Goal: Task Accomplishment & Management: Use online tool/utility

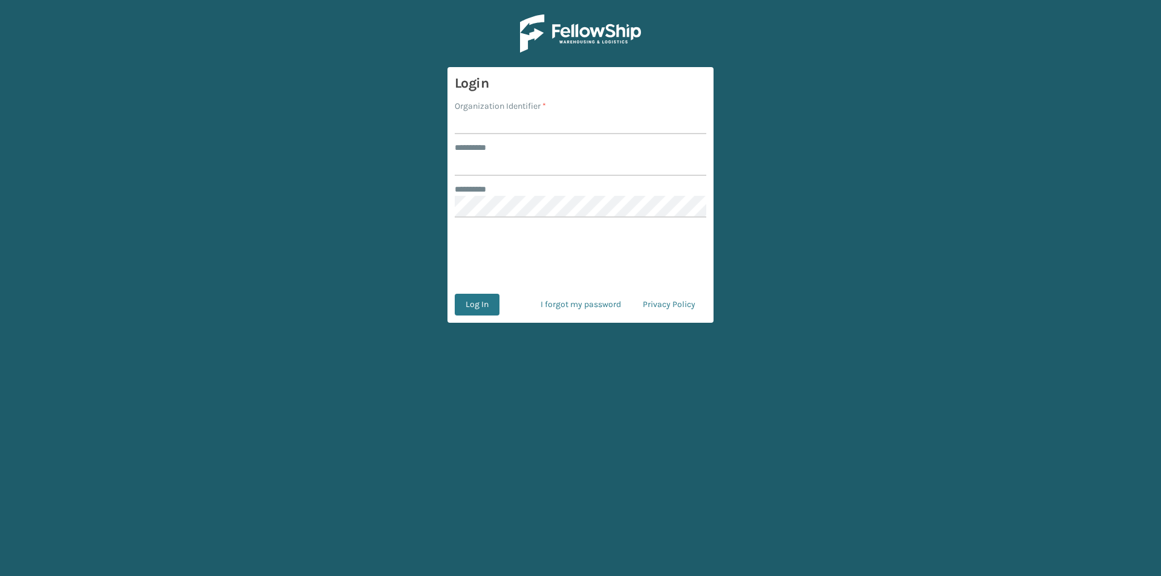
click at [501, 112] on div "Organization Identifier *" at bounding box center [581, 117] width 252 height 34
click at [469, 132] on input "Organization Identifier *" at bounding box center [581, 123] width 252 height 22
type input "FELLOWSHIP - WEST"
click at [519, 155] on input "******** *" at bounding box center [581, 165] width 252 height 22
type input "******"
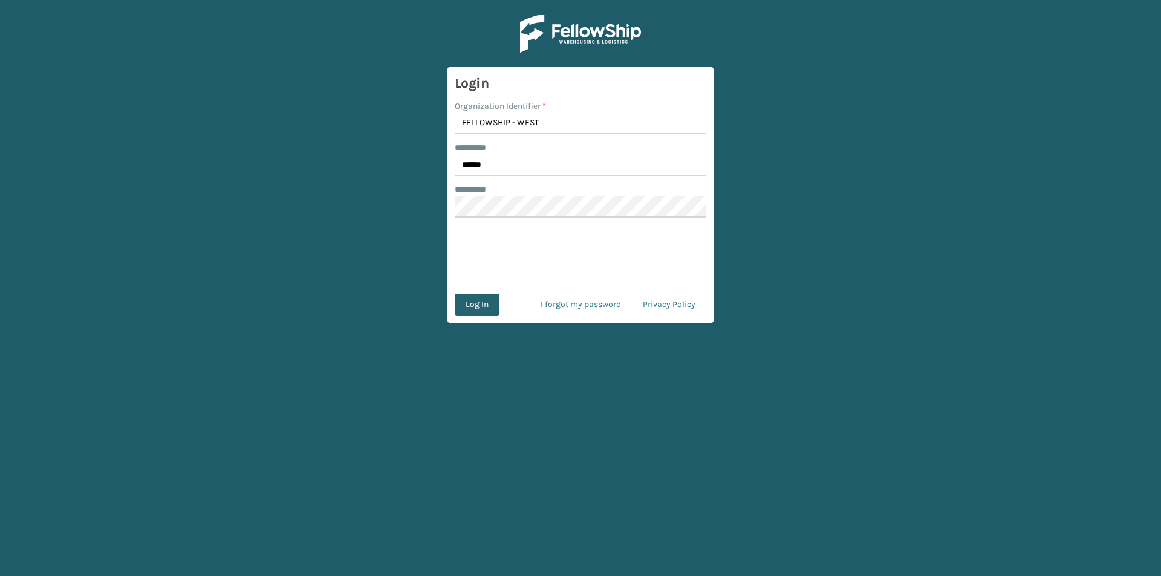
click at [489, 306] on button "Log In" at bounding box center [477, 305] width 45 height 22
click at [483, 129] on input "Organization Identifier *" at bounding box center [581, 123] width 252 height 22
type input "FELLOWSHIP - WEST"
click at [472, 170] on input "******** *" at bounding box center [581, 165] width 252 height 22
type input "******"
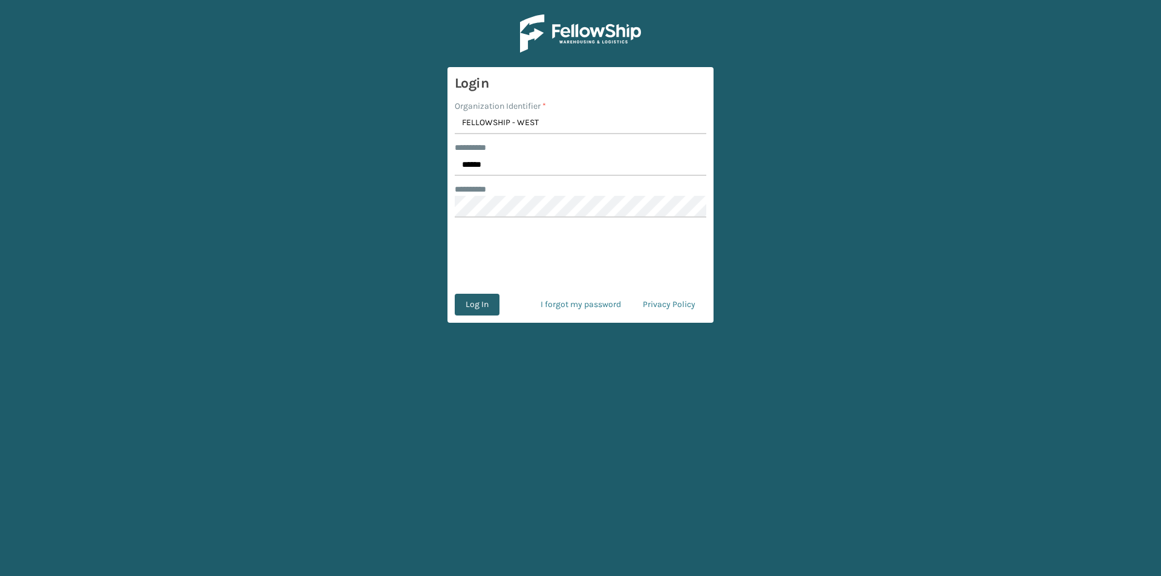
click at [486, 301] on button "Log In" at bounding box center [477, 305] width 45 height 22
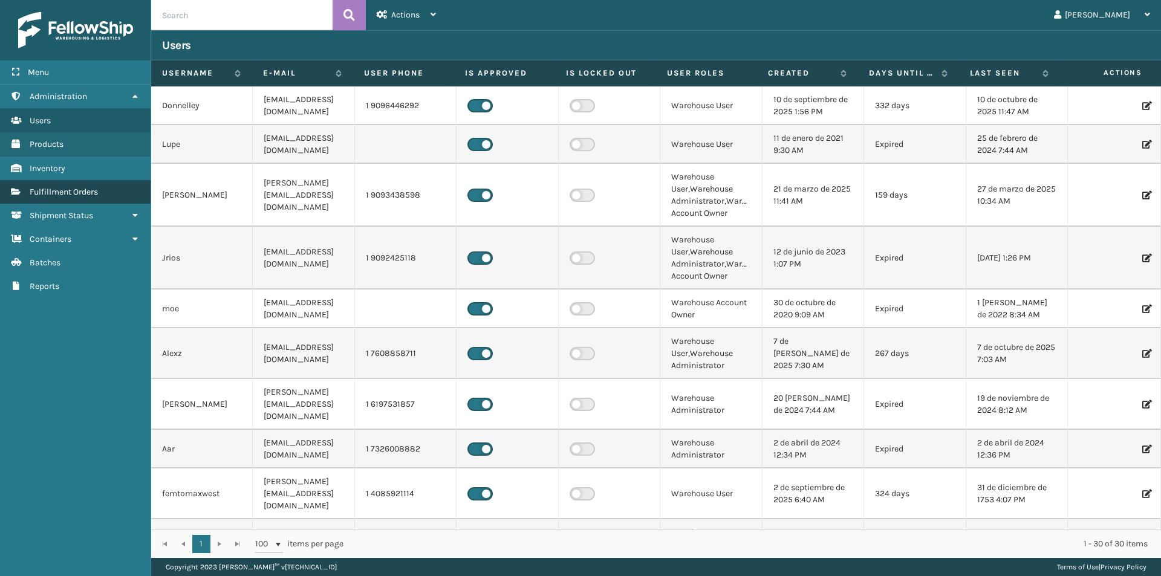
click at [86, 193] on span "Fulfillment Orders" at bounding box center [64, 192] width 68 height 10
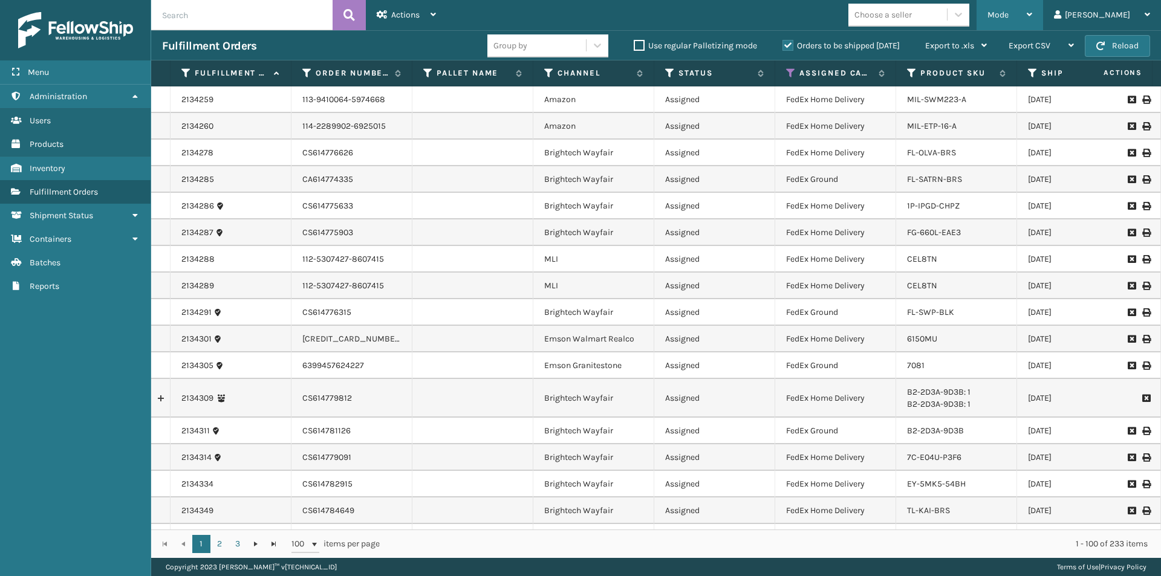
click at [1032, 12] on icon at bounding box center [1029, 14] width 5 height 8
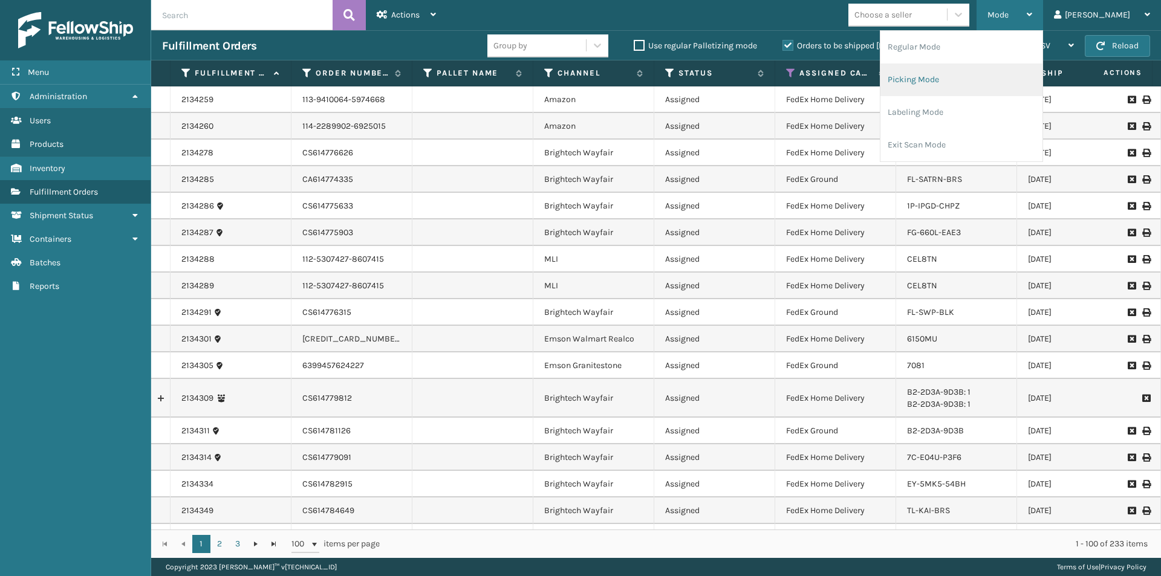
click at [984, 85] on li "Picking Mode" at bounding box center [961, 79] width 162 height 33
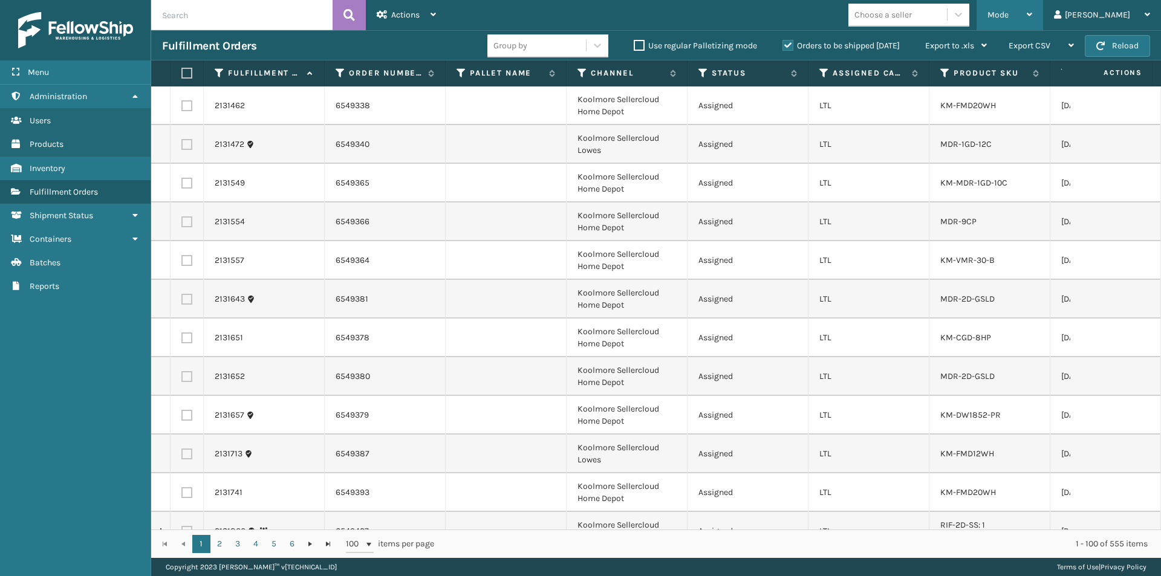
click at [1032, 13] on icon at bounding box center [1029, 14] width 5 height 8
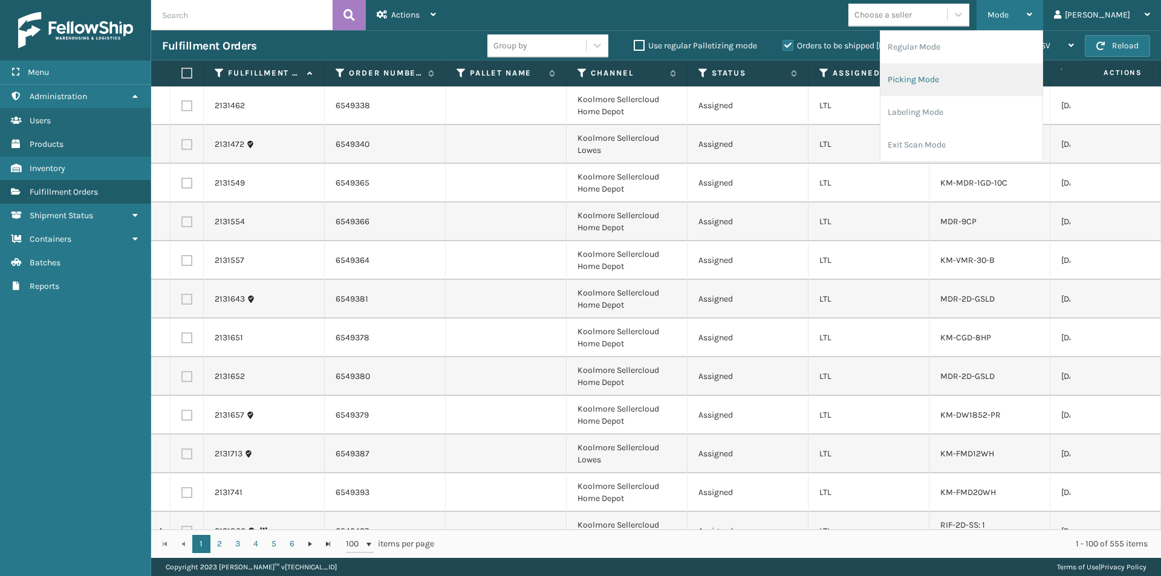
click at [1009, 77] on li "Picking Mode" at bounding box center [961, 79] width 162 height 33
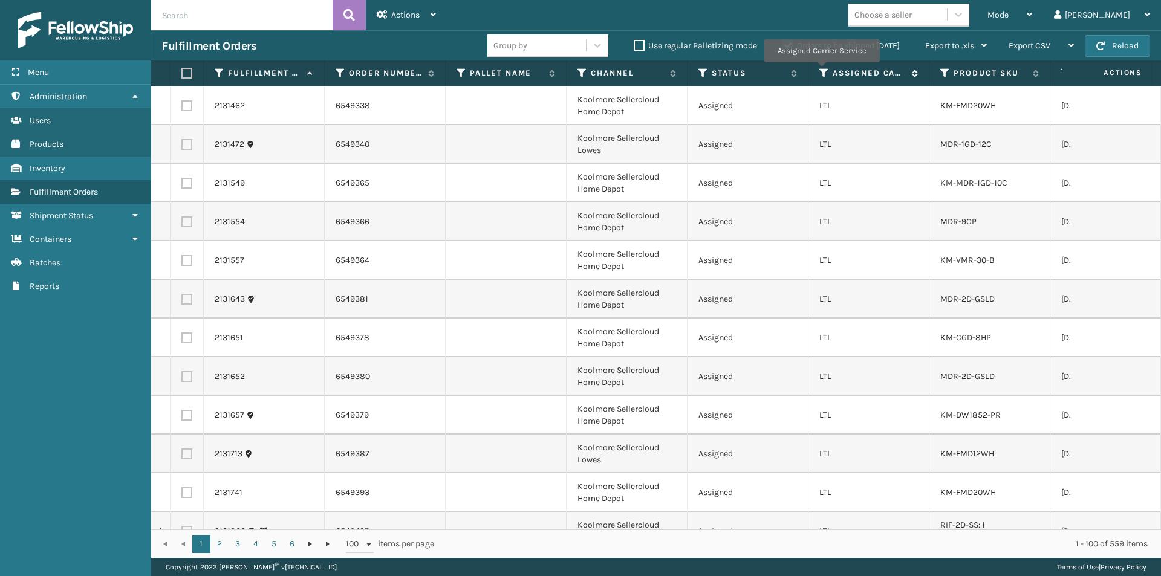
click at [821, 71] on icon at bounding box center [824, 73] width 10 height 11
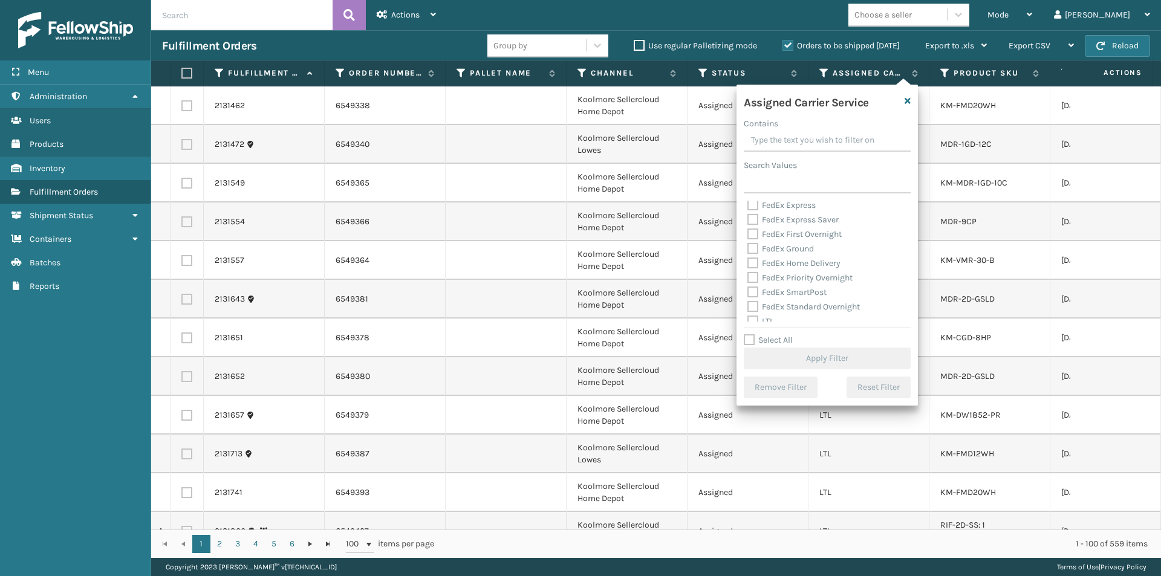
scroll to position [181, 0]
click at [754, 258] on label "UPS 2nd Day Air" at bounding box center [784, 258] width 74 height 10
click at [748, 258] on input "UPS 2nd Day Air" at bounding box center [747, 256] width 1 height 8
checkbox input "true"
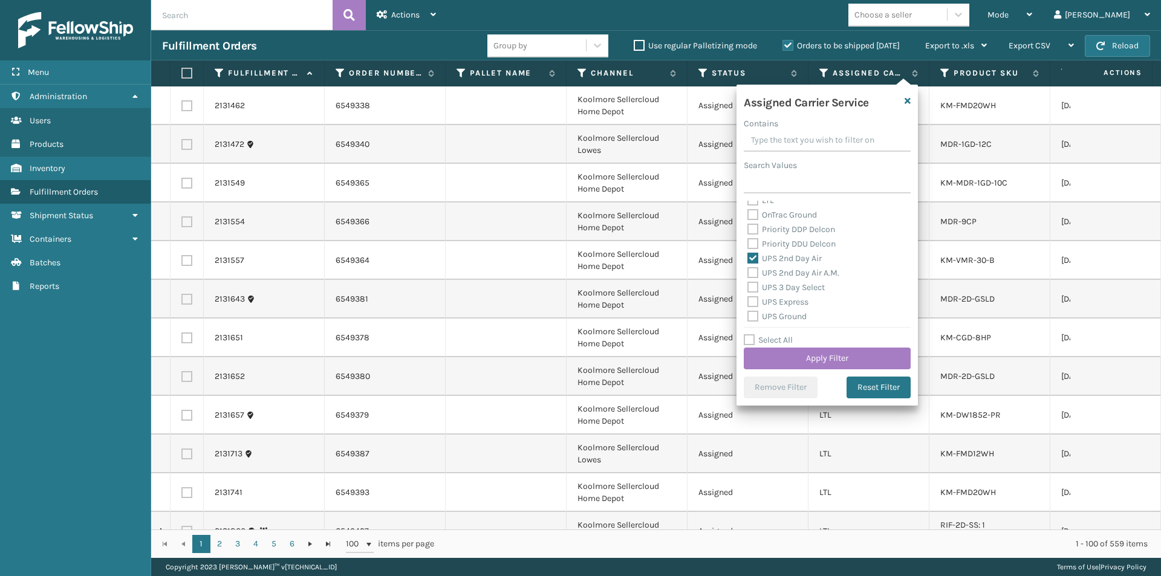
click at [751, 272] on label "UPS 2nd Day Air A.M." at bounding box center [793, 273] width 92 height 10
click at [748, 272] on input "UPS 2nd Day Air A.M." at bounding box center [747, 270] width 1 height 8
checkbox input "true"
click at [752, 301] on label "UPS Express" at bounding box center [777, 302] width 61 height 10
click at [748, 301] on input "UPS Express" at bounding box center [747, 299] width 1 height 8
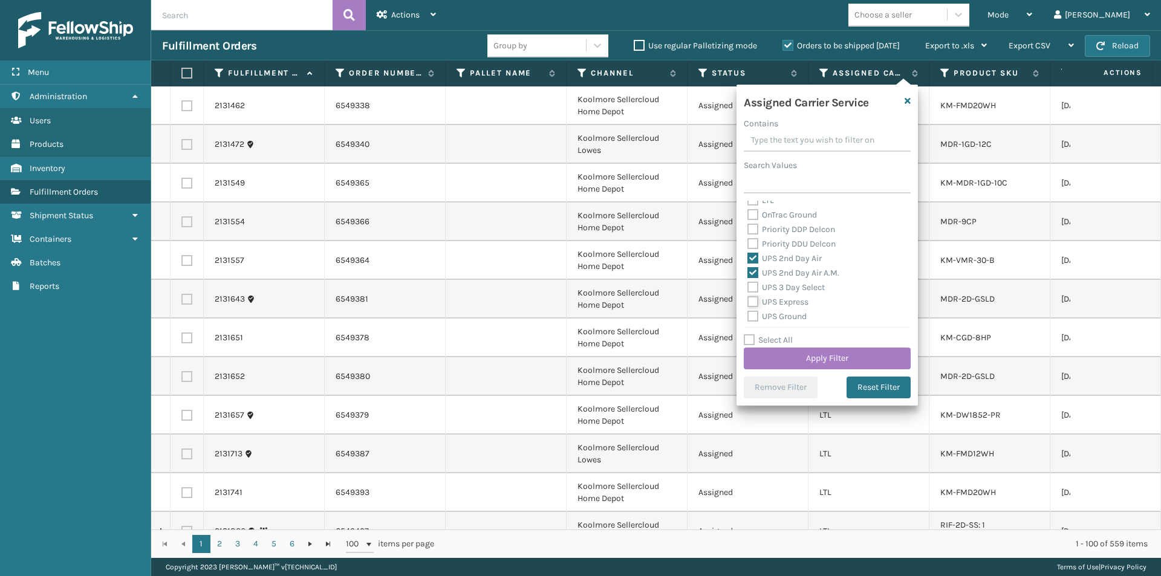
checkbox input "true"
click at [754, 272] on label "UPS Next Day Air" at bounding box center [785, 270] width 77 height 10
click at [748, 272] on input "UPS Next Day Air" at bounding box center [747, 268] width 1 height 8
checkbox input "true"
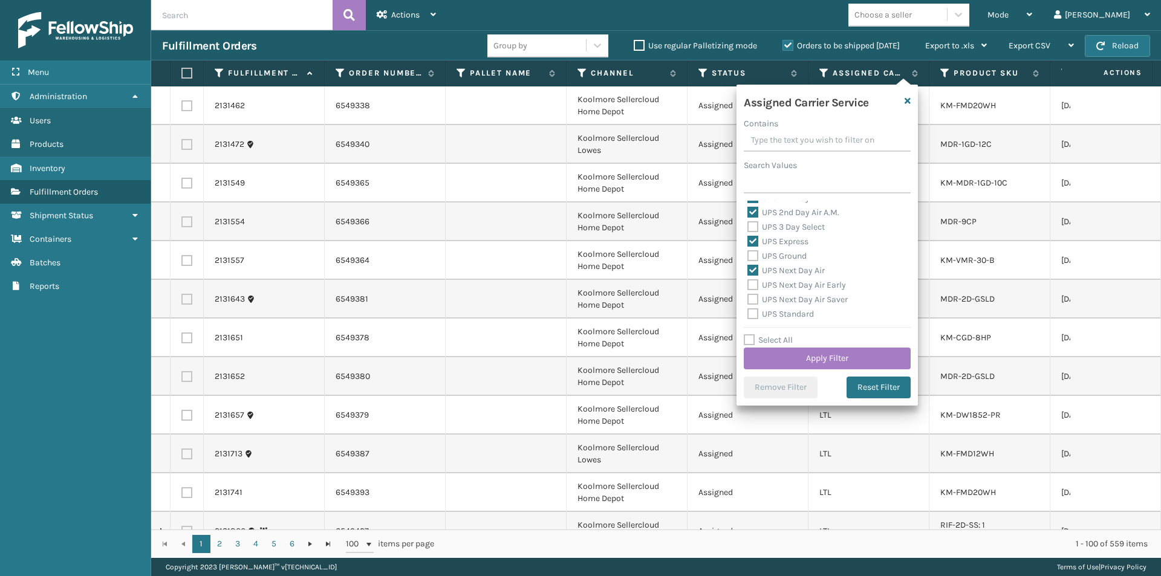
click at [753, 282] on label "UPS Next Day Air Early" at bounding box center [796, 285] width 99 height 10
click at [748, 282] on input "UPS Next Day Air Early" at bounding box center [747, 282] width 1 height 8
checkbox input "true"
click at [755, 300] on label "UPS Next Day Air Saver" at bounding box center [797, 299] width 100 height 10
click at [748, 300] on input "UPS Next Day Air Saver" at bounding box center [747, 297] width 1 height 8
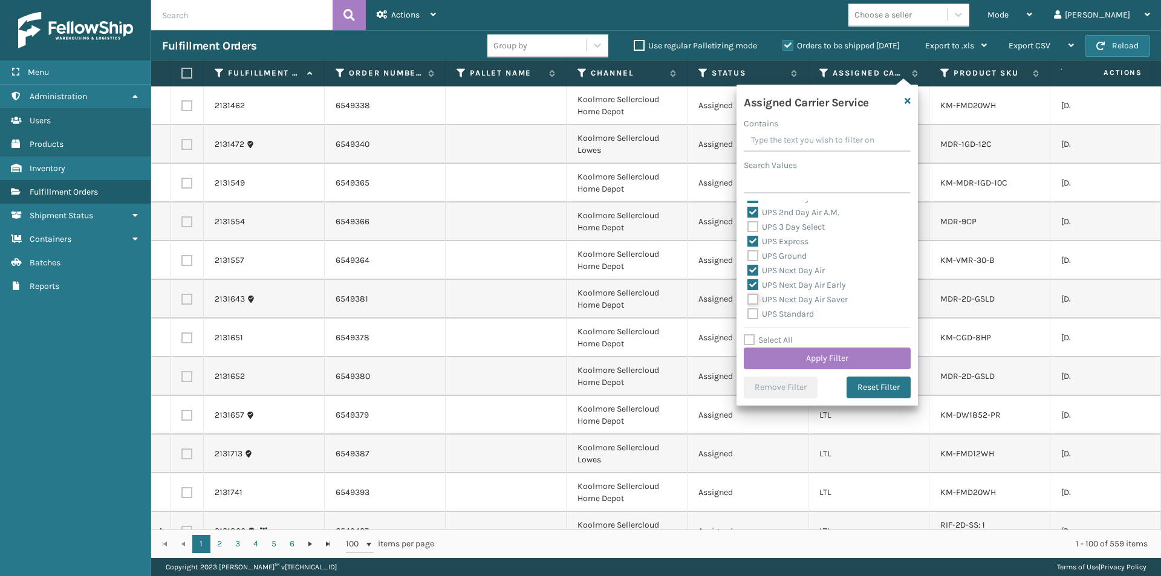
checkbox input "true"
click at [857, 361] on button "Apply Filter" at bounding box center [827, 359] width 167 height 22
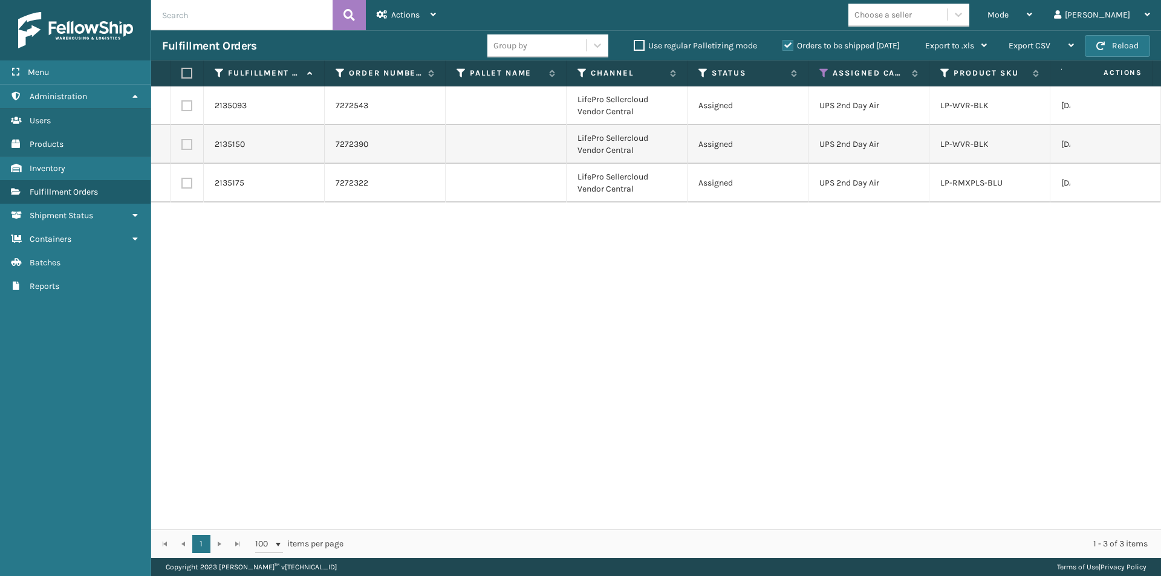
click at [189, 72] on label at bounding box center [184, 73] width 7 height 11
click at [182, 72] on input "checkbox" at bounding box center [181, 74] width 1 height 8
checkbox input "true"
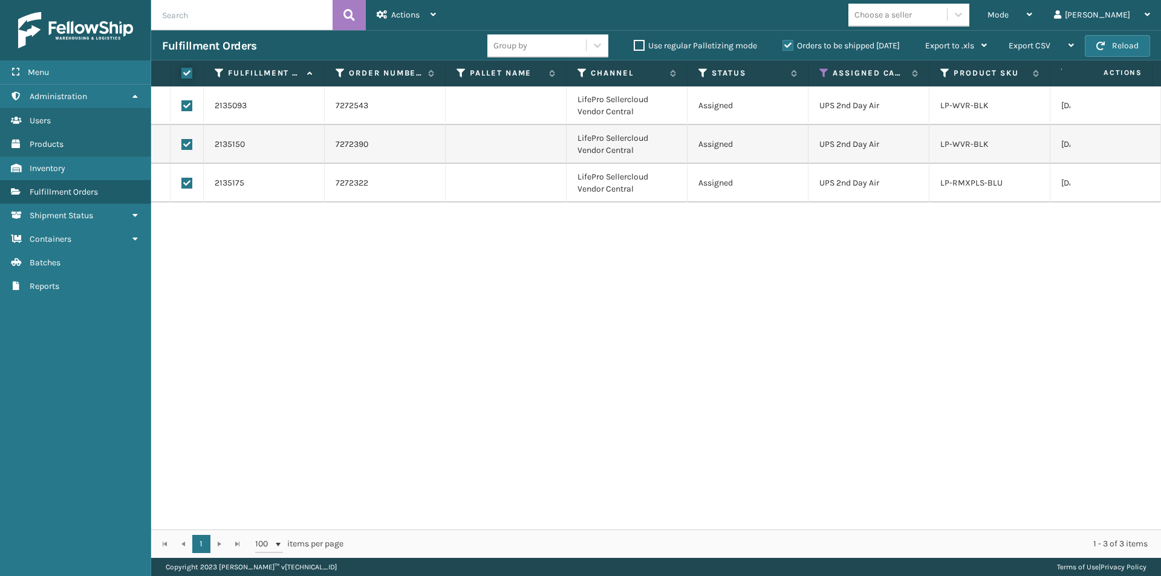
checkbox input "true"
click at [417, 13] on span "Actions" at bounding box center [405, 15] width 28 height 10
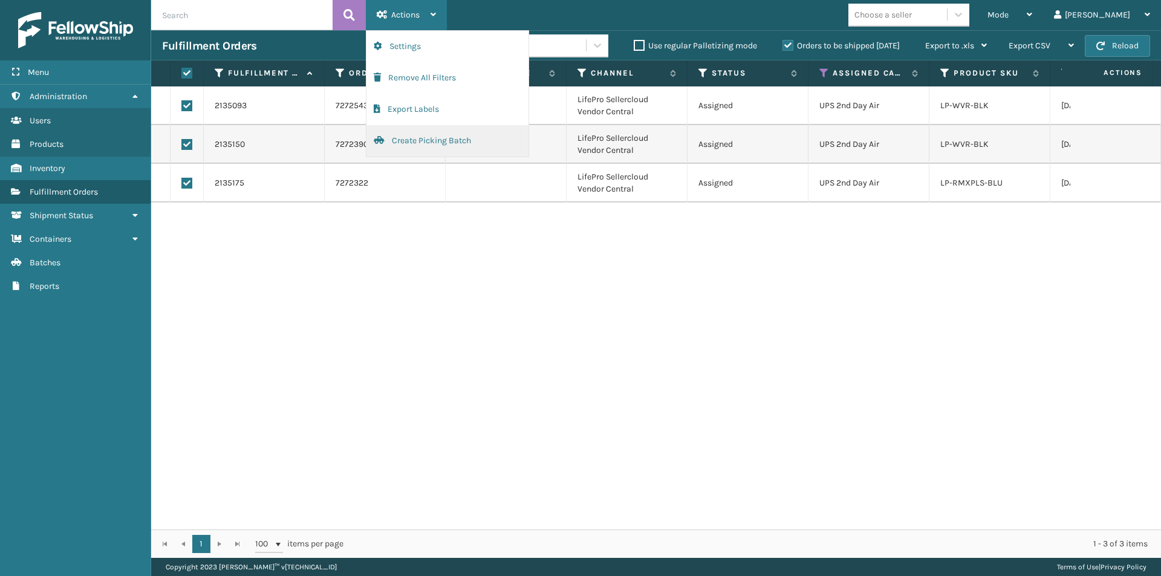
click at [437, 137] on button "Create Picking Batch" at bounding box center [447, 140] width 162 height 31
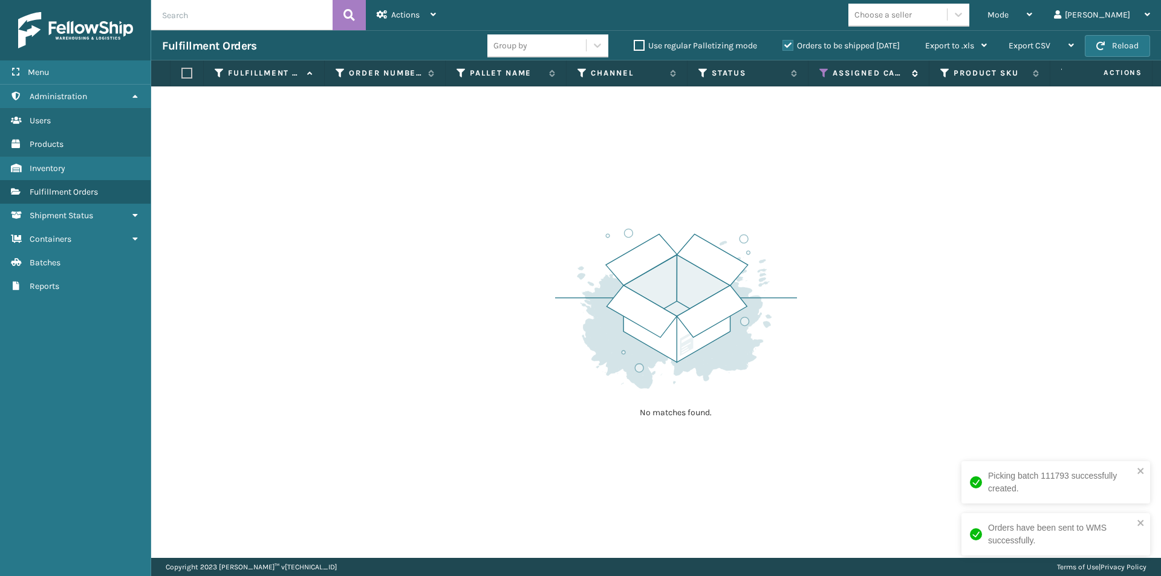
click at [824, 73] on icon at bounding box center [824, 73] width 10 height 11
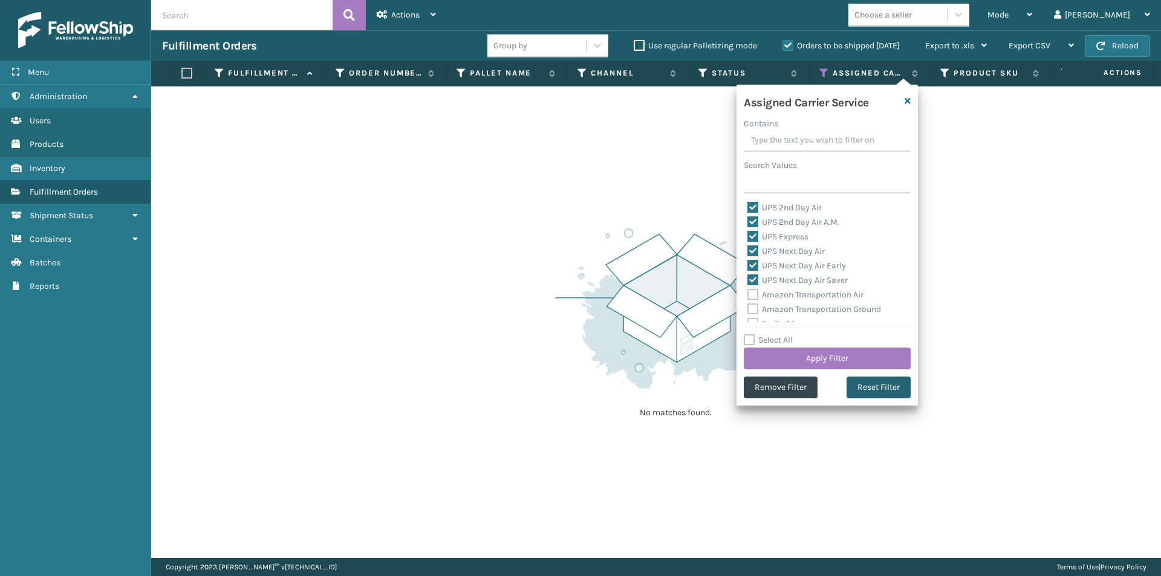
click at [871, 390] on button "Reset Filter" at bounding box center [879, 388] width 64 height 22
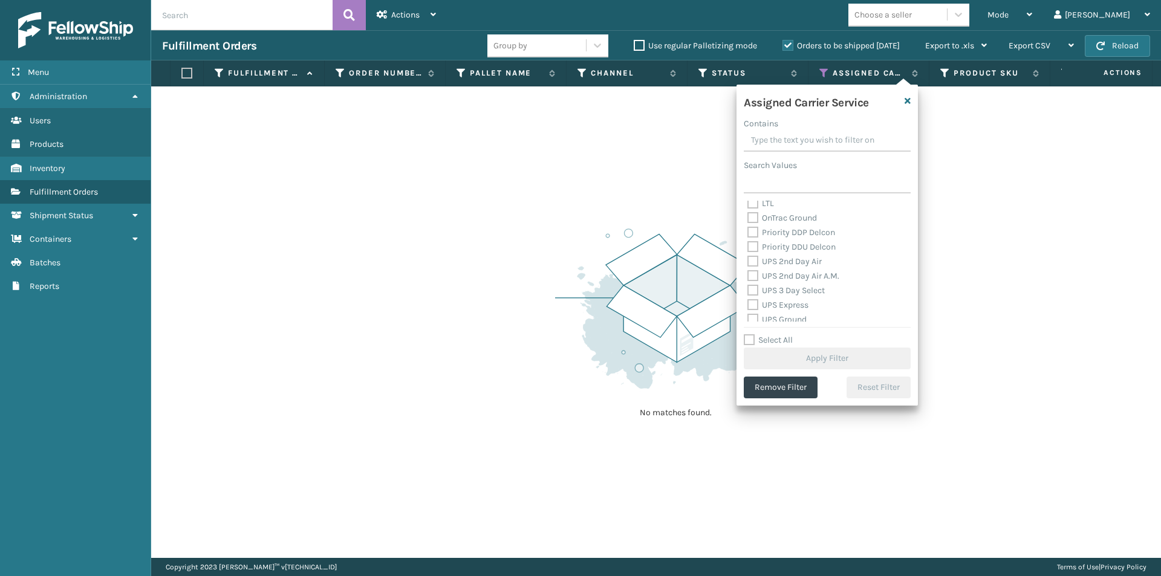
scroll to position [181, 0]
click at [753, 259] on label "UPS 2nd Day Air" at bounding box center [784, 258] width 74 height 10
click at [748, 259] on input "UPS 2nd Day Air" at bounding box center [747, 256] width 1 height 8
checkbox input "true"
click at [750, 272] on label "UPS 2nd Day Air A.M." at bounding box center [793, 273] width 92 height 10
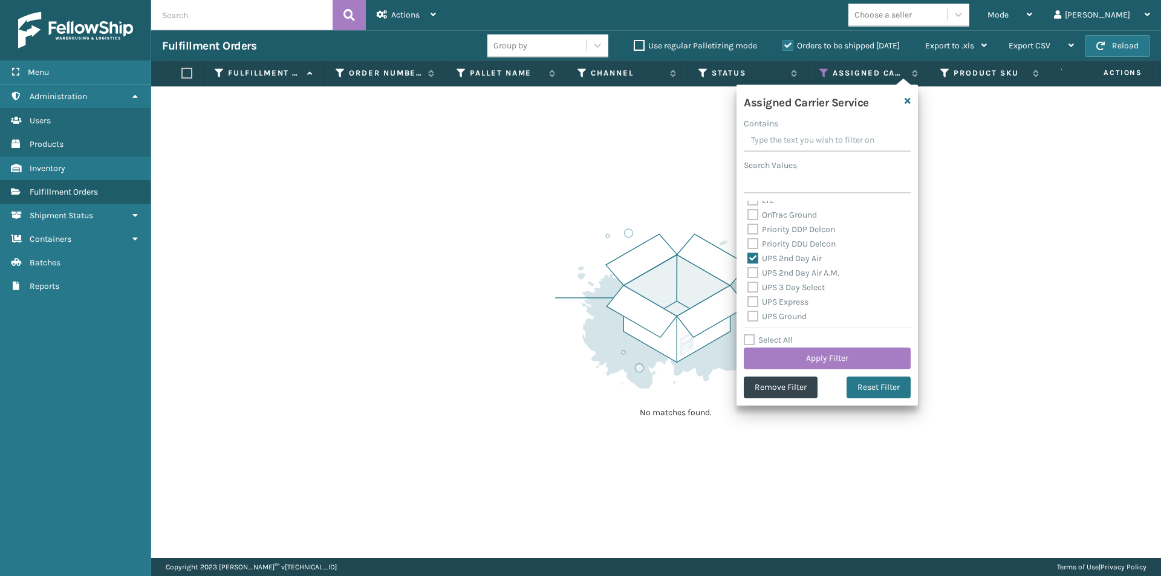
click at [748, 272] on input "UPS 2nd Day Air A.M." at bounding box center [747, 270] width 1 height 8
checkbox input "true"
click at [753, 287] on label "UPS 3 Day Select" at bounding box center [785, 287] width 77 height 10
click at [748, 287] on input "UPS 3 Day Select" at bounding box center [747, 285] width 1 height 8
checkbox input "true"
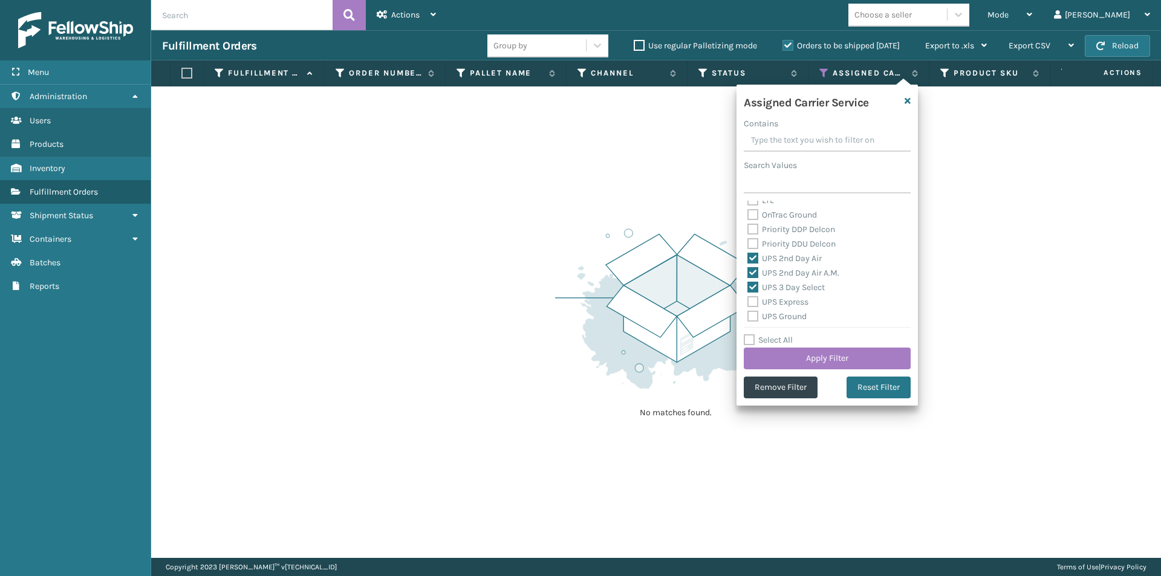
click at [752, 301] on label "UPS Express" at bounding box center [777, 302] width 61 height 10
click at [748, 301] on input "UPS Express" at bounding box center [747, 299] width 1 height 8
checkbox input "true"
click at [753, 317] on label "UPS Ground" at bounding box center [776, 316] width 59 height 10
click at [748, 317] on input "UPS Ground" at bounding box center [747, 314] width 1 height 8
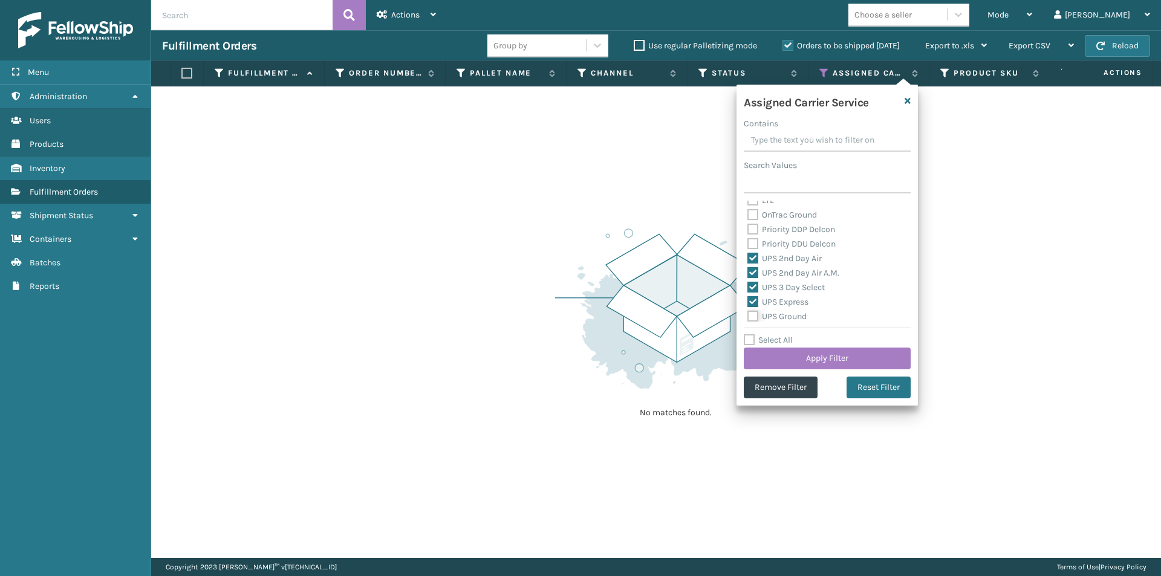
checkbox input "true"
click at [752, 267] on label "UPS Next Day Air" at bounding box center [785, 270] width 77 height 10
click at [748, 267] on input "UPS Next Day Air" at bounding box center [747, 268] width 1 height 8
checkbox input "true"
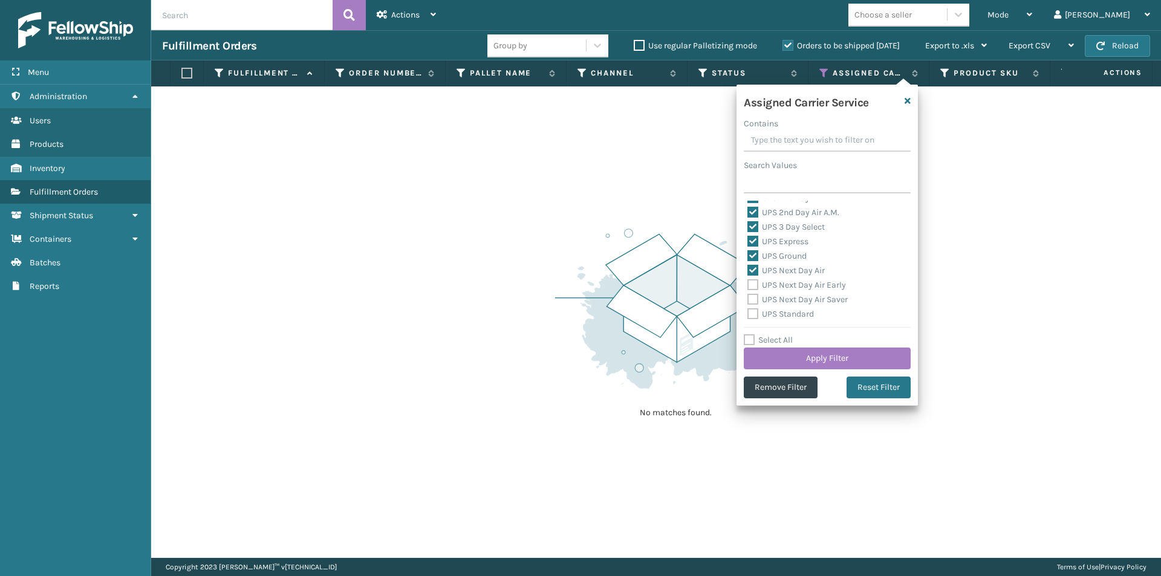
click at [752, 281] on label "UPS Next Day Air Early" at bounding box center [796, 285] width 99 height 10
click at [748, 281] on input "UPS Next Day Air Early" at bounding box center [747, 282] width 1 height 8
checkbox input "true"
click at [751, 298] on label "UPS Next Day Air Saver" at bounding box center [797, 299] width 100 height 10
click at [748, 298] on input "UPS Next Day Air Saver" at bounding box center [747, 297] width 1 height 8
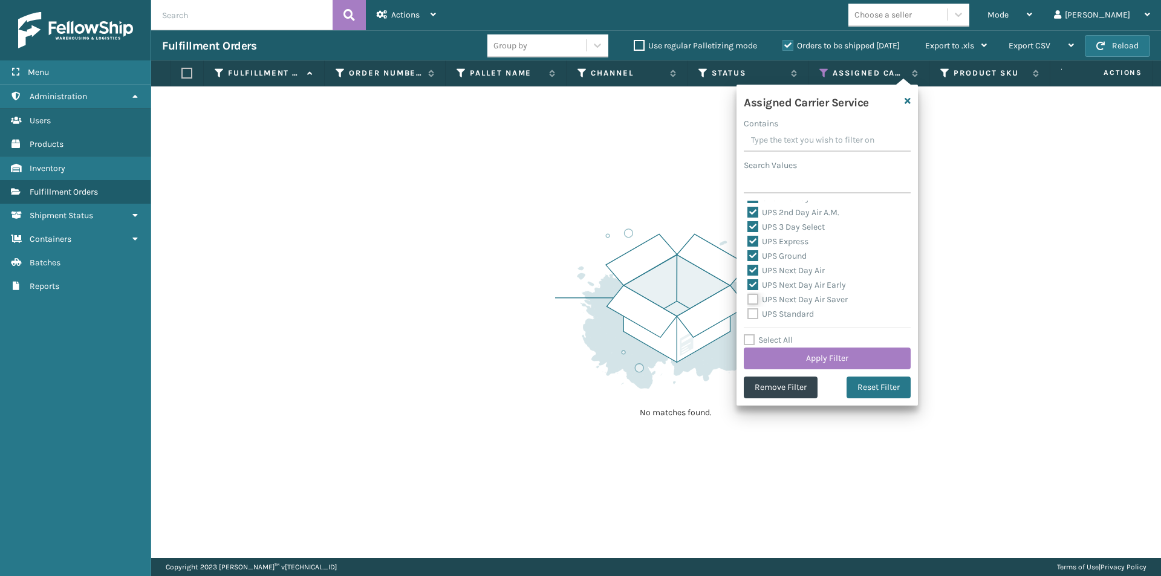
checkbox input "true"
click at [752, 313] on label "UPS Standard" at bounding box center [780, 314] width 67 height 10
click at [748, 313] on input "UPS Standard" at bounding box center [747, 311] width 1 height 8
checkbox input "true"
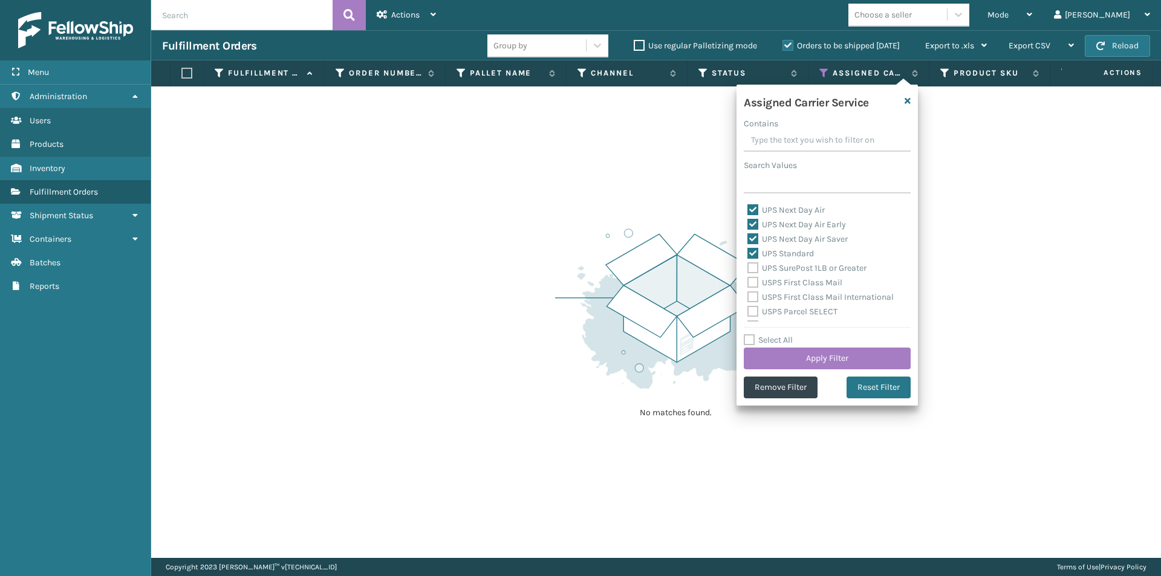
click at [752, 268] on label "UPS SurePost 1LB or Greater" at bounding box center [806, 268] width 119 height 10
click at [748, 268] on input "UPS SurePost 1LB or Greater" at bounding box center [747, 265] width 1 height 8
checkbox input "true"
click at [831, 357] on button "Apply Filter" at bounding box center [827, 359] width 167 height 22
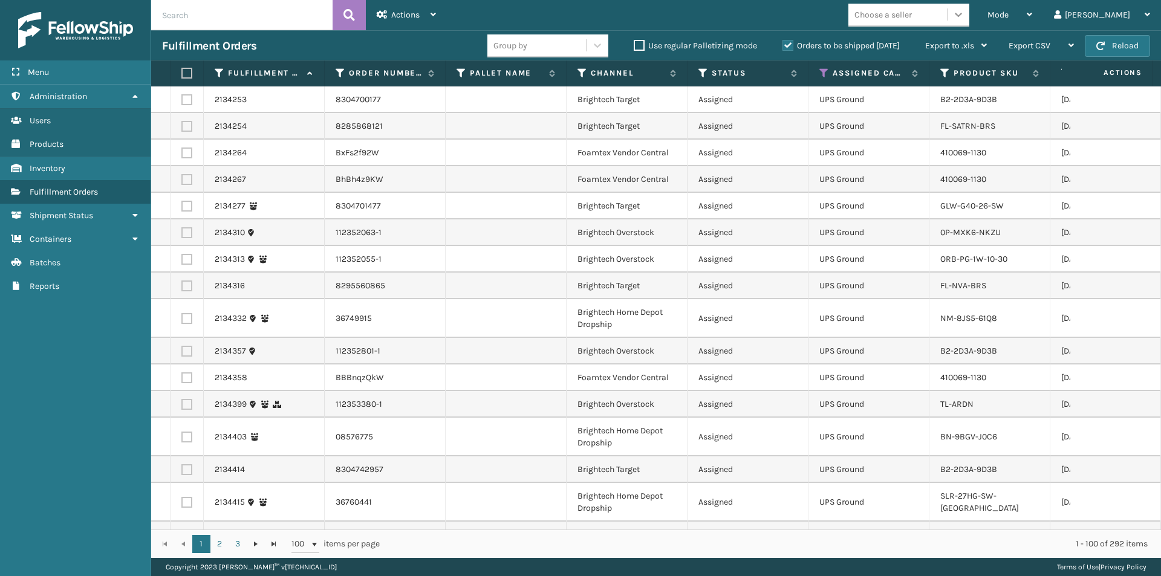
click at [962, 15] on icon at bounding box center [958, 15] width 7 height 4
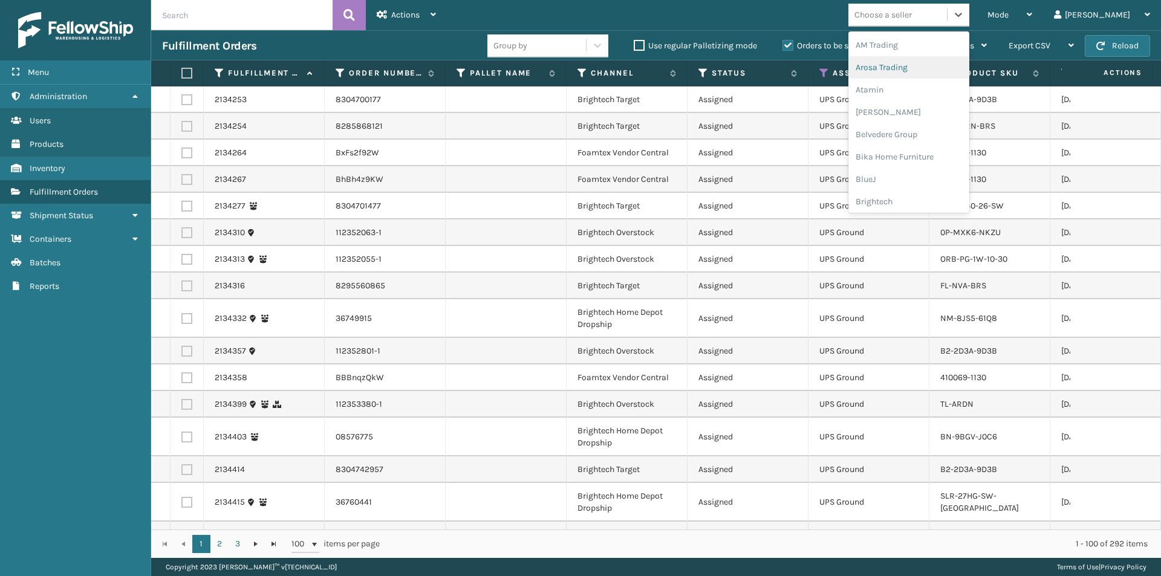
click at [949, 66] on div "Arosa Trading" at bounding box center [908, 67] width 121 height 22
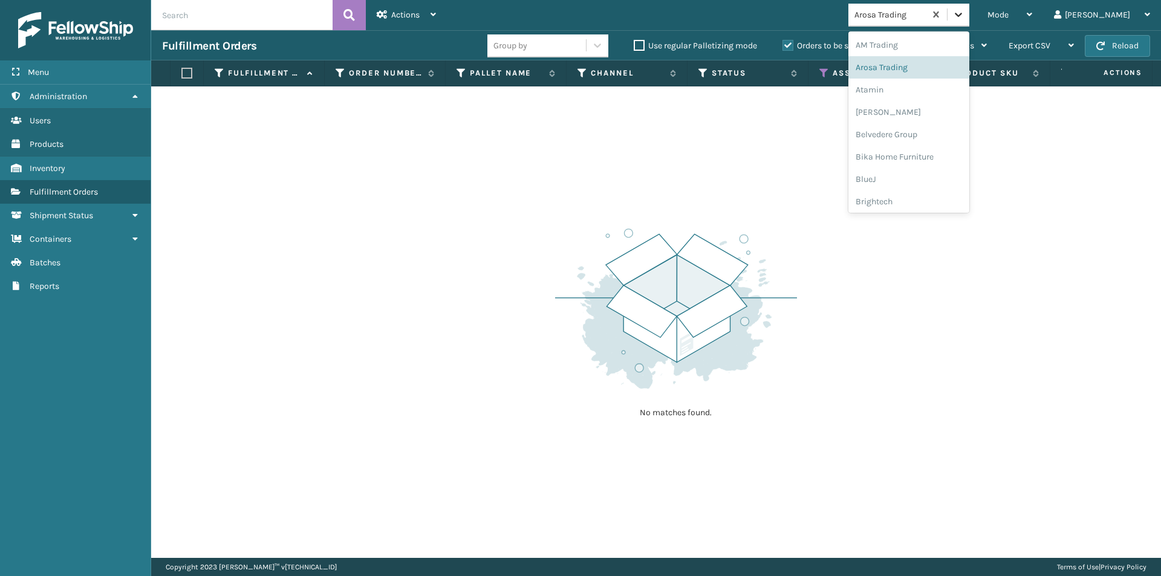
click at [965, 19] on icon at bounding box center [958, 14] width 12 height 12
click at [934, 94] on div "Atamin" at bounding box center [908, 90] width 121 height 22
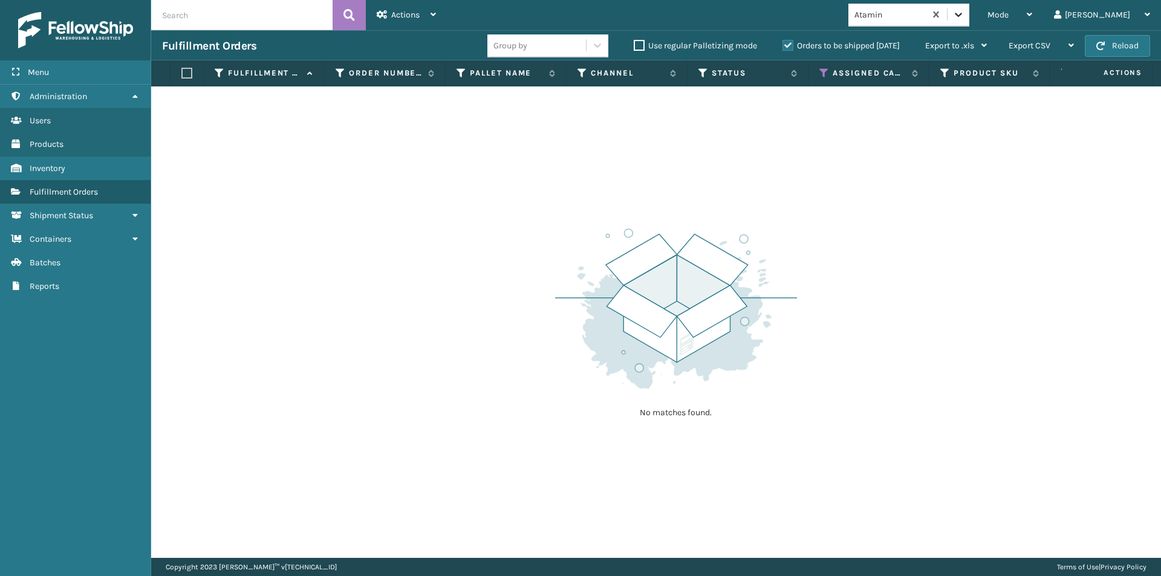
click at [965, 17] on icon at bounding box center [958, 14] width 12 height 12
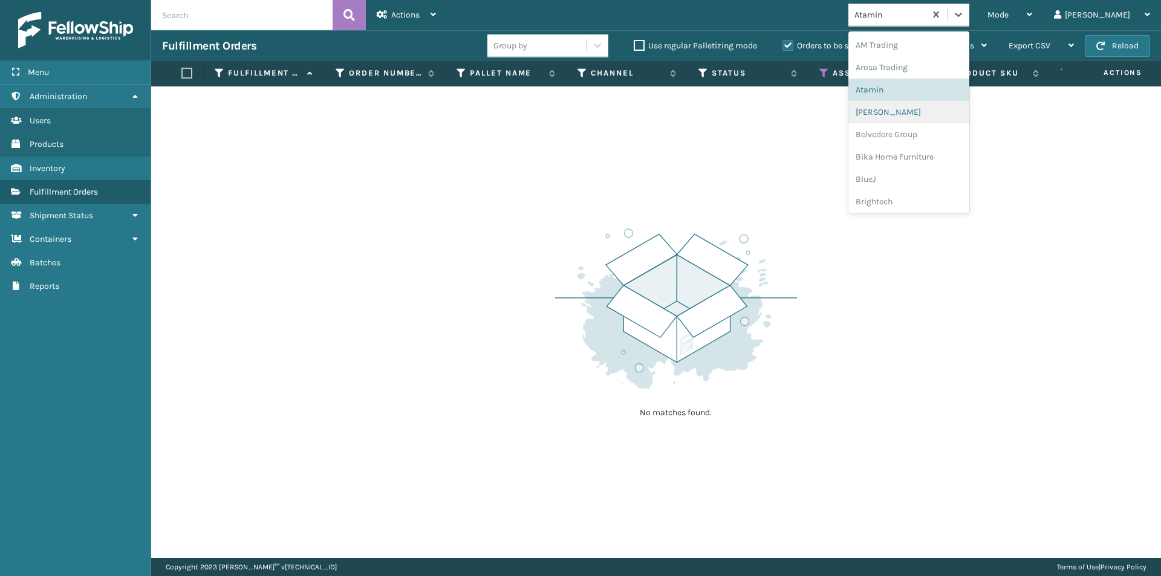
click at [939, 111] on div "[PERSON_NAME]" at bounding box center [908, 112] width 121 height 22
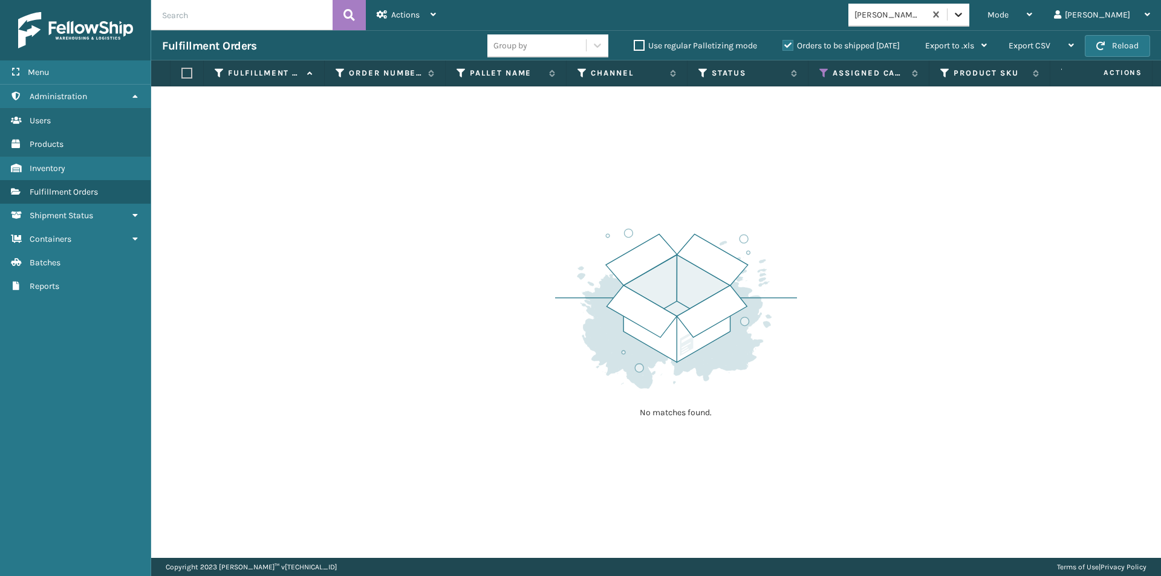
click at [965, 15] on icon at bounding box center [958, 14] width 12 height 12
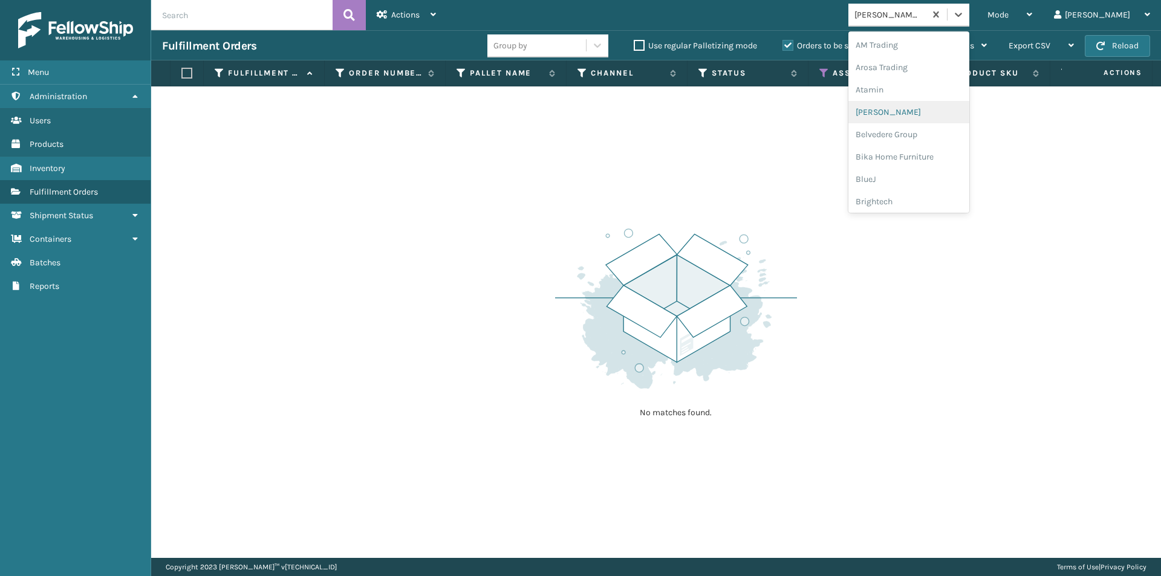
click at [958, 120] on div "[PERSON_NAME]" at bounding box center [908, 112] width 121 height 22
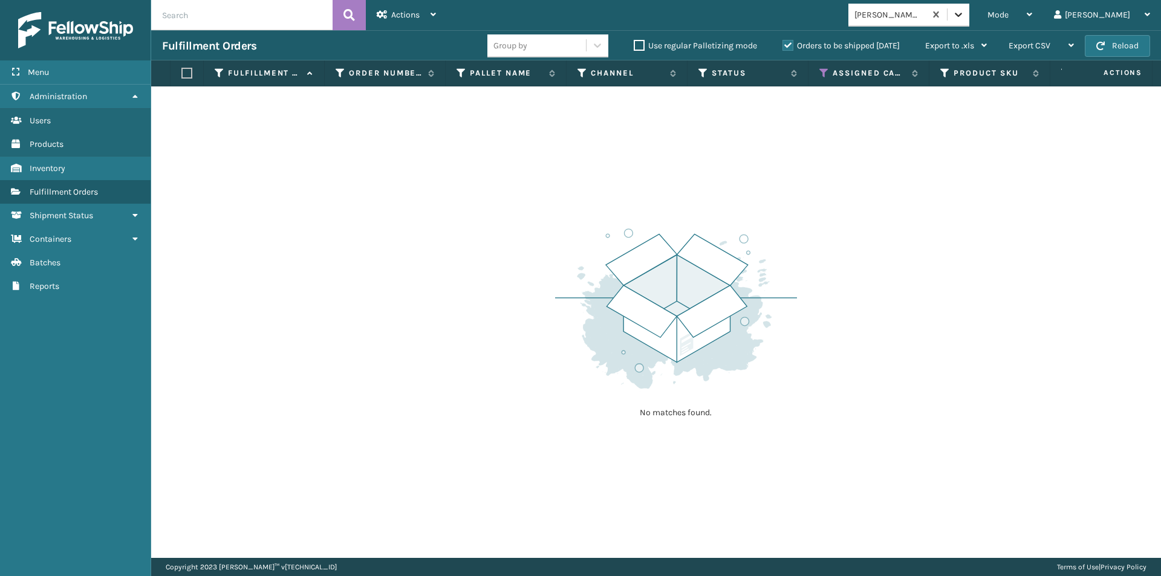
click at [962, 16] on icon at bounding box center [958, 15] width 7 height 4
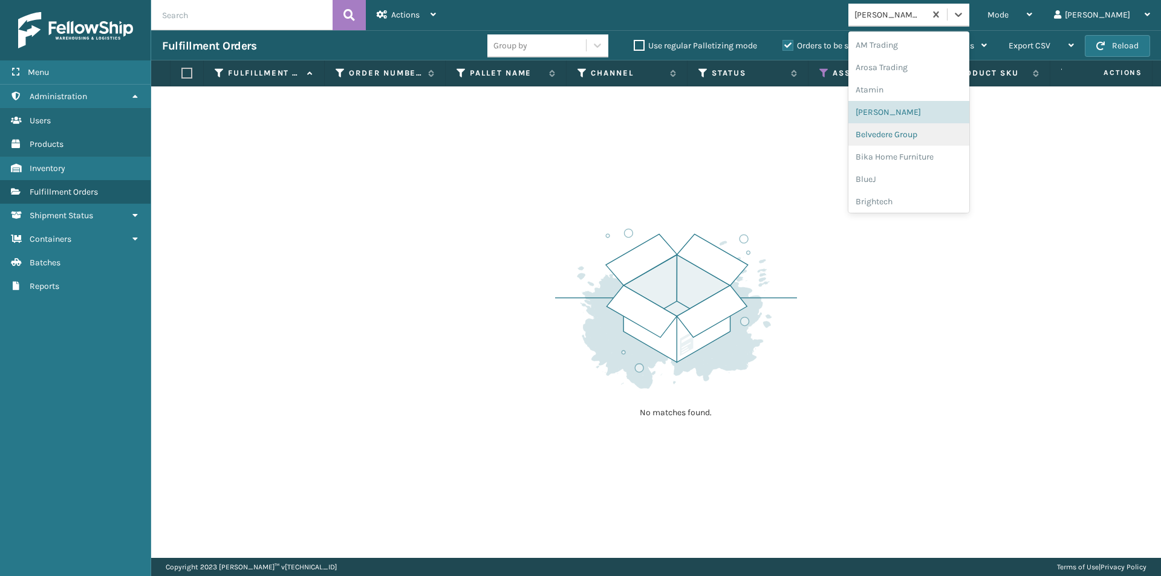
click at [949, 139] on div "Belvedere Group" at bounding box center [908, 134] width 121 height 22
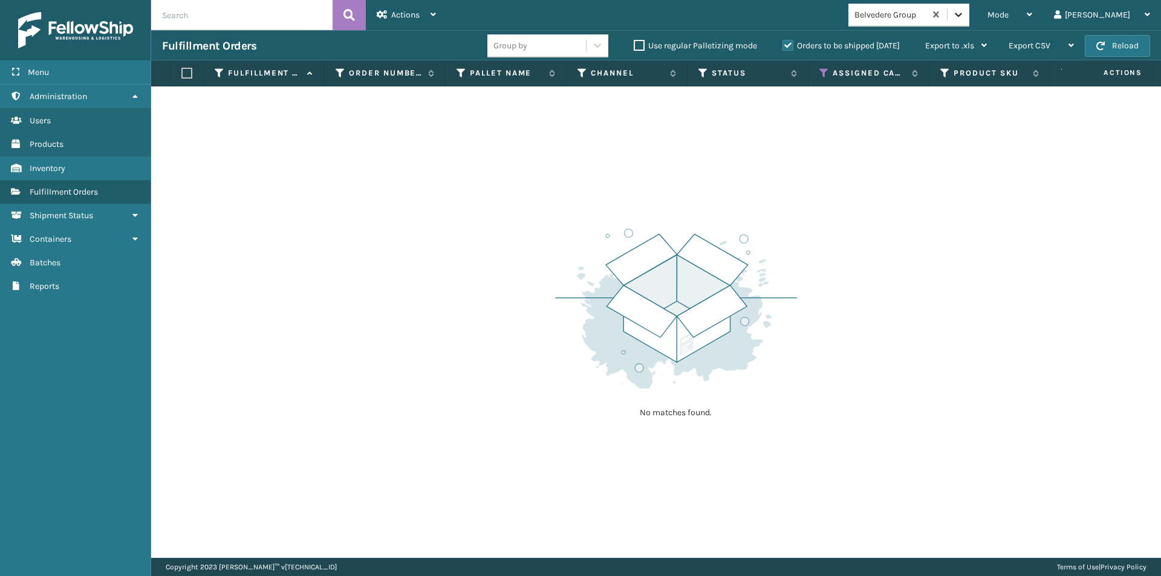
click at [965, 15] on icon at bounding box center [958, 14] width 12 height 12
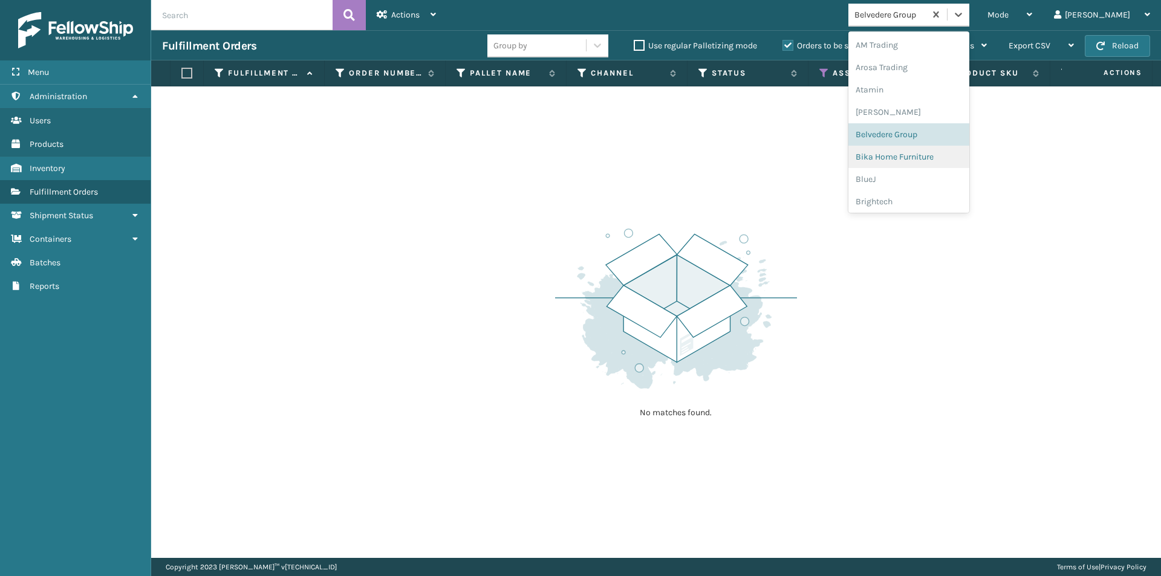
click at [954, 154] on div "Bika Home Furniture" at bounding box center [908, 157] width 121 height 22
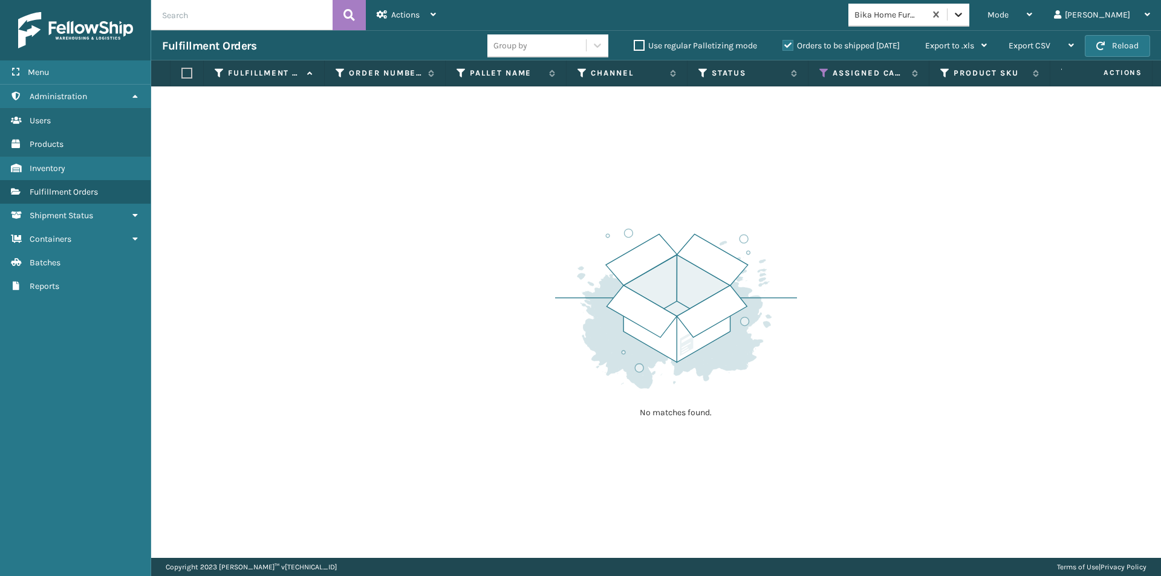
click at [965, 13] on icon at bounding box center [958, 14] width 12 height 12
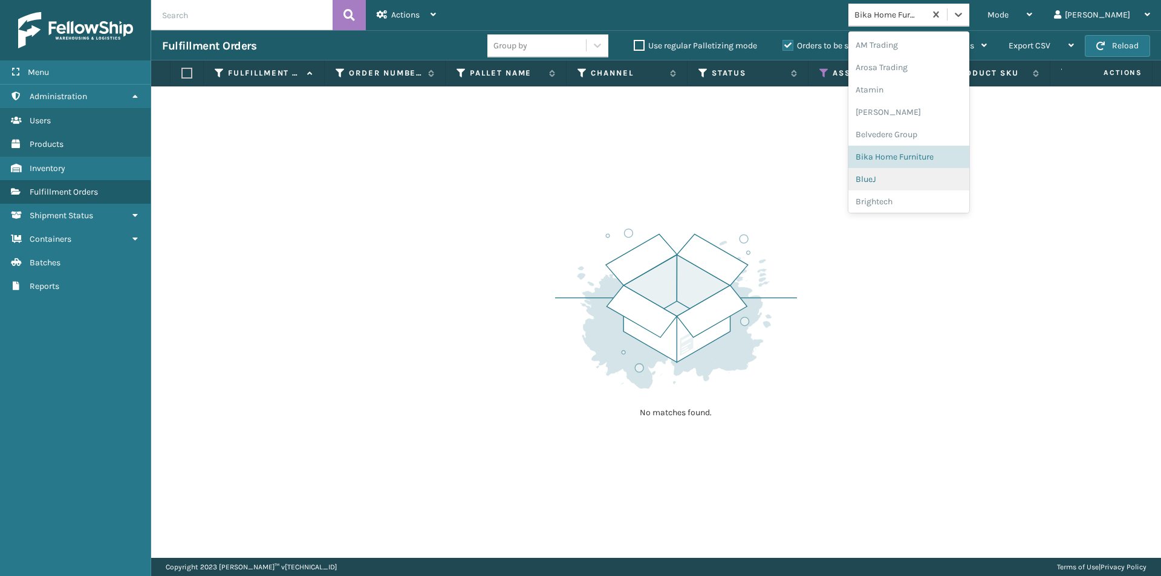
click at [919, 181] on div "BlueJ" at bounding box center [908, 179] width 121 height 22
click at [965, 16] on icon at bounding box center [958, 14] width 12 height 12
click at [923, 199] on div "Brightech" at bounding box center [908, 201] width 121 height 22
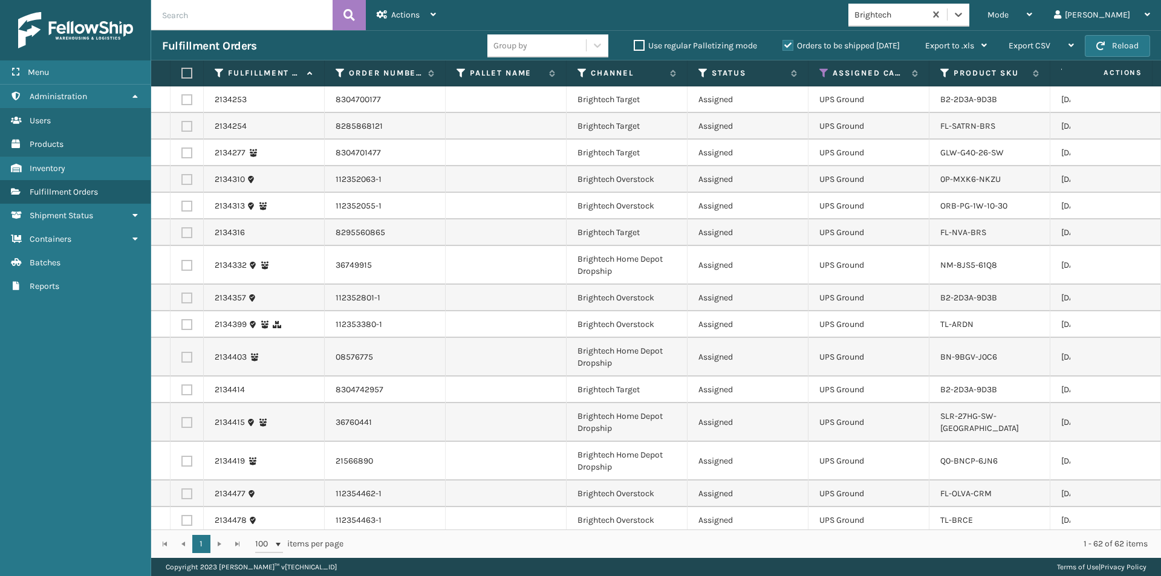
click at [186, 72] on label at bounding box center [184, 73] width 7 height 11
click at [182, 72] on input "checkbox" at bounding box center [181, 74] width 1 height 8
checkbox input "true"
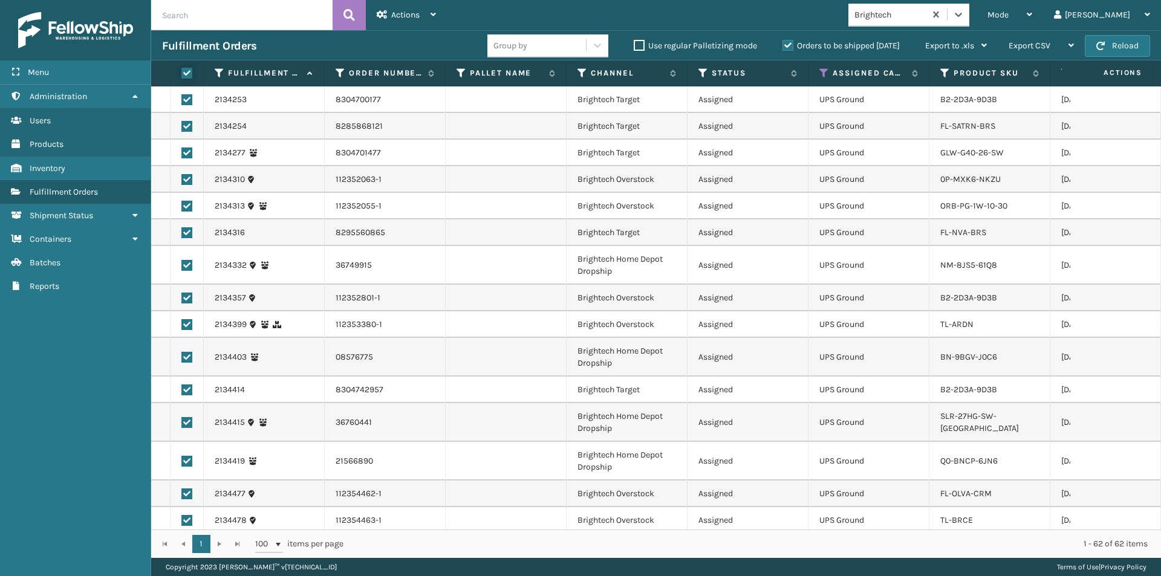
checkbox input "true"
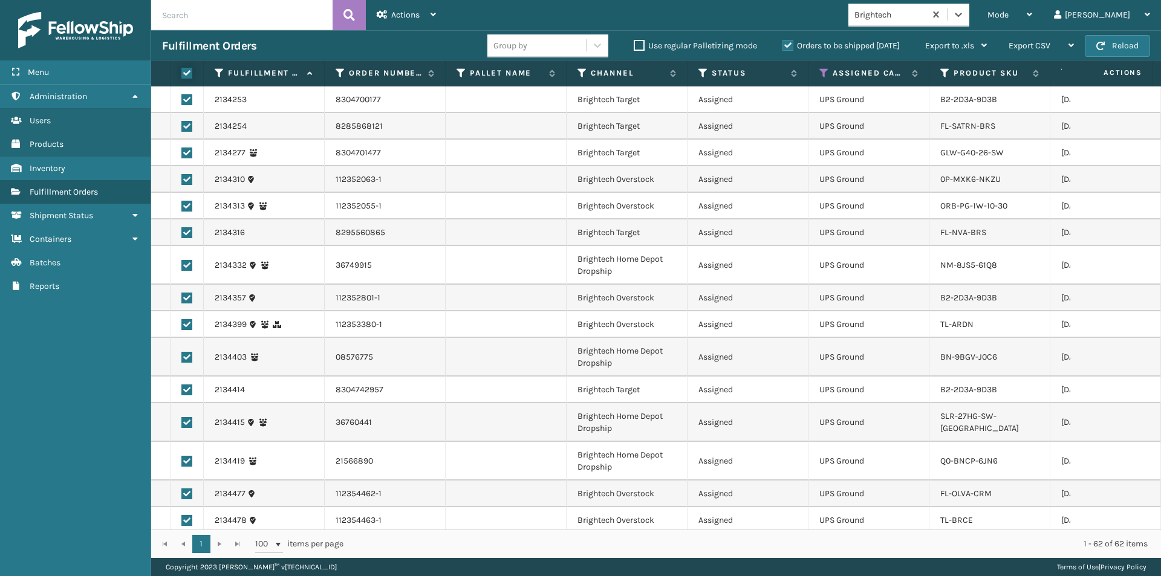
checkbox input "true"
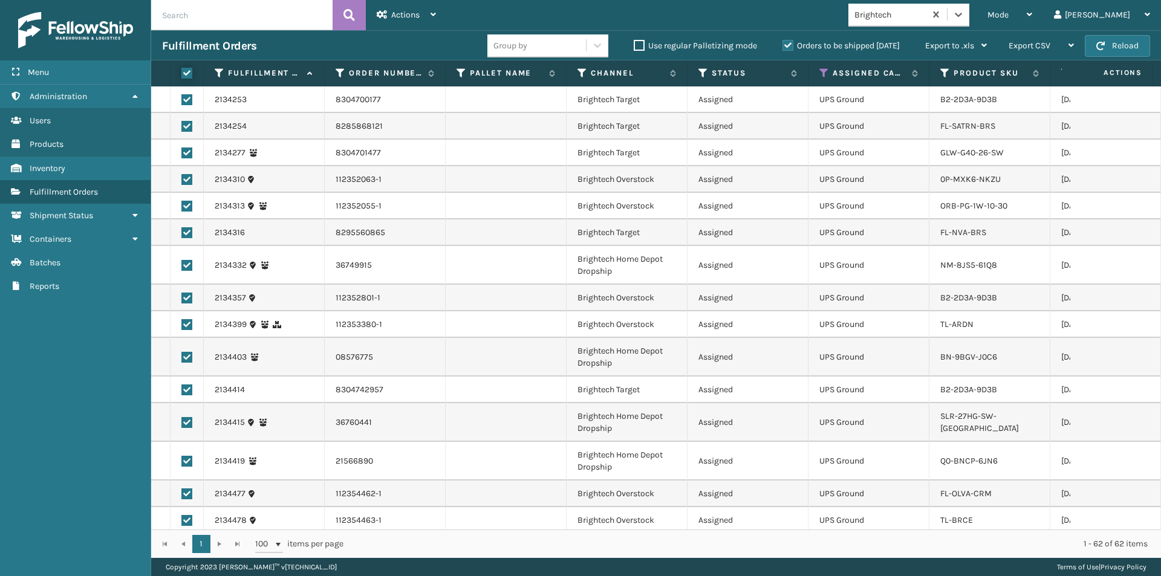
checkbox input "true"
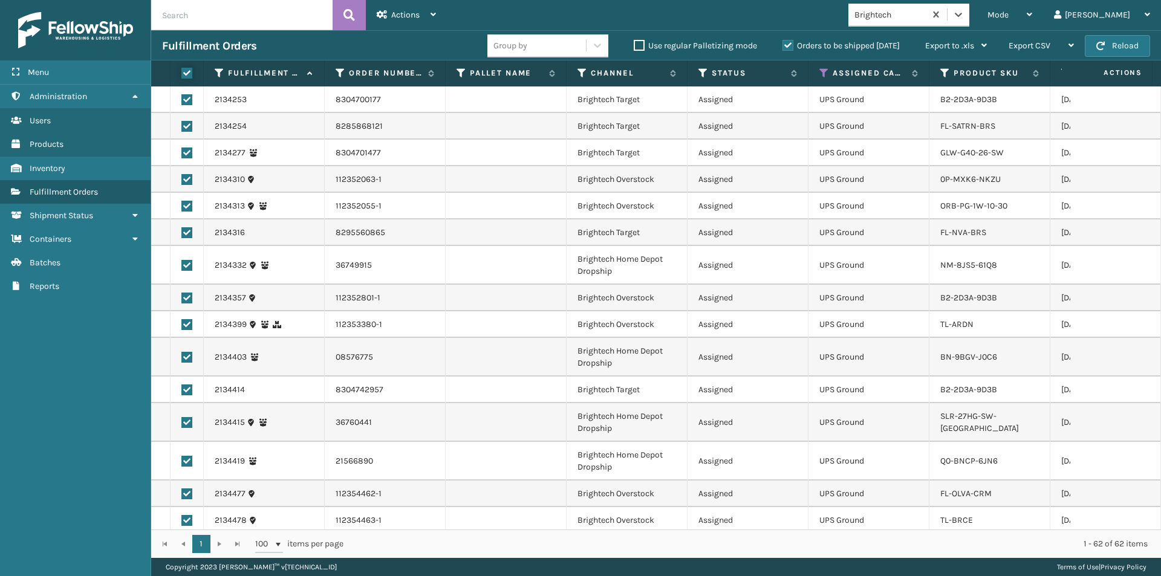
checkbox input "true"
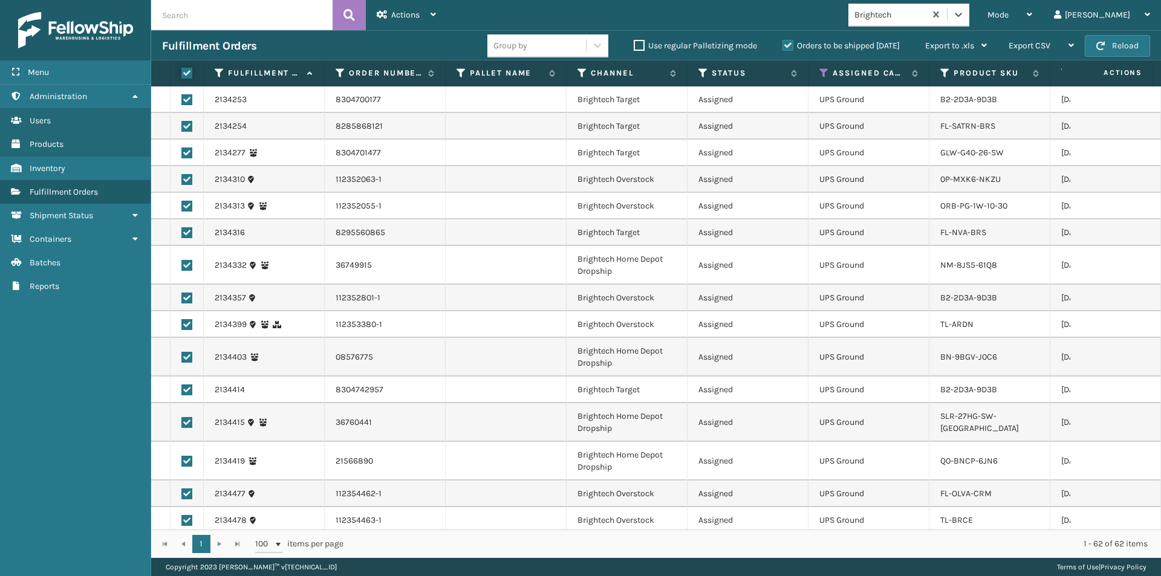
checkbox input "true"
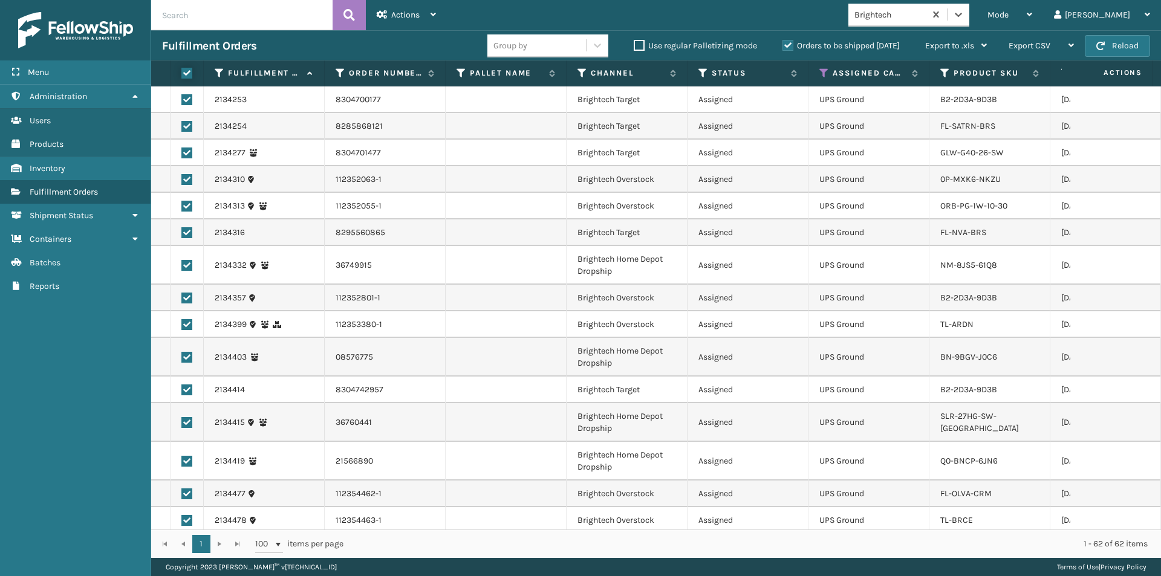
checkbox input "true"
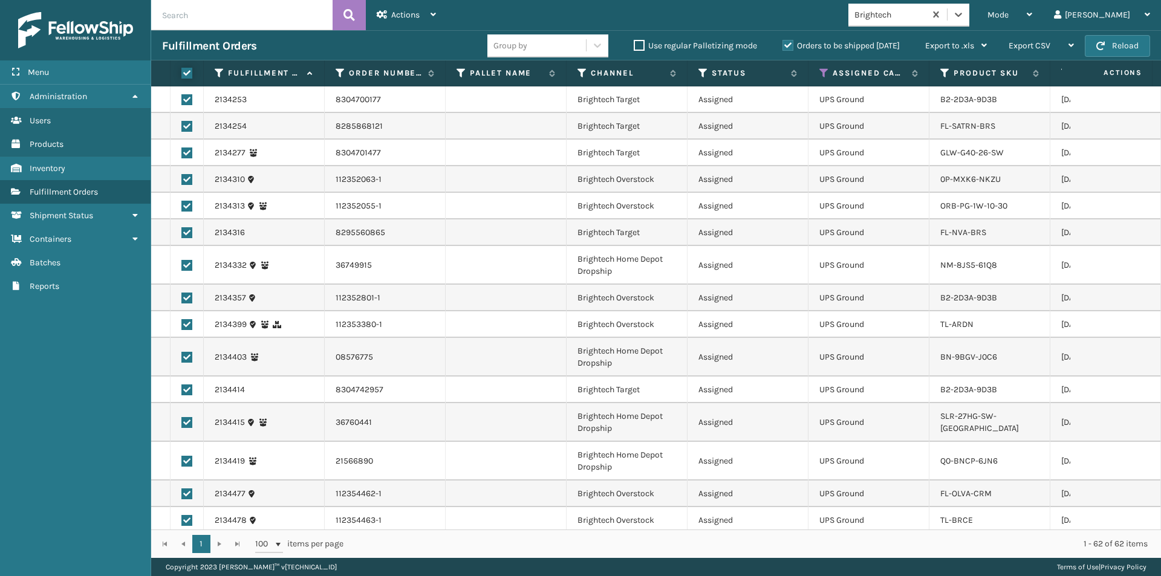
checkbox input "true"
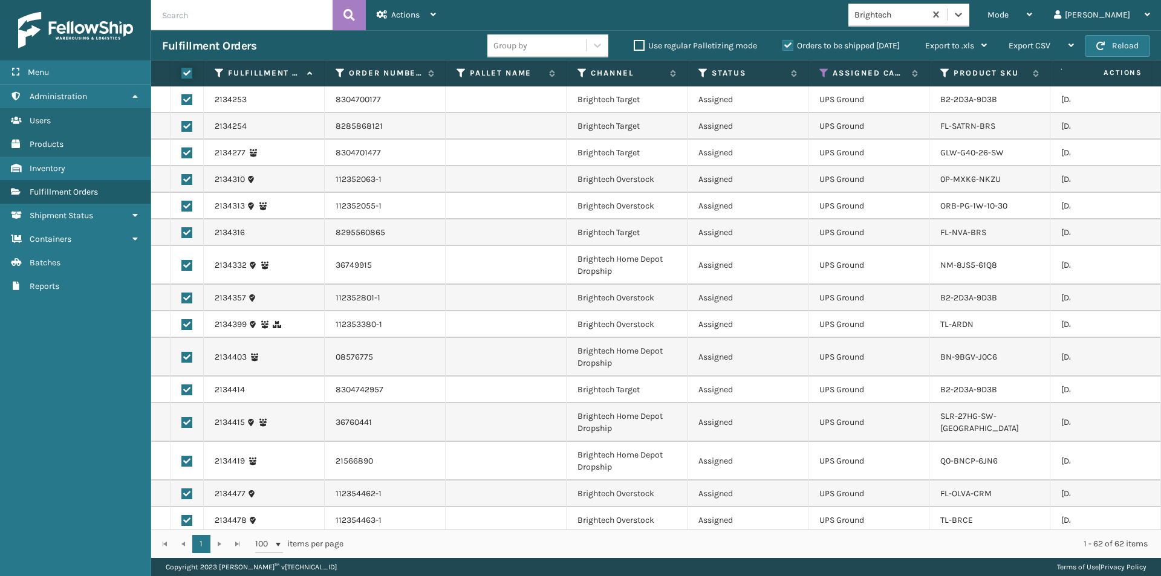
checkbox input "true"
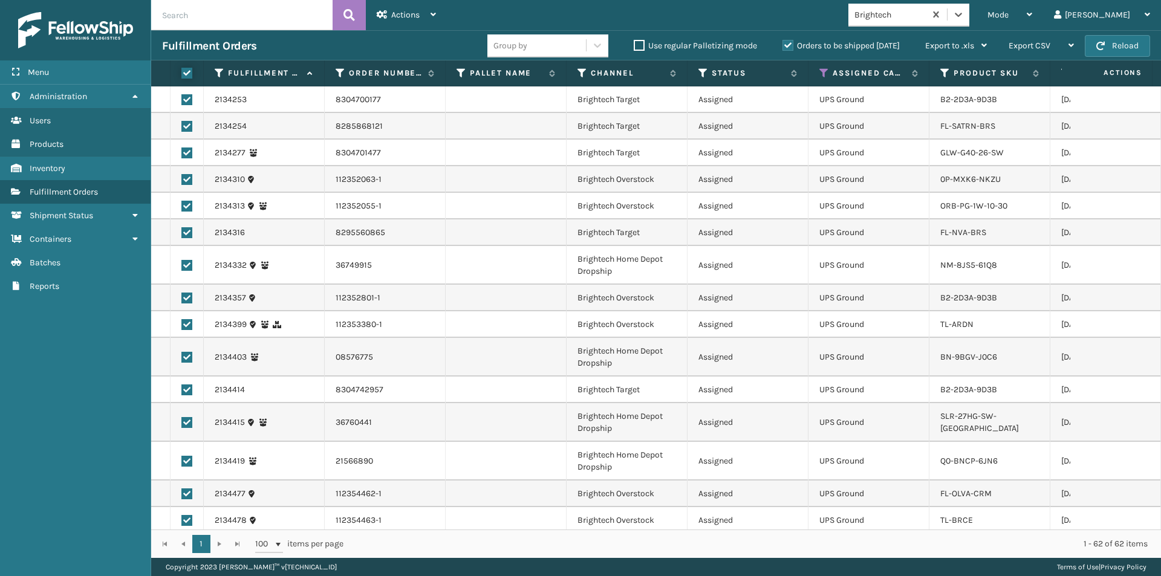
checkbox input "true"
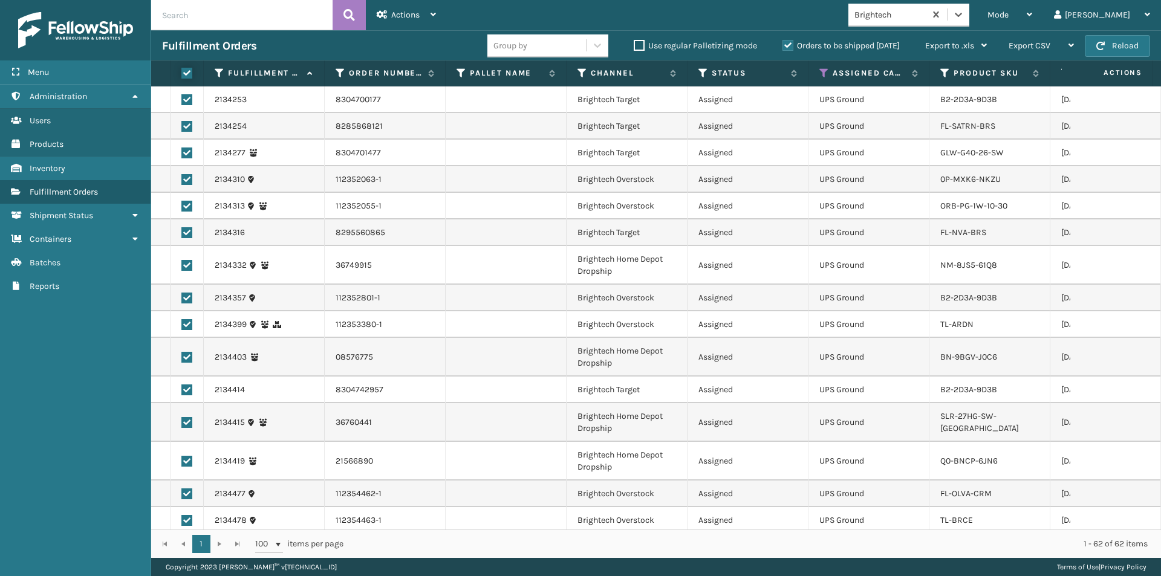
checkbox input "true"
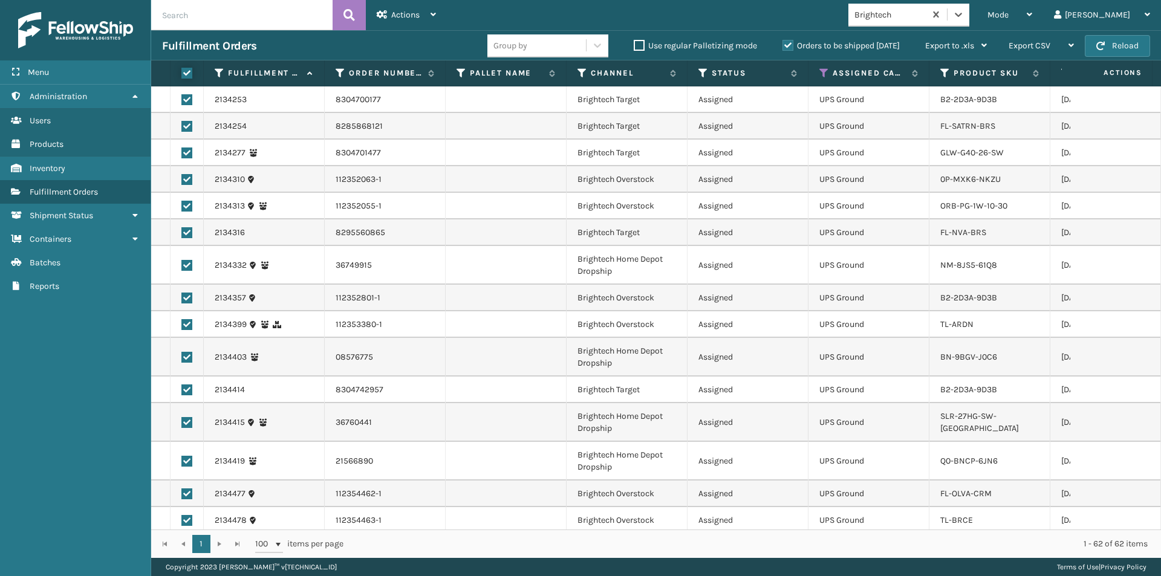
checkbox input "true"
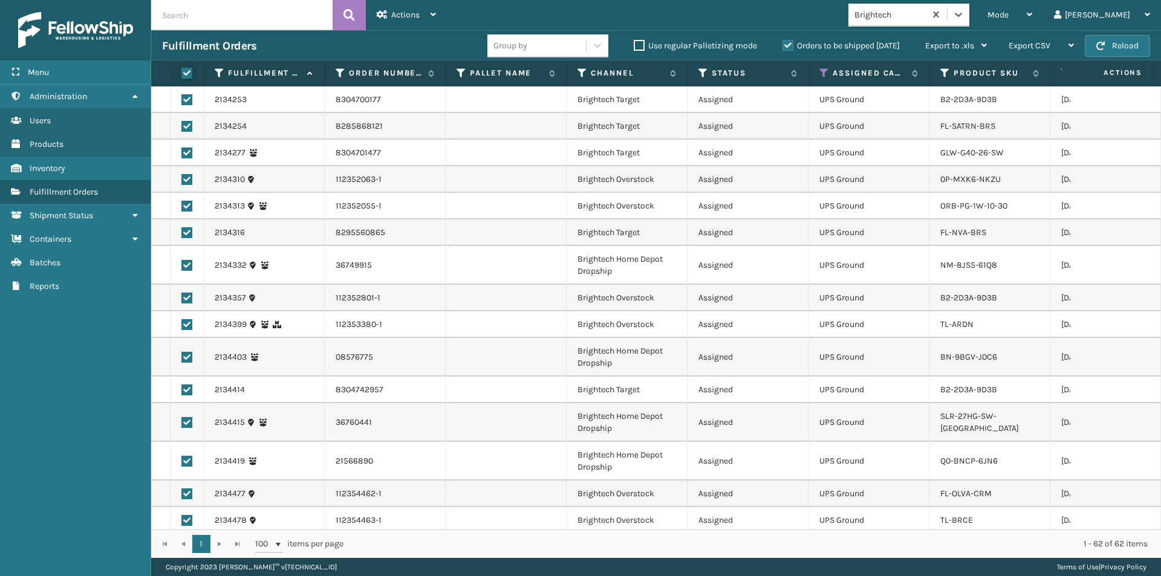
checkbox input "true"
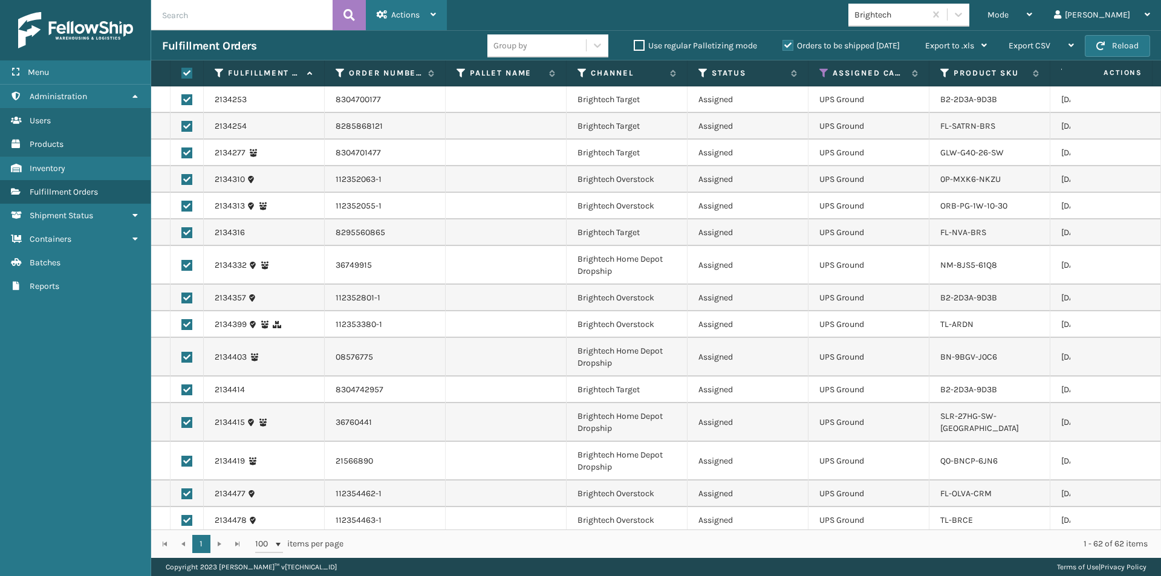
click at [389, 15] on div "Actions" at bounding box center [406, 15] width 59 height 30
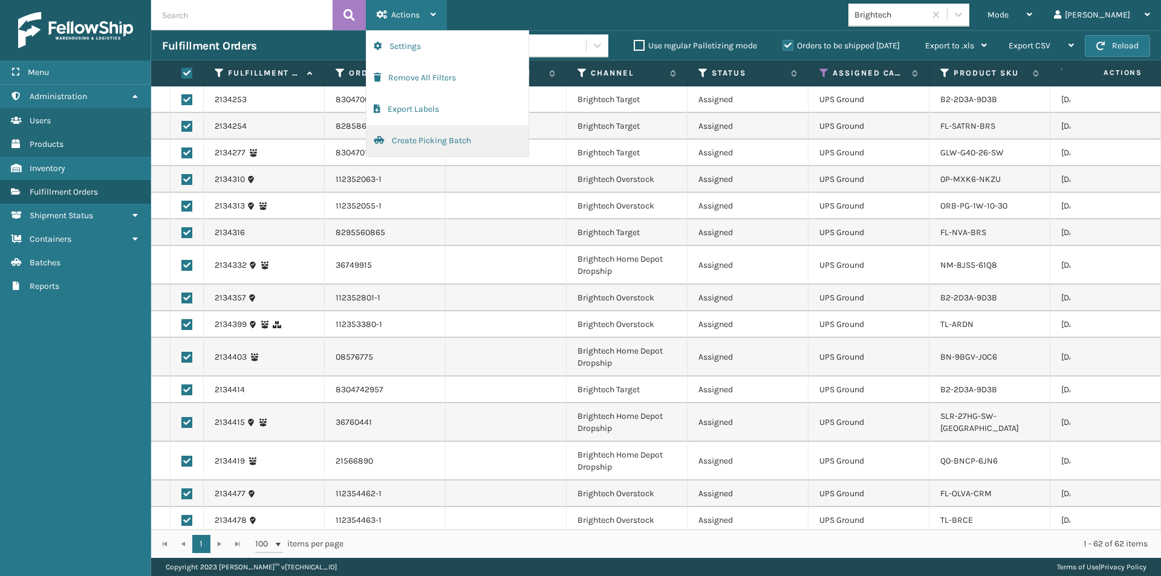
click at [424, 143] on button "Create Picking Batch" at bounding box center [447, 140] width 162 height 31
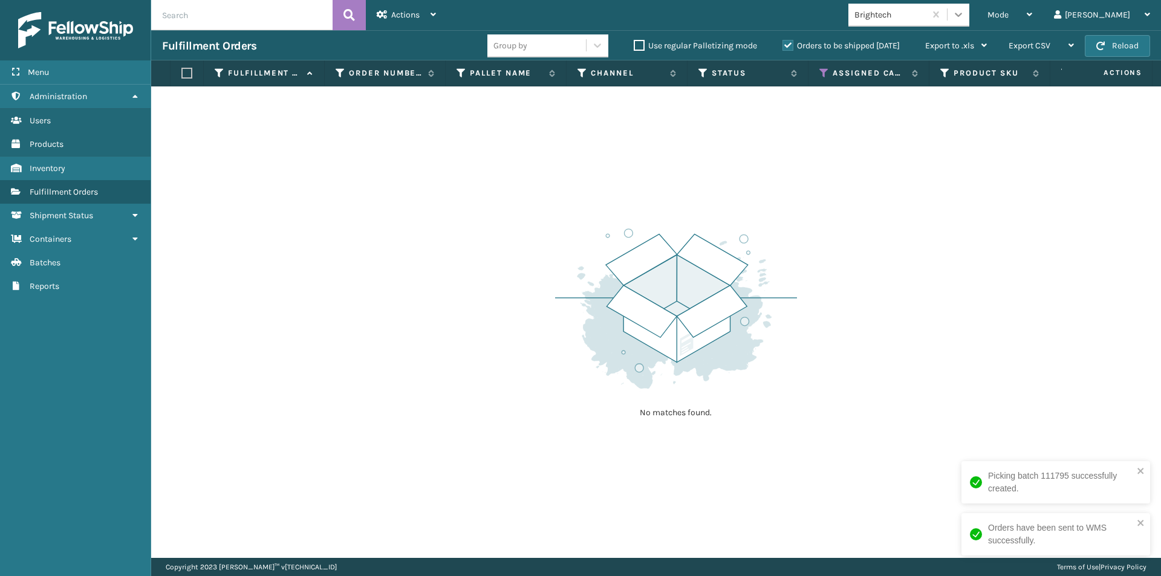
click at [965, 14] on icon at bounding box center [958, 14] width 12 height 12
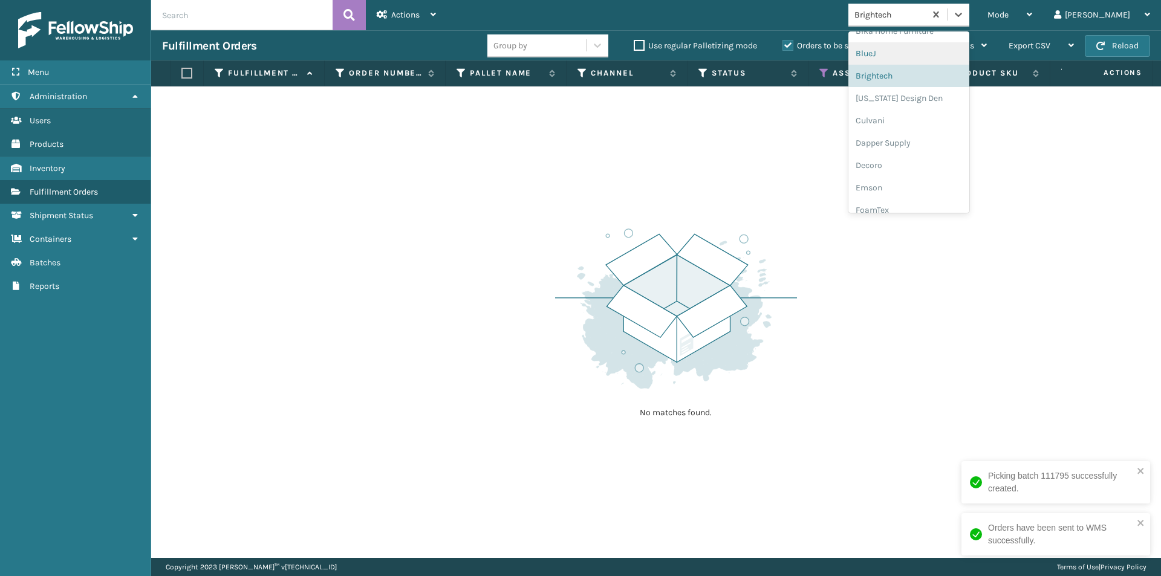
scroll to position [128, 0]
click at [942, 100] on div "[US_STATE] Design Den" at bounding box center [908, 96] width 121 height 22
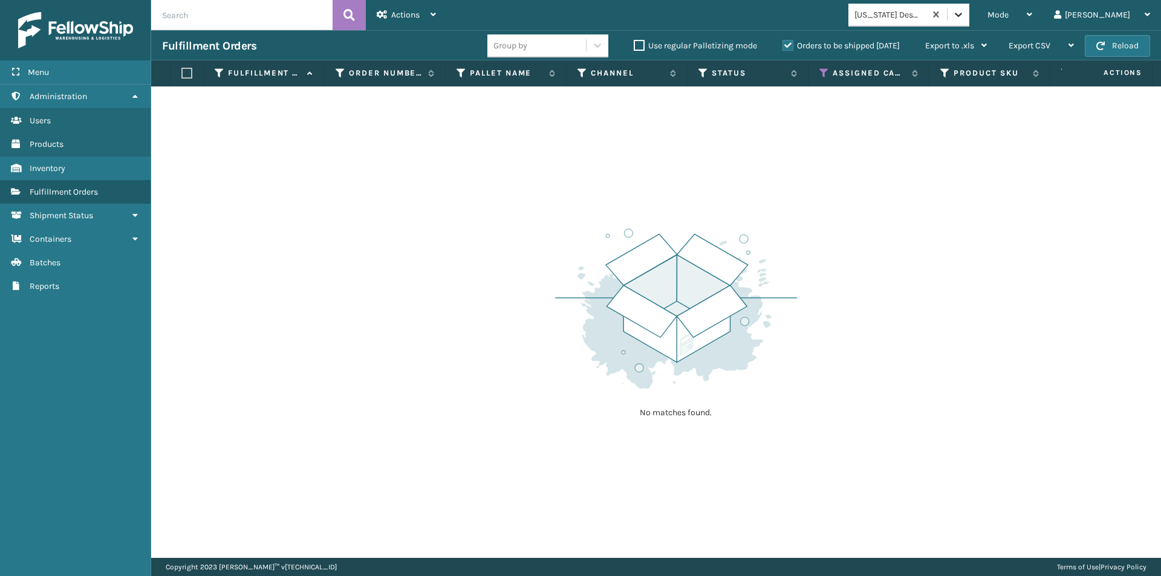
click at [965, 11] on icon at bounding box center [958, 14] width 12 height 12
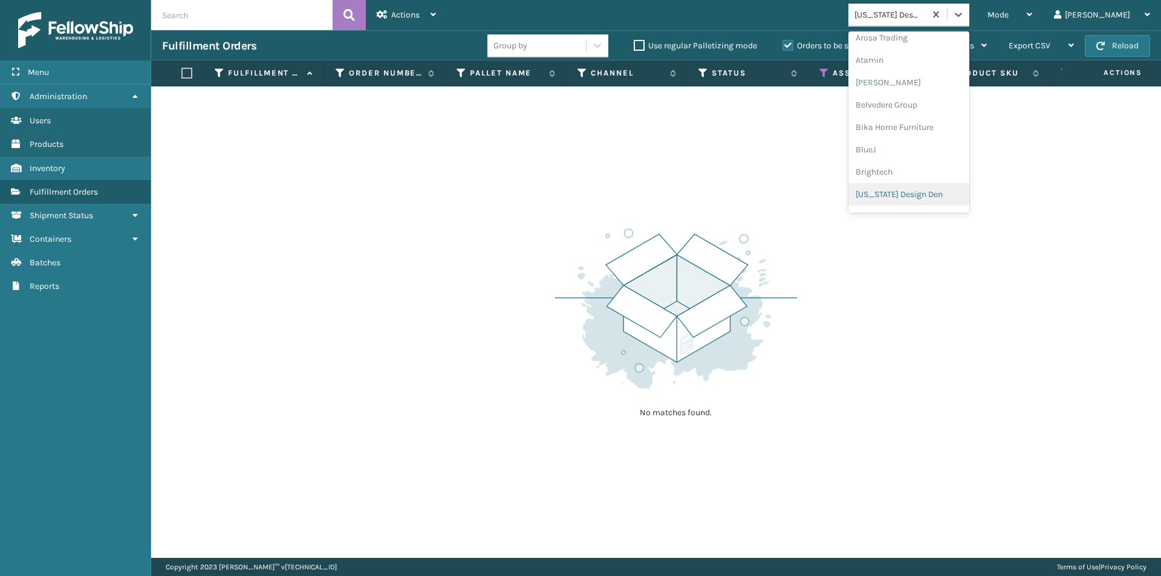
scroll to position [90, 0]
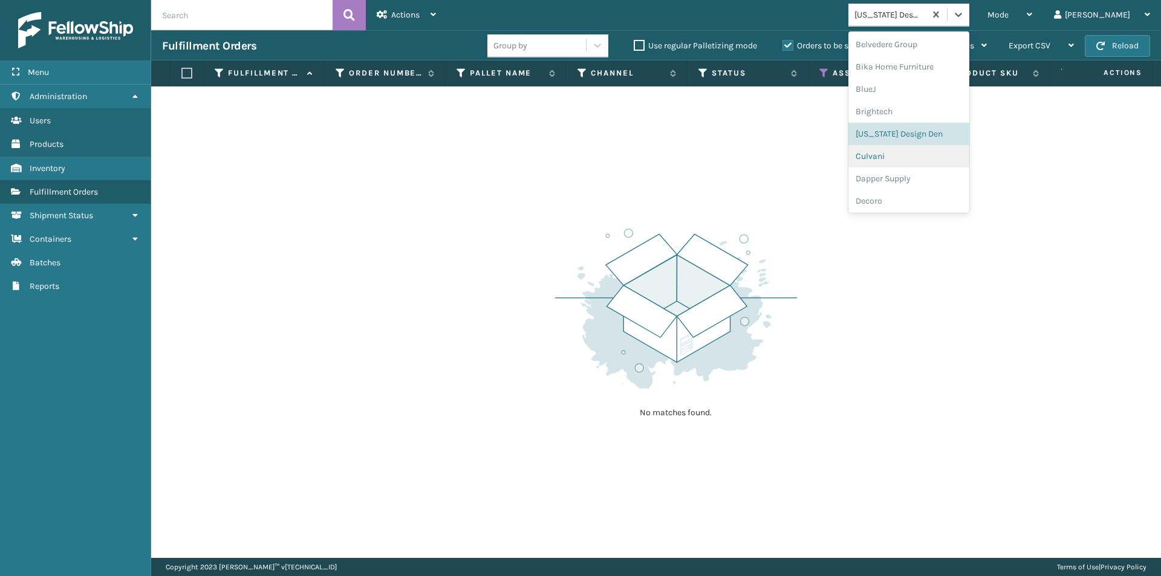
click at [933, 158] on div "Culvani" at bounding box center [908, 156] width 121 height 22
click at [965, 20] on icon at bounding box center [958, 14] width 12 height 12
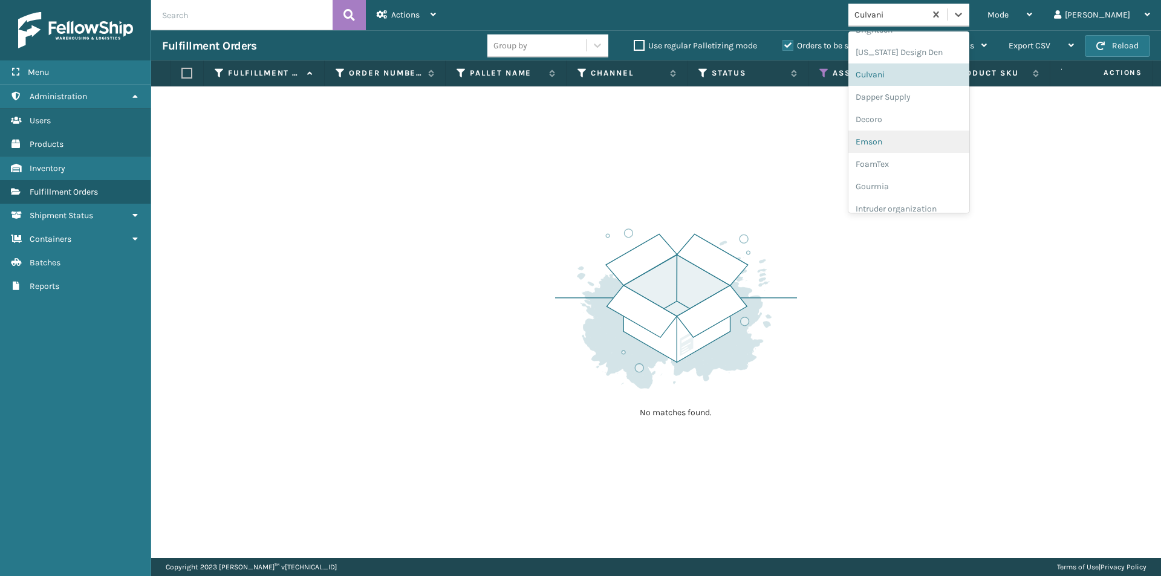
scroll to position [173, 0]
click at [943, 101] on div "Dapper Supply" at bounding box center [908, 96] width 121 height 22
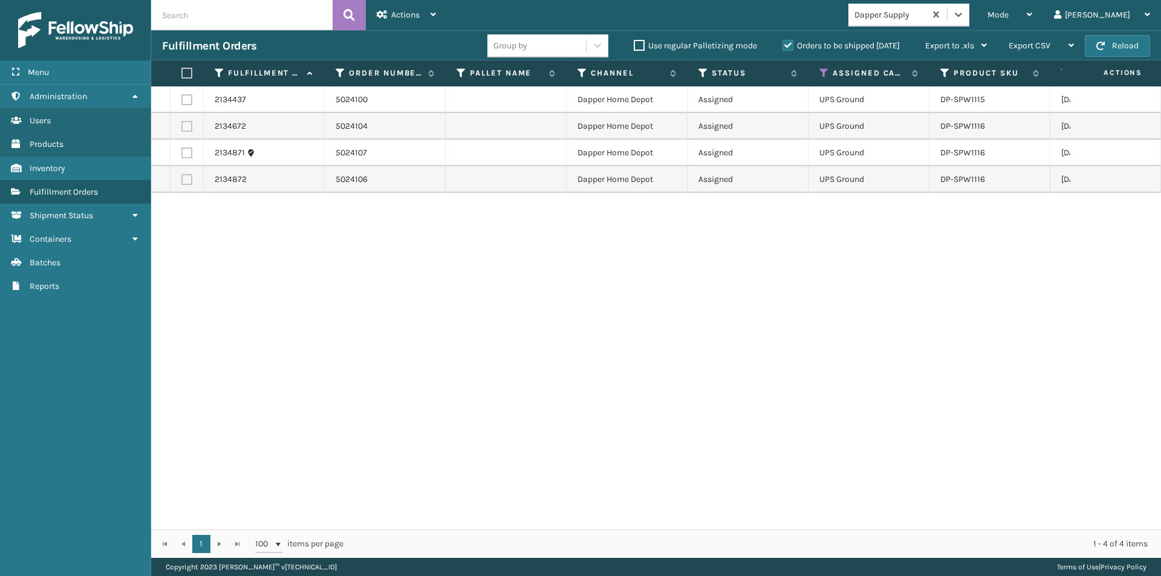
click at [188, 73] on label at bounding box center [184, 73] width 7 height 11
click at [182, 73] on input "checkbox" at bounding box center [181, 74] width 1 height 8
checkbox input "true"
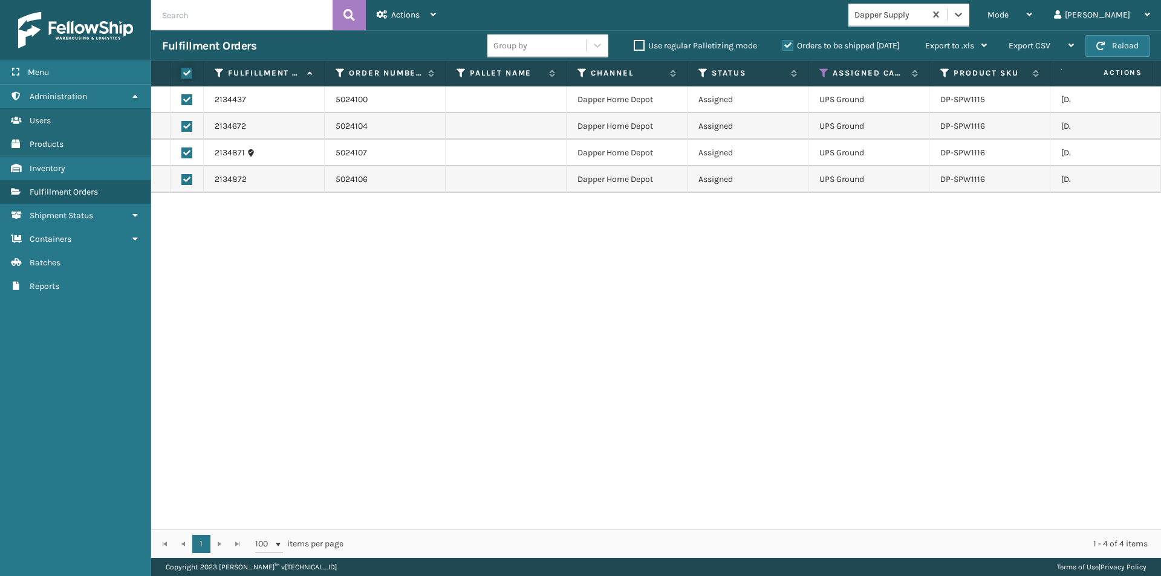
checkbox input "true"
click at [403, 16] on span "Actions" at bounding box center [405, 15] width 28 height 10
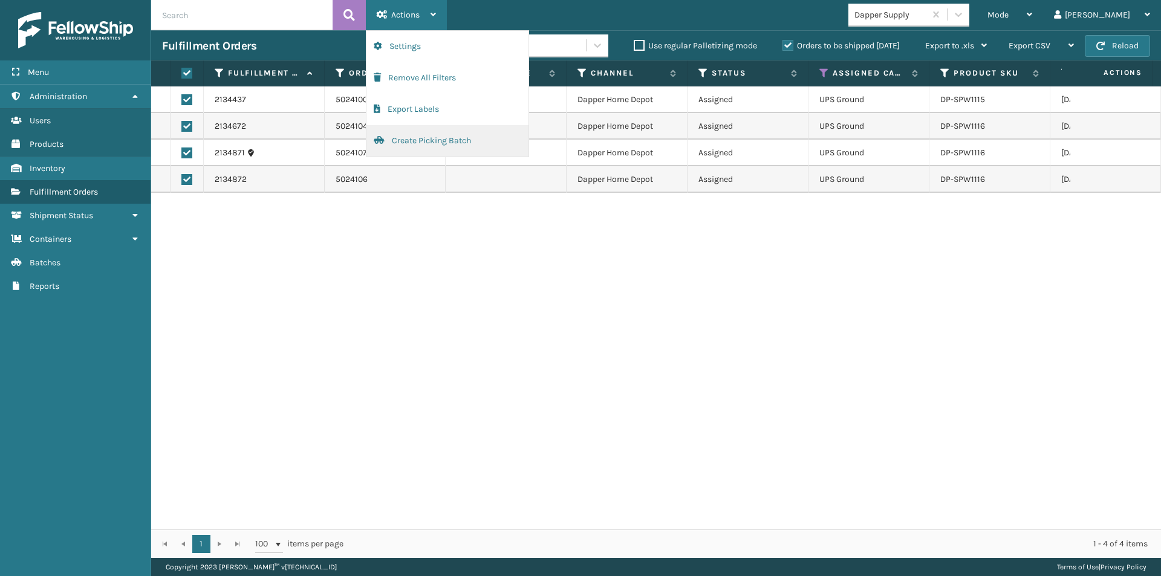
click at [431, 142] on button "Create Picking Batch" at bounding box center [447, 140] width 162 height 31
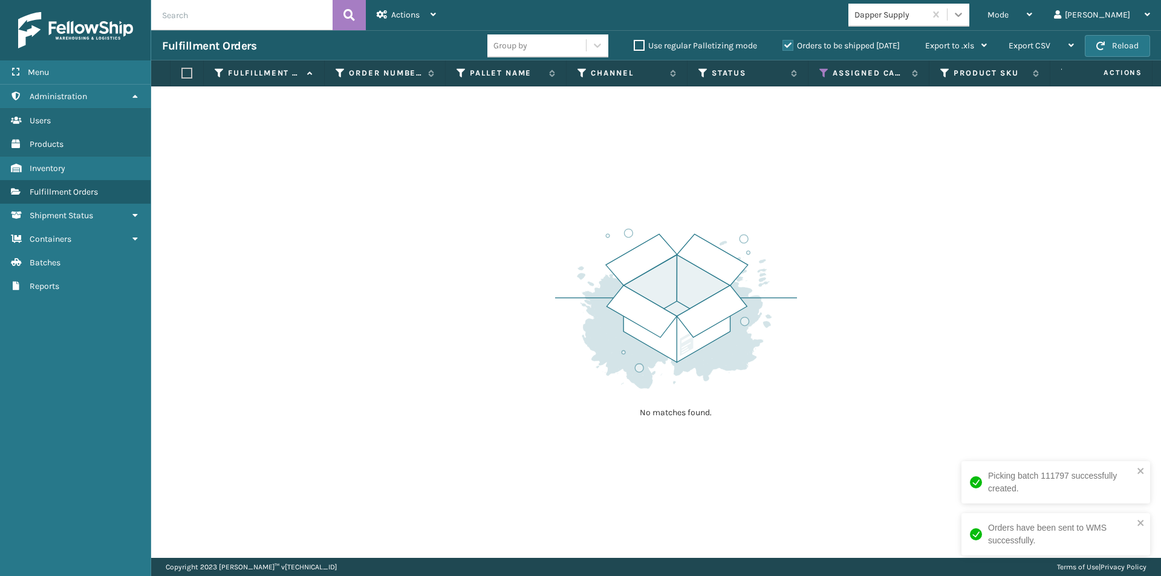
click at [965, 16] on icon at bounding box center [958, 14] width 12 height 12
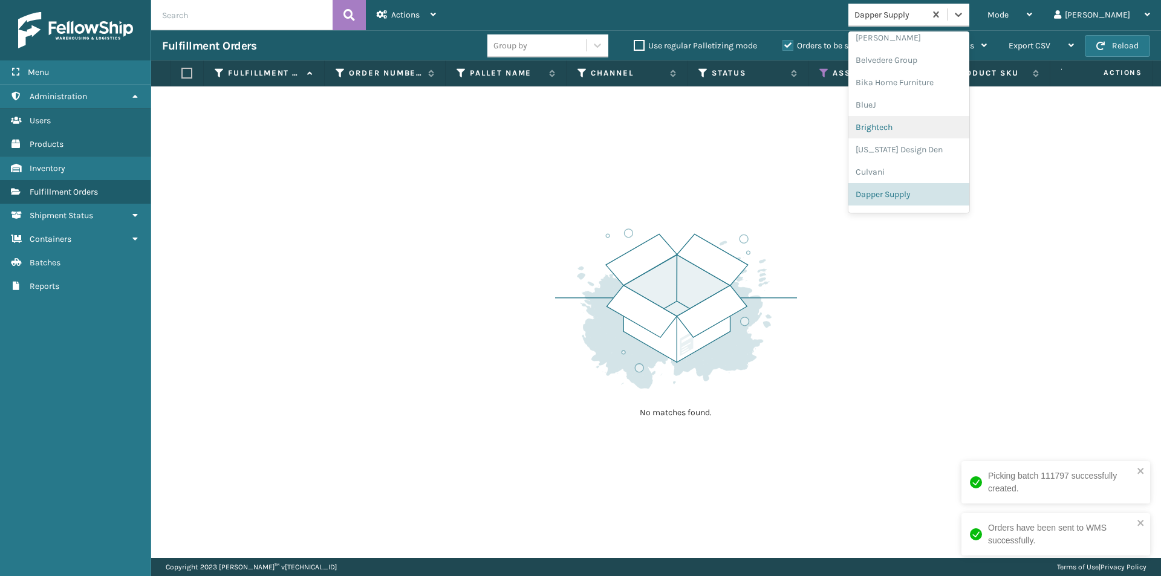
scroll to position [135, 0]
click at [928, 155] on div "Decoro" at bounding box center [908, 156] width 121 height 22
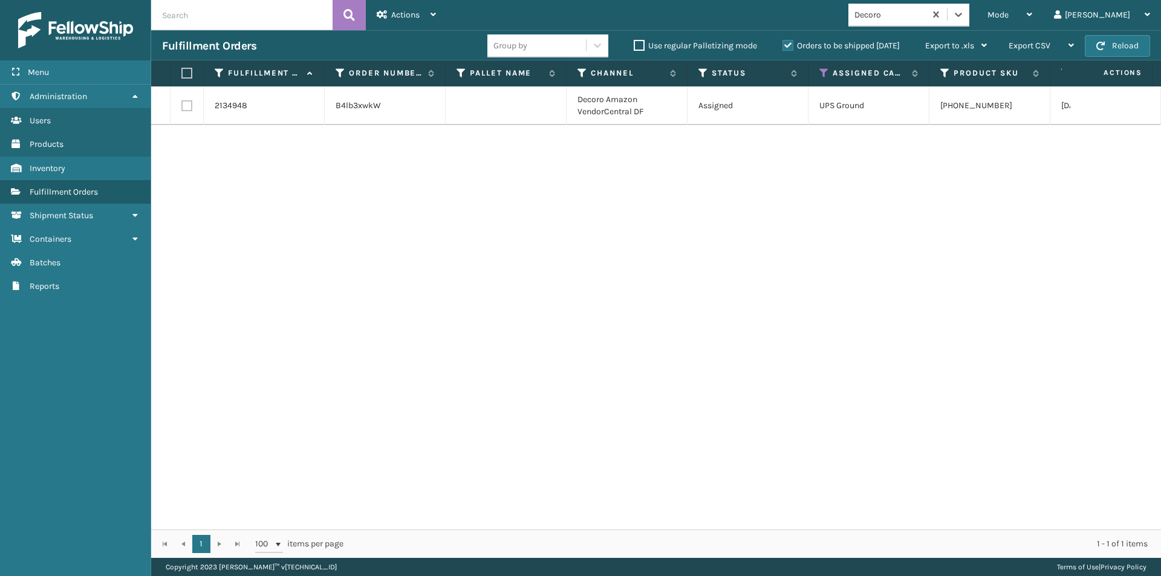
click at [188, 74] on label at bounding box center [184, 73] width 7 height 11
click at [182, 74] on input "checkbox" at bounding box center [181, 74] width 1 height 8
checkbox input "true"
click at [422, 20] on div "Actions" at bounding box center [406, 15] width 59 height 30
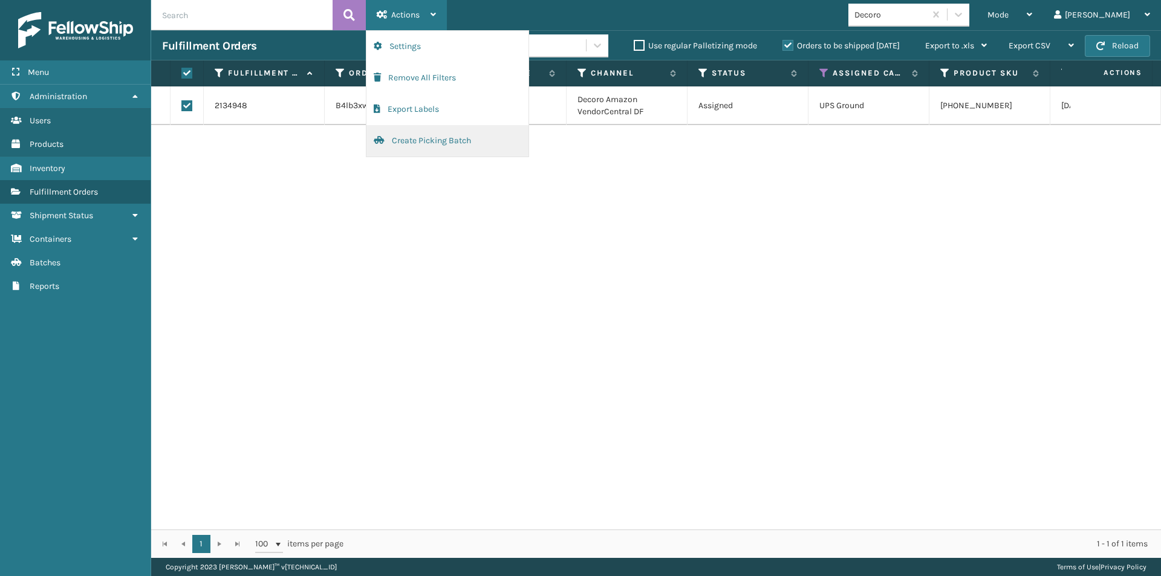
click at [437, 146] on button "Create Picking Batch" at bounding box center [447, 140] width 162 height 31
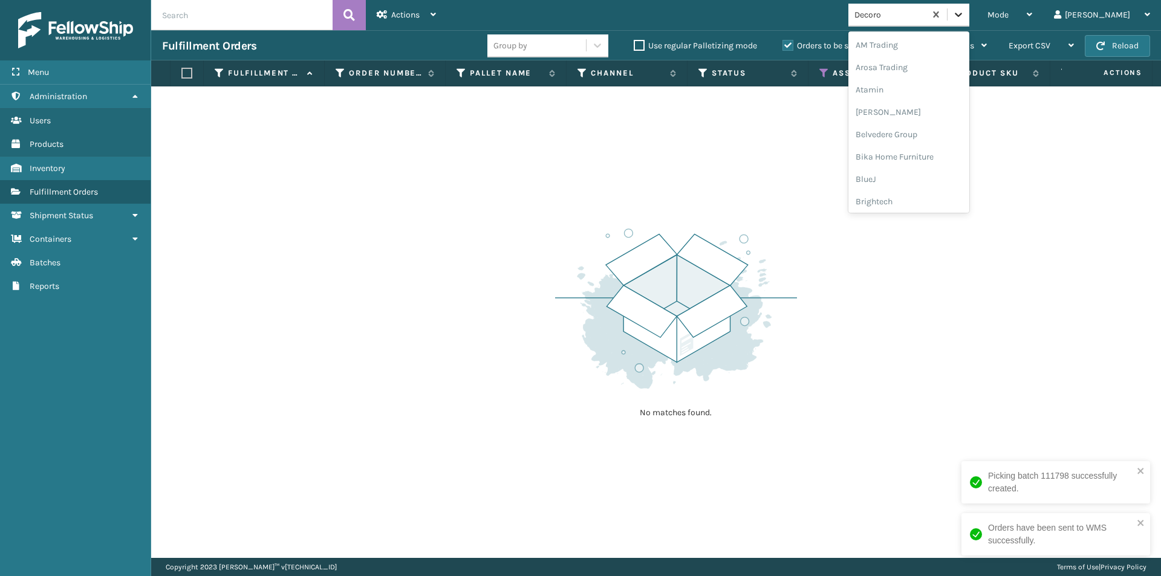
click at [965, 18] on icon at bounding box center [958, 14] width 12 height 12
click at [925, 152] on div "Emson" at bounding box center [908, 156] width 121 height 22
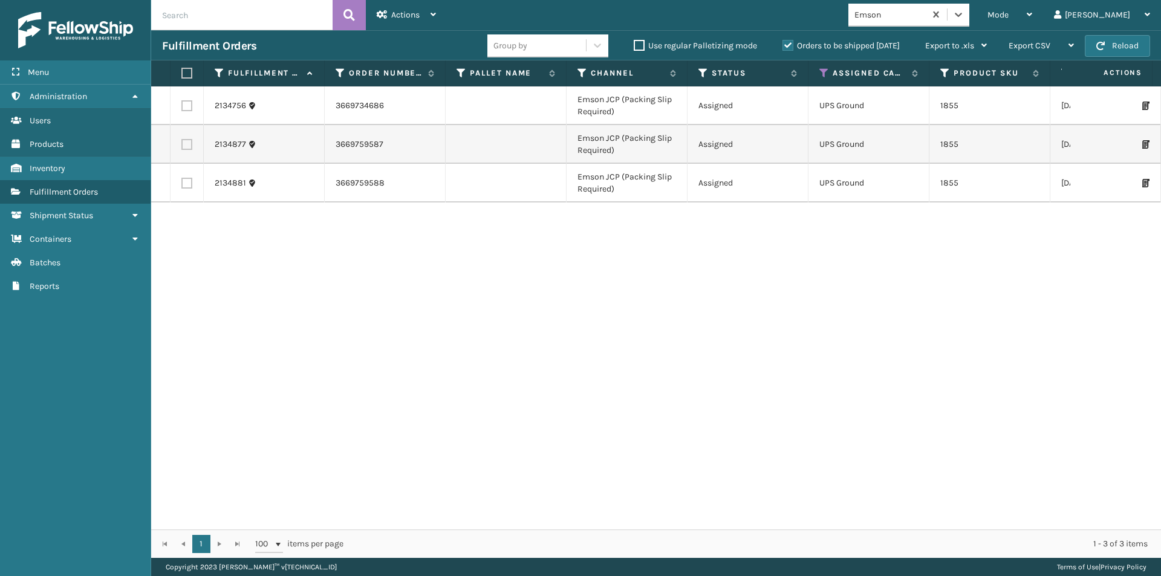
click at [183, 70] on label at bounding box center [184, 73] width 7 height 11
click at [182, 70] on input "checkbox" at bounding box center [181, 74] width 1 height 8
checkbox input "true"
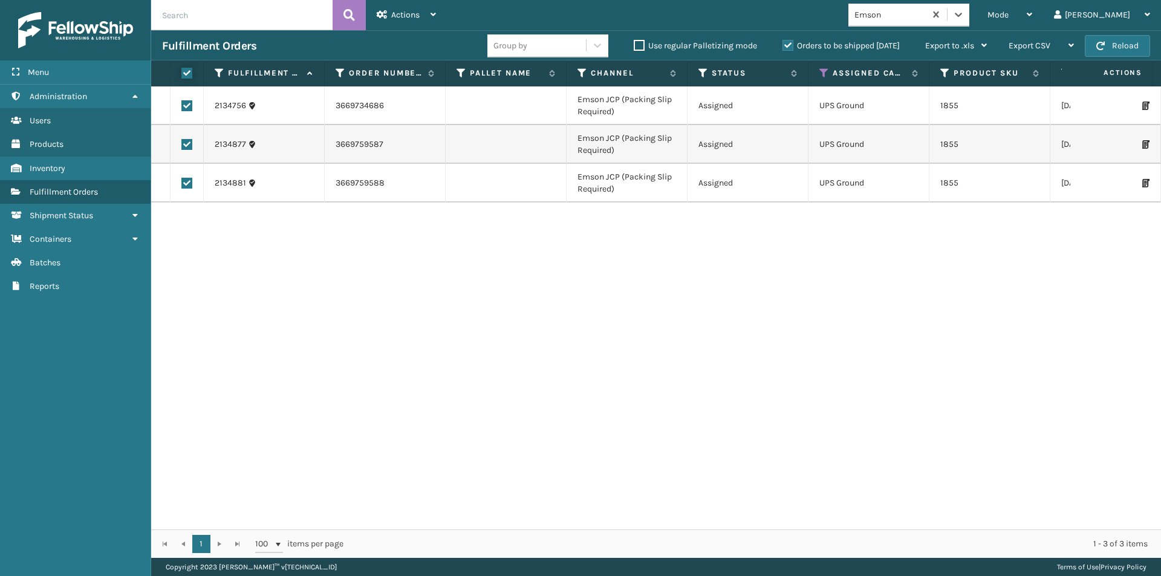
checkbox input "true"
click at [418, 15] on span "Actions" at bounding box center [405, 15] width 28 height 10
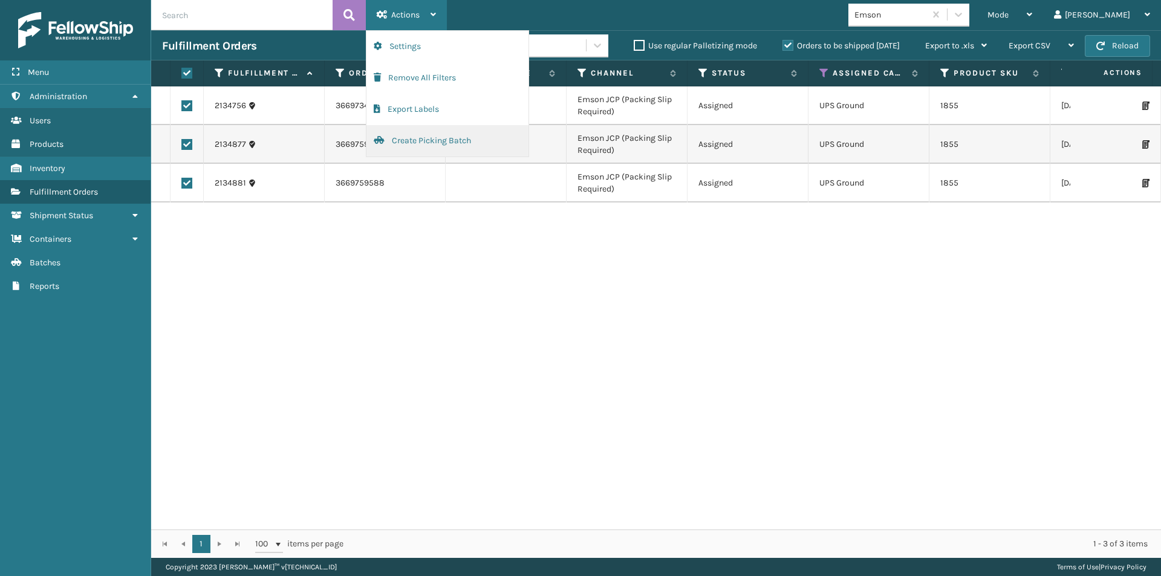
click at [440, 136] on button "Create Picking Batch" at bounding box center [447, 140] width 162 height 31
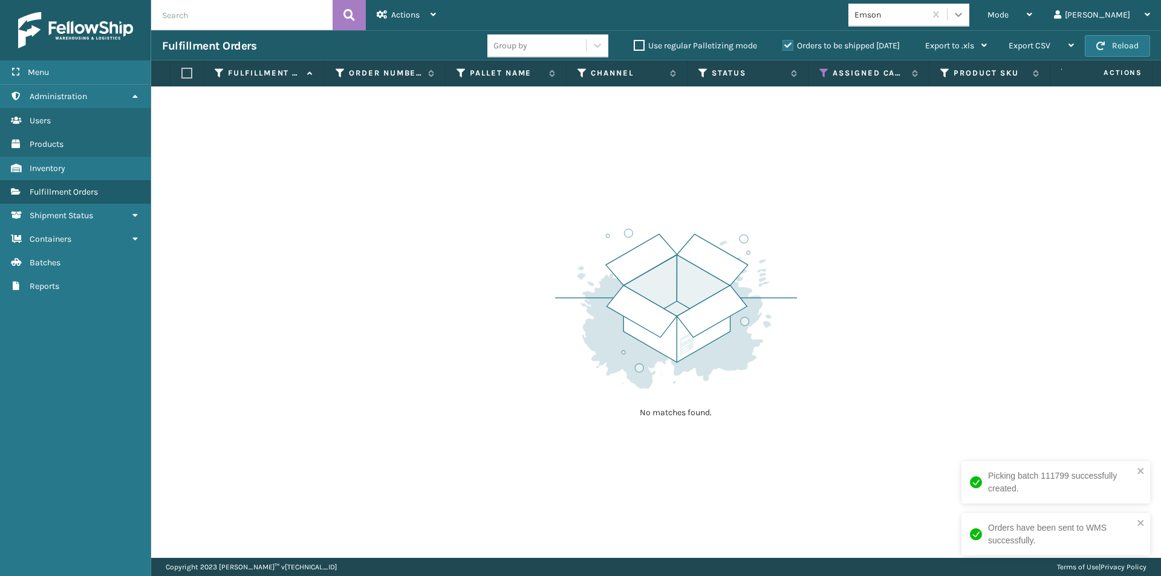
click at [969, 21] on div at bounding box center [959, 15] width 22 height 22
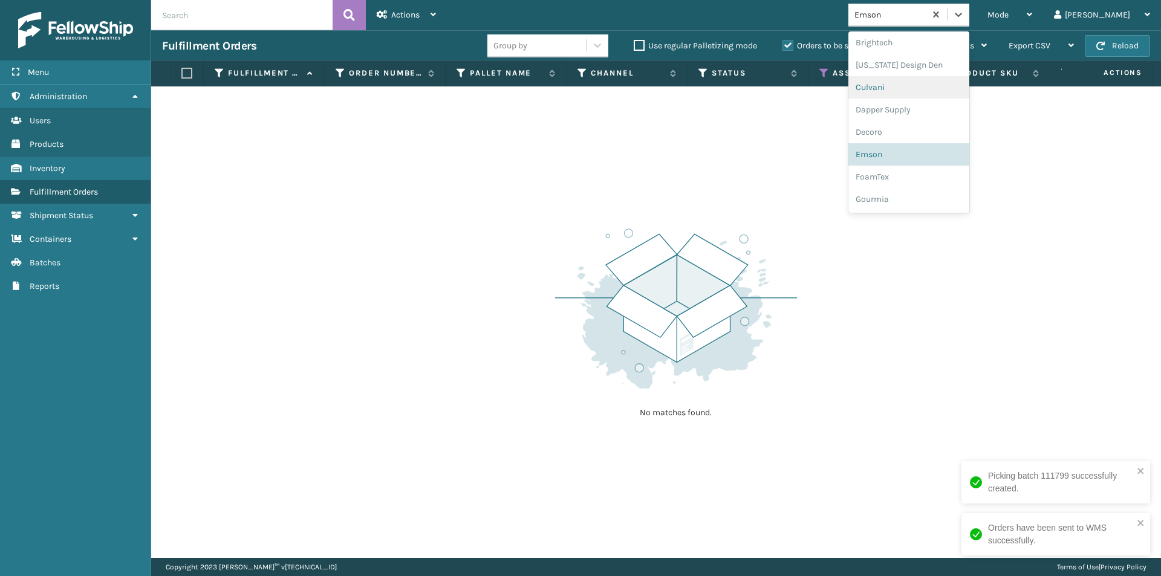
scroll to position [180, 0]
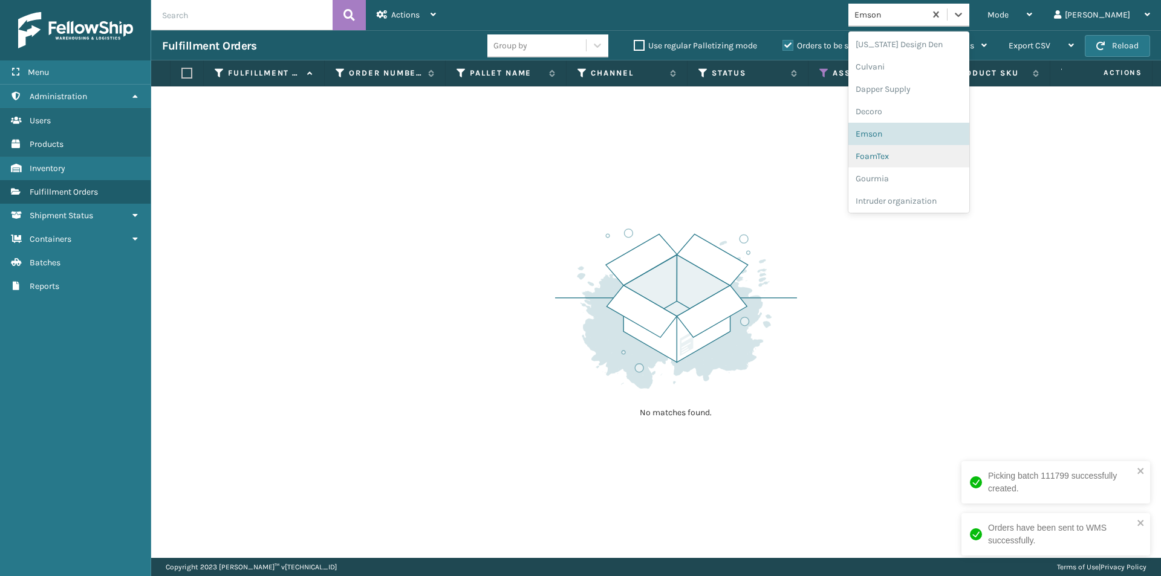
click at [948, 156] on div "FoamTex" at bounding box center [908, 156] width 121 height 22
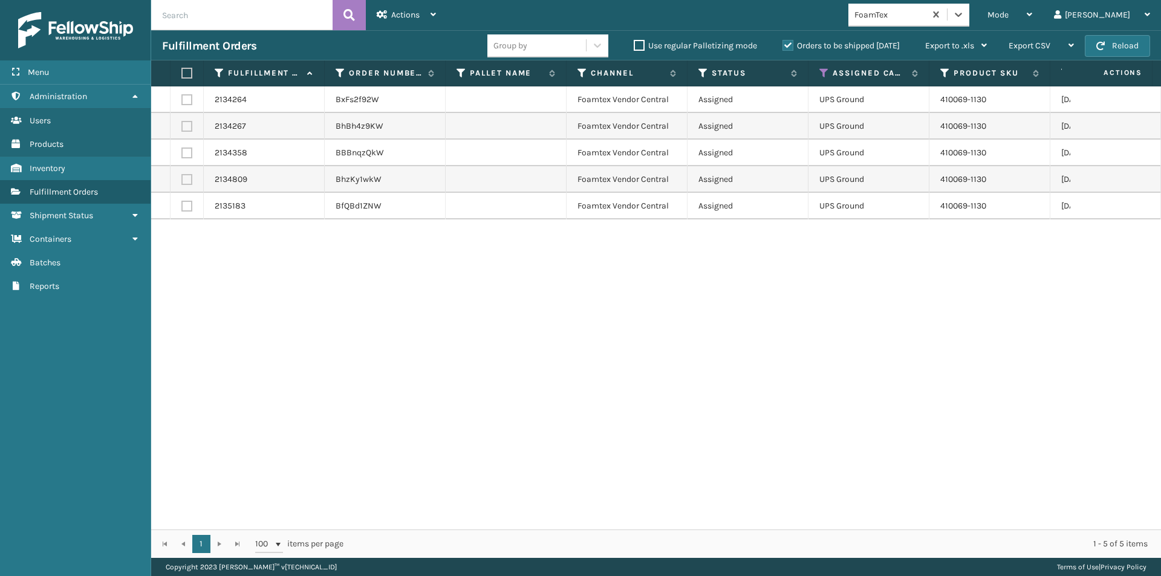
click at [184, 73] on label at bounding box center [184, 73] width 7 height 11
click at [182, 73] on input "checkbox" at bounding box center [181, 74] width 1 height 8
checkbox input "true"
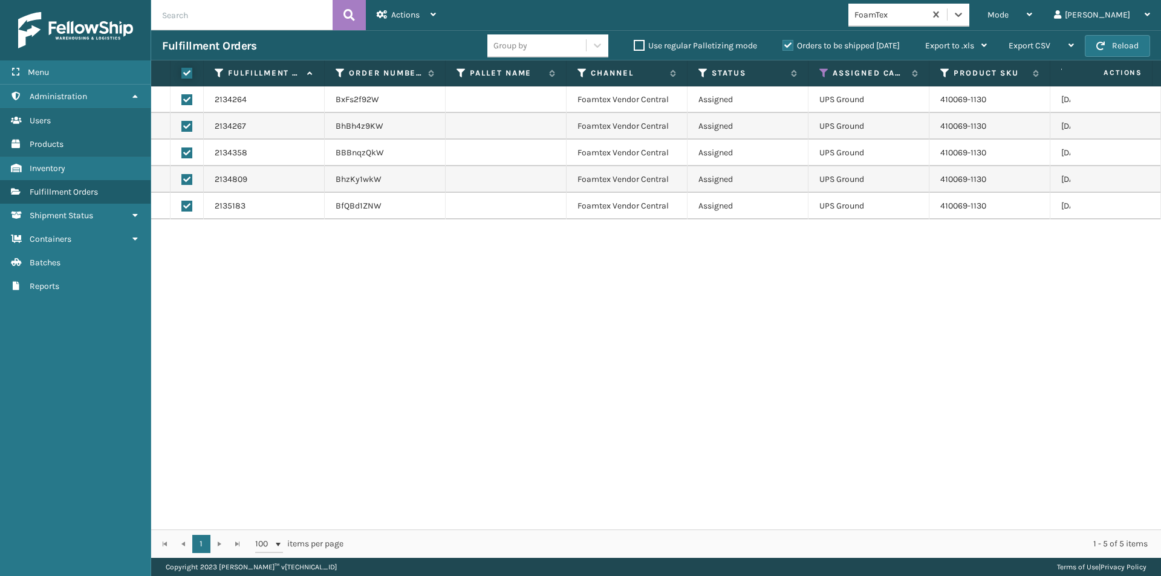
checkbox input "true"
click at [392, 24] on div "Actions" at bounding box center [406, 15] width 59 height 30
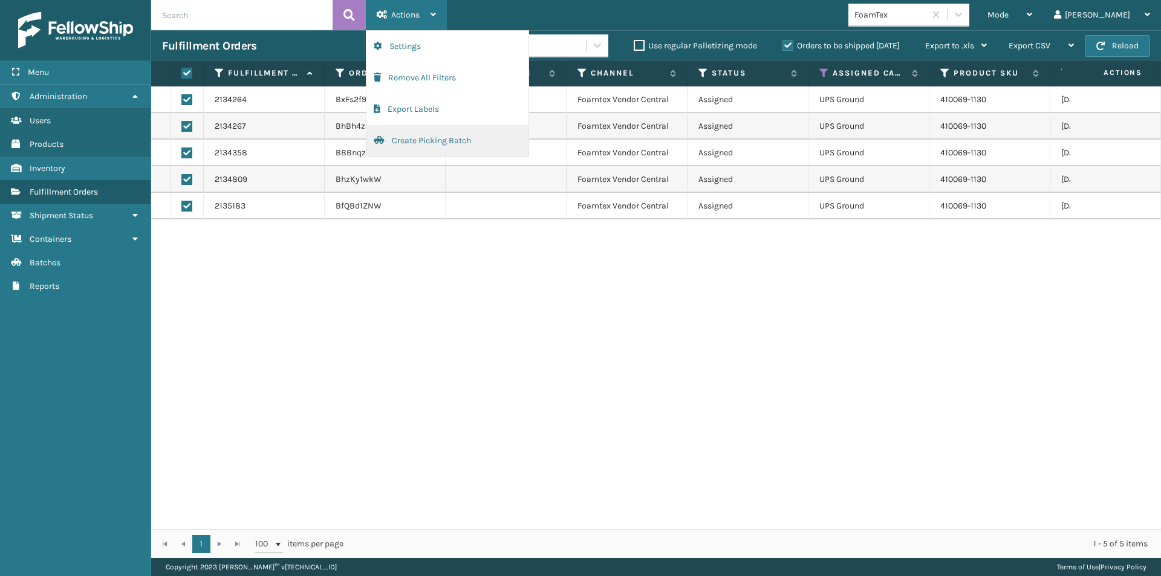
click at [414, 139] on button "Create Picking Batch" at bounding box center [447, 140] width 162 height 31
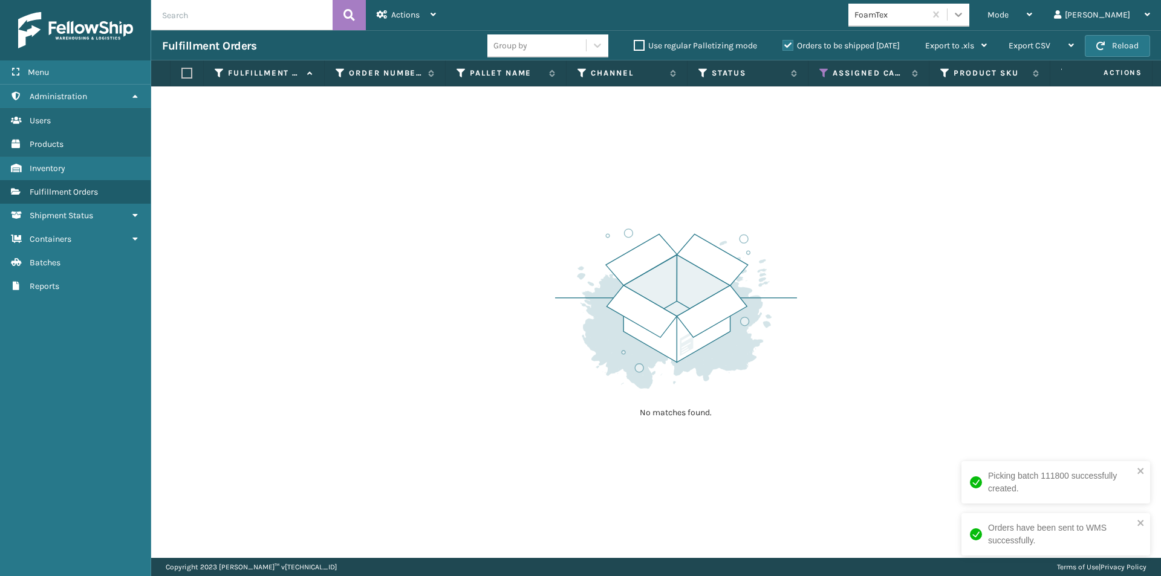
click at [965, 17] on icon at bounding box center [958, 14] width 12 height 12
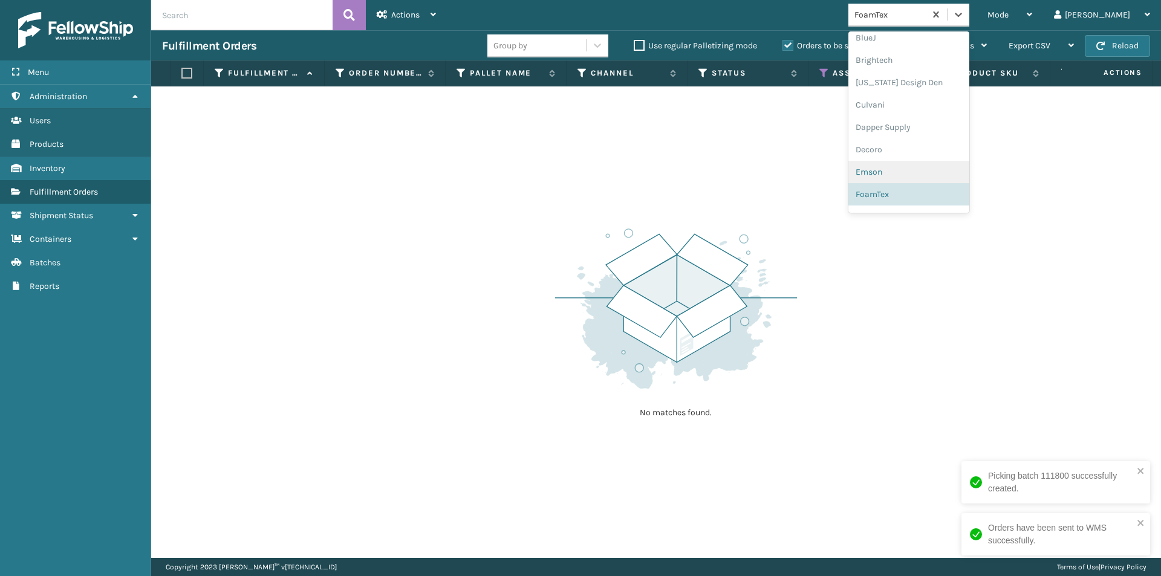
scroll to position [202, 0]
click at [928, 157] on div "Gourmia" at bounding box center [908, 156] width 121 height 22
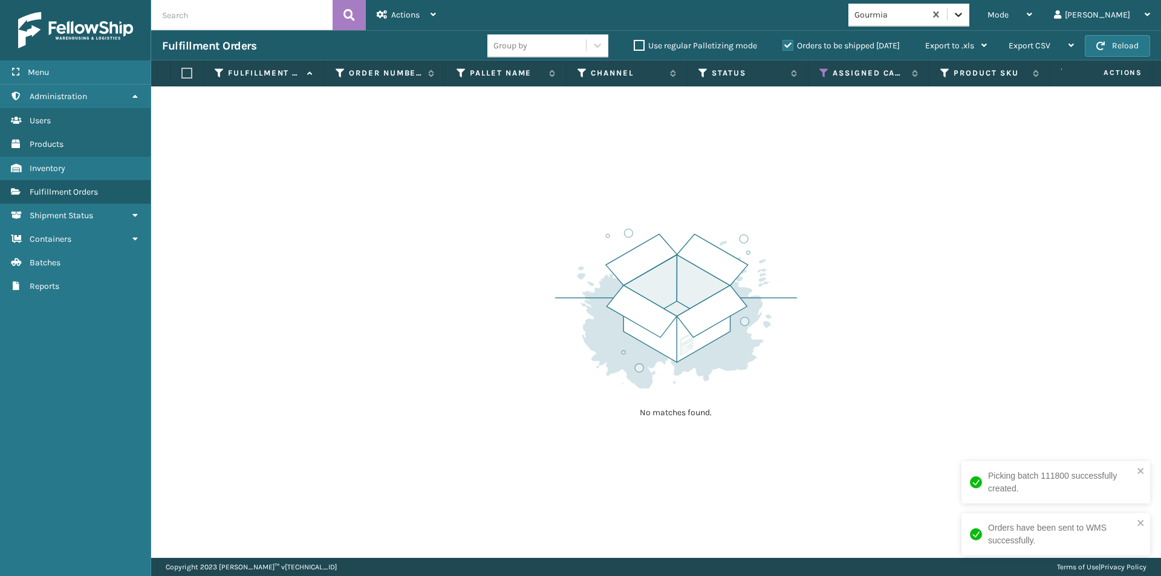
click at [962, 15] on icon at bounding box center [958, 15] width 7 height 4
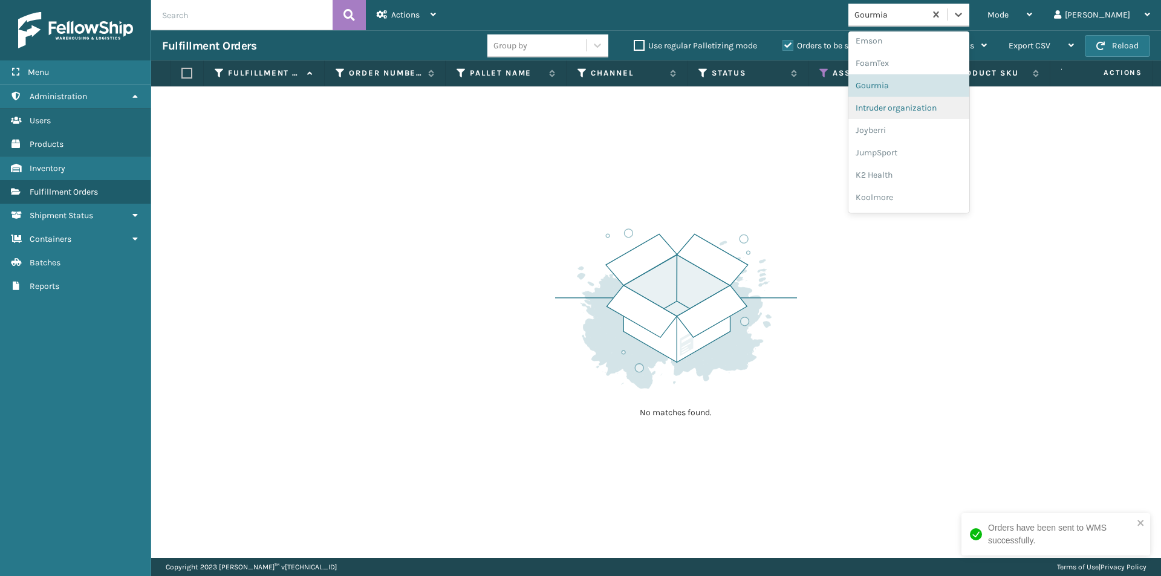
scroll to position [285, 0]
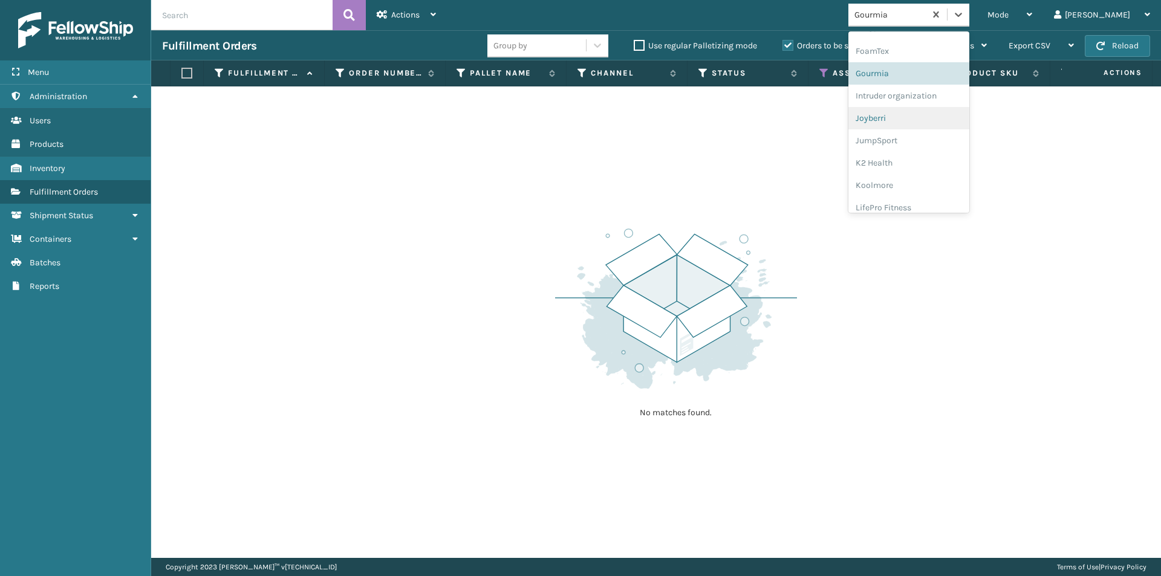
click at [929, 125] on div "Joyberri" at bounding box center [908, 118] width 121 height 22
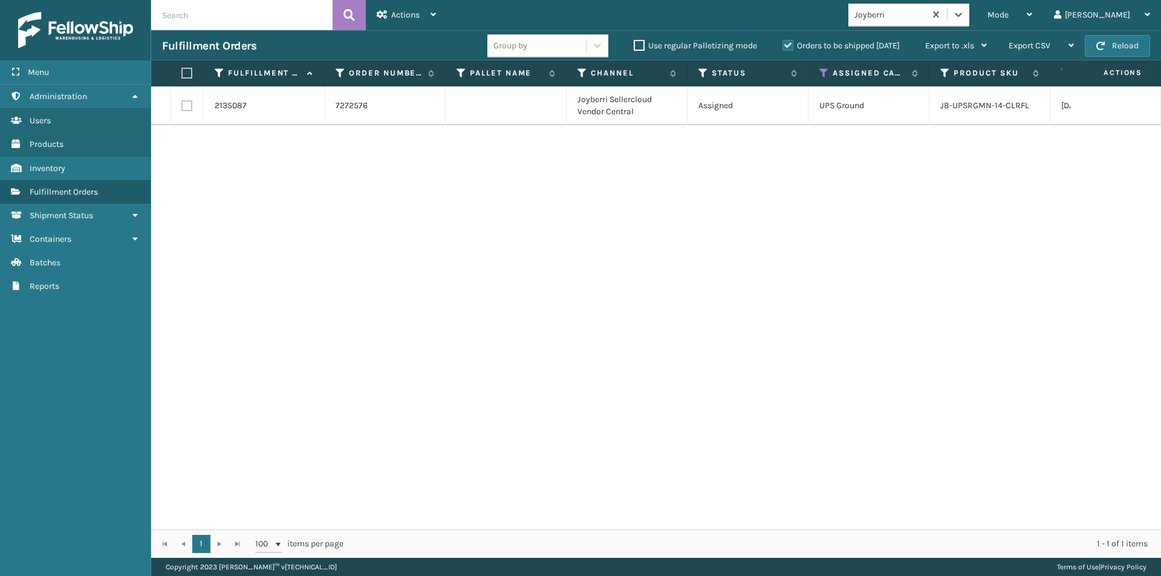
click at [187, 70] on label at bounding box center [184, 73] width 7 height 11
click at [182, 70] on input "checkbox" at bounding box center [181, 74] width 1 height 8
checkbox input "true"
click at [425, 18] on div "Actions" at bounding box center [406, 15] width 59 height 30
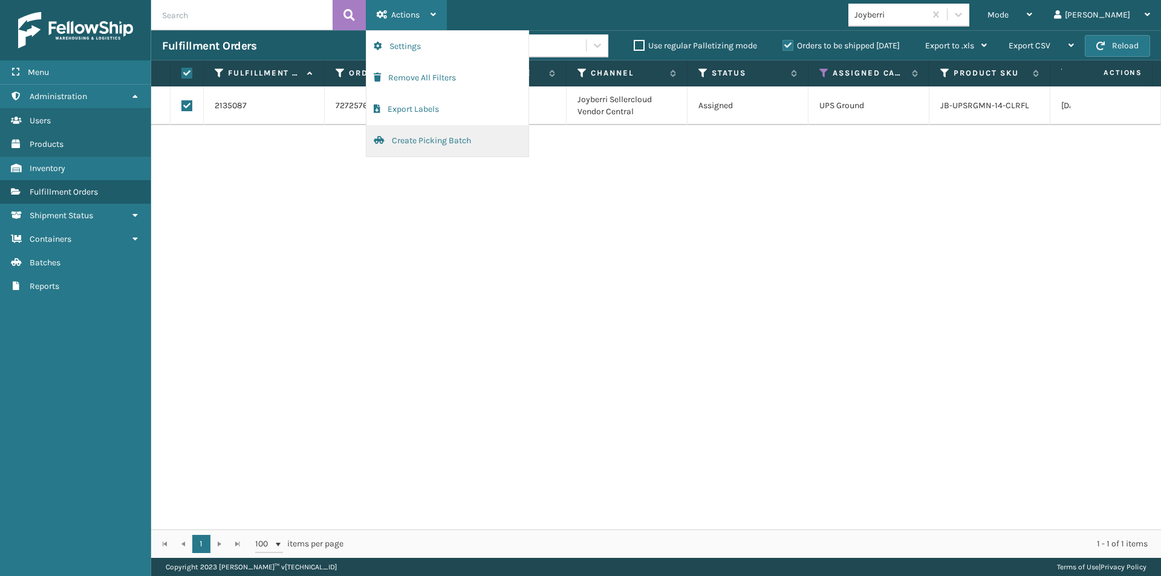
click at [415, 138] on button "Create Picking Batch" at bounding box center [447, 140] width 162 height 31
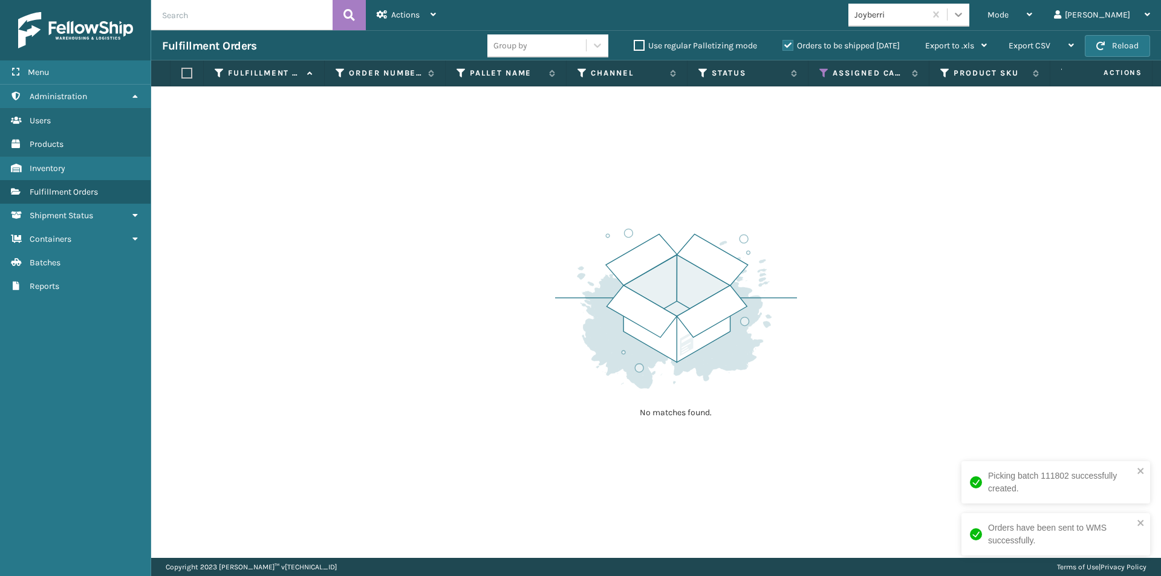
click at [965, 14] on icon at bounding box center [958, 14] width 12 height 12
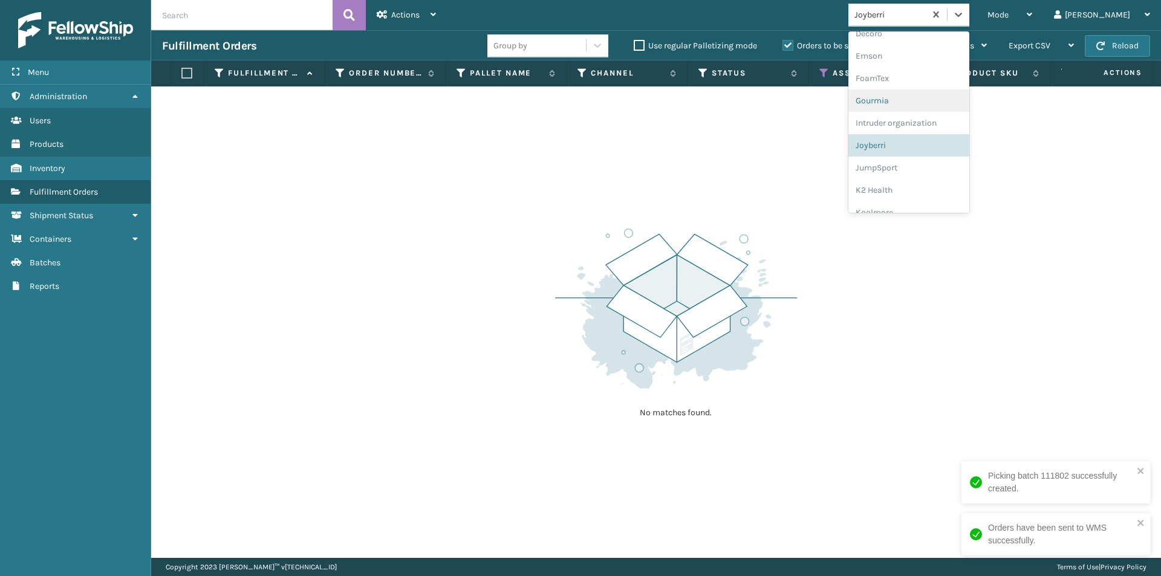
scroll to position [269, 0]
click at [948, 154] on div "JumpSport" at bounding box center [908, 156] width 121 height 22
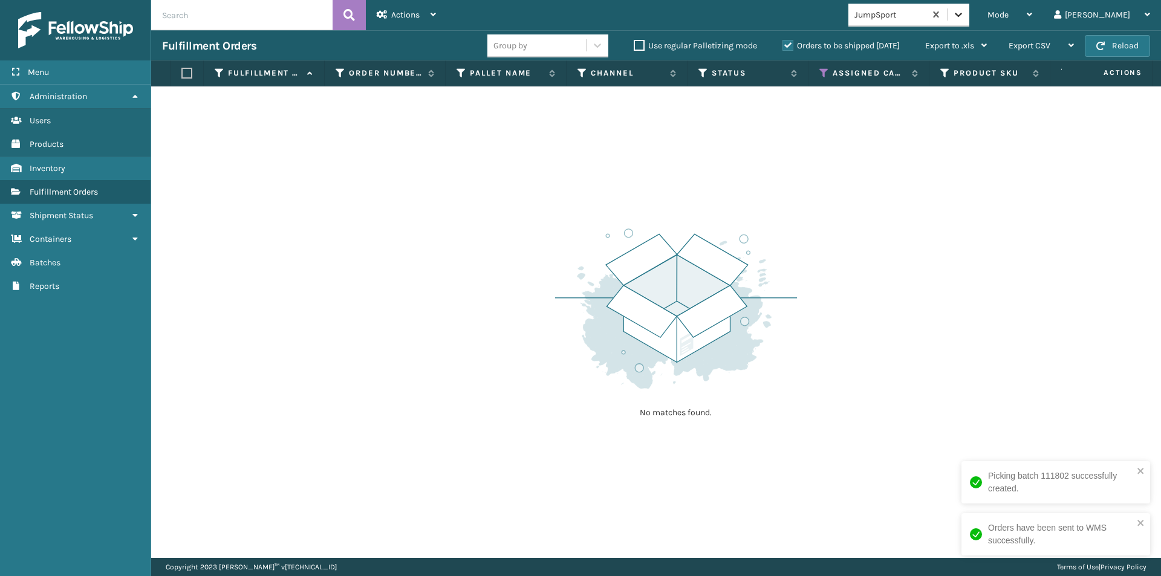
click at [969, 11] on div at bounding box center [959, 15] width 22 height 22
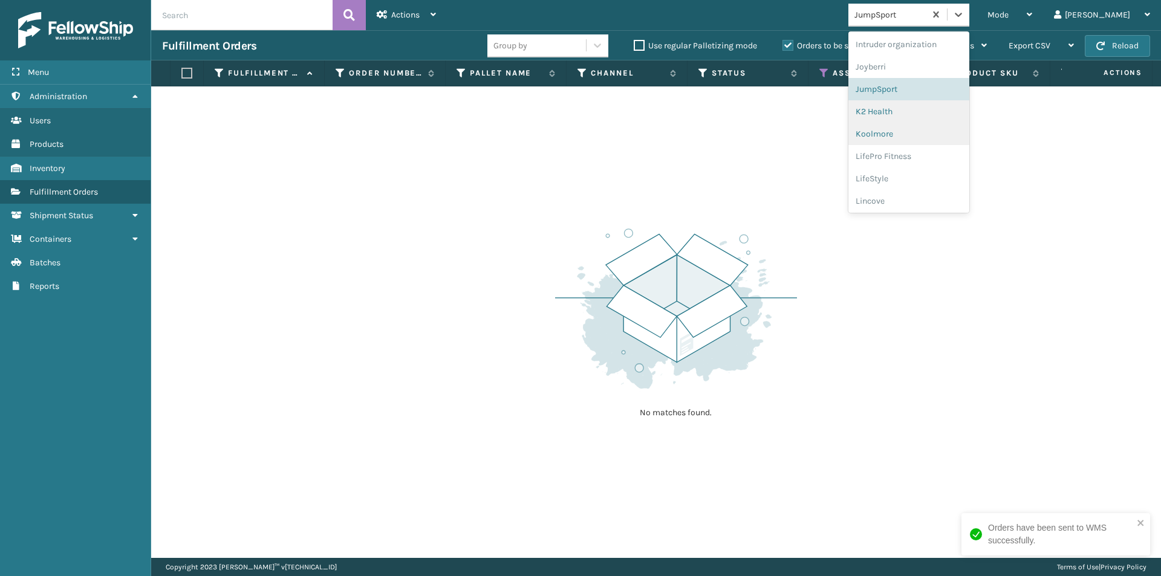
scroll to position [352, 0]
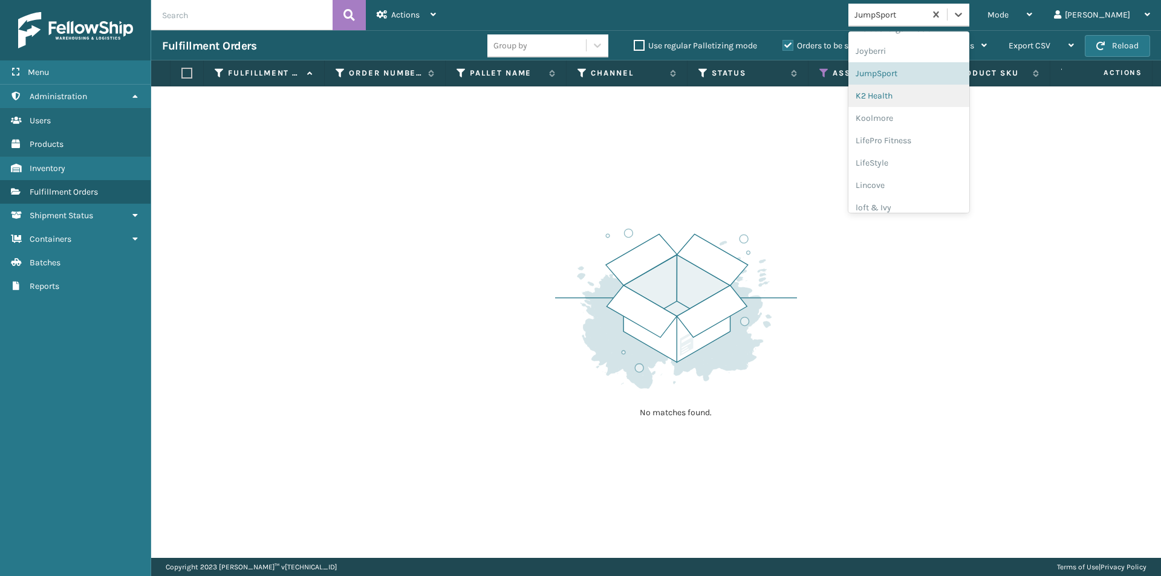
click at [934, 104] on div "K2 Health" at bounding box center [908, 96] width 121 height 22
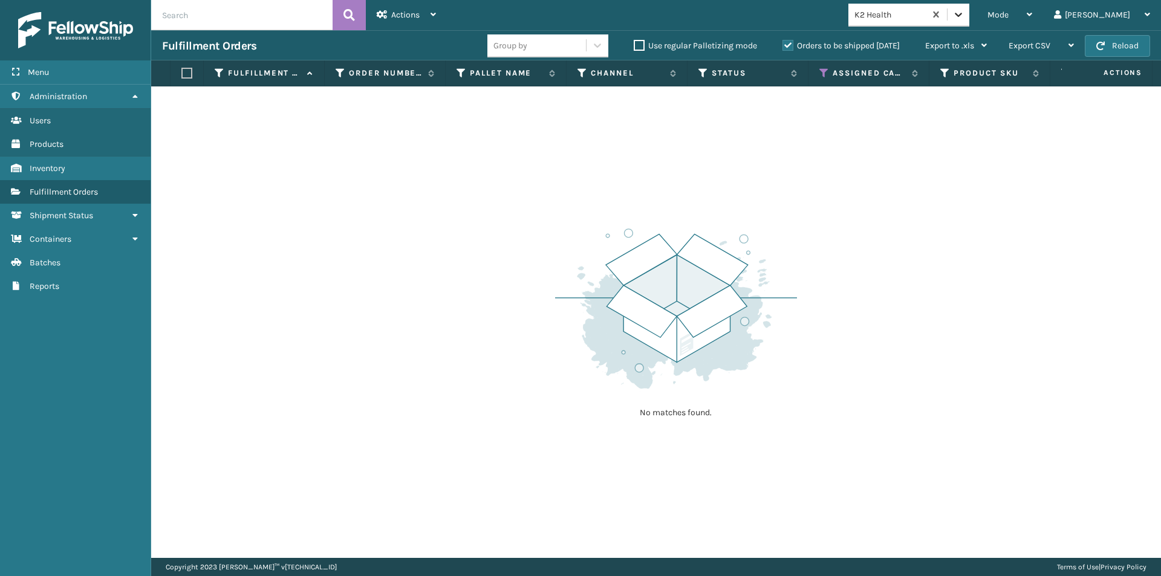
click at [965, 14] on icon at bounding box center [958, 14] width 12 height 12
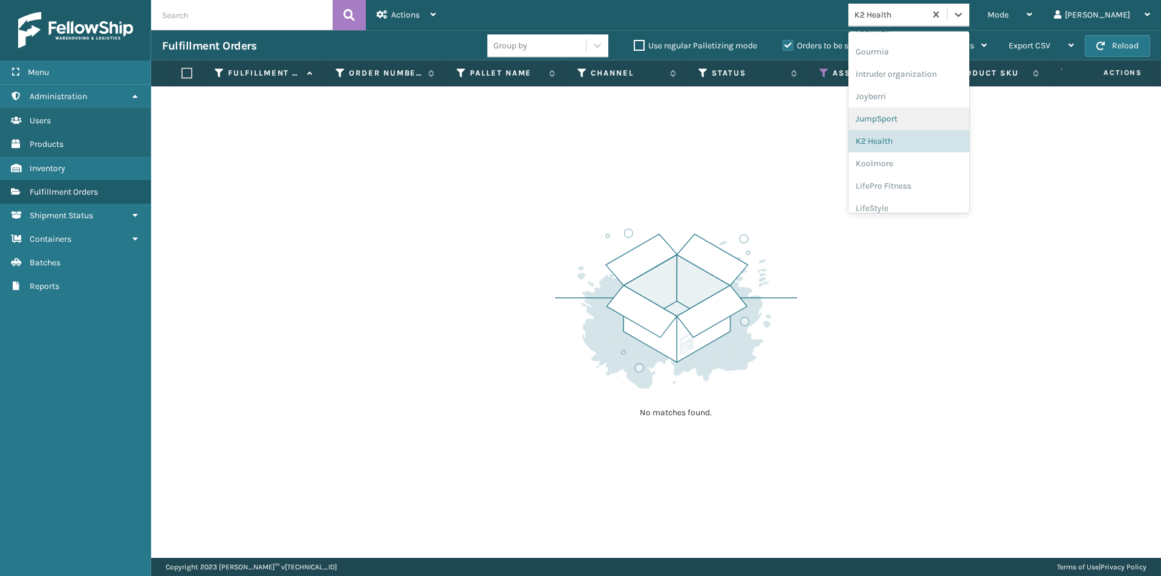
scroll to position [374, 0]
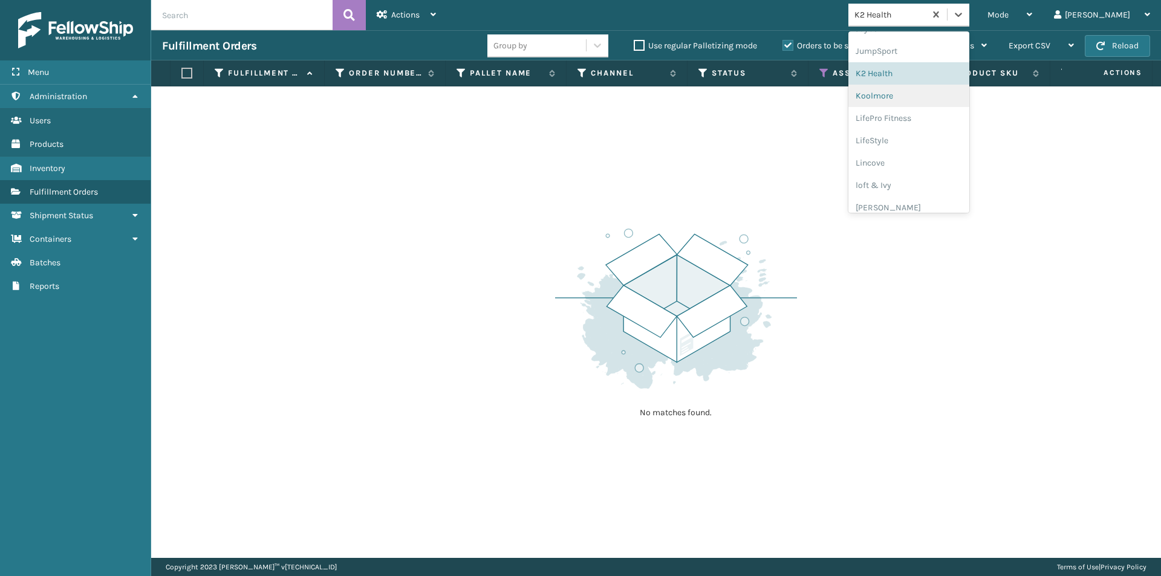
click at [916, 98] on div "Koolmore" at bounding box center [908, 96] width 121 height 22
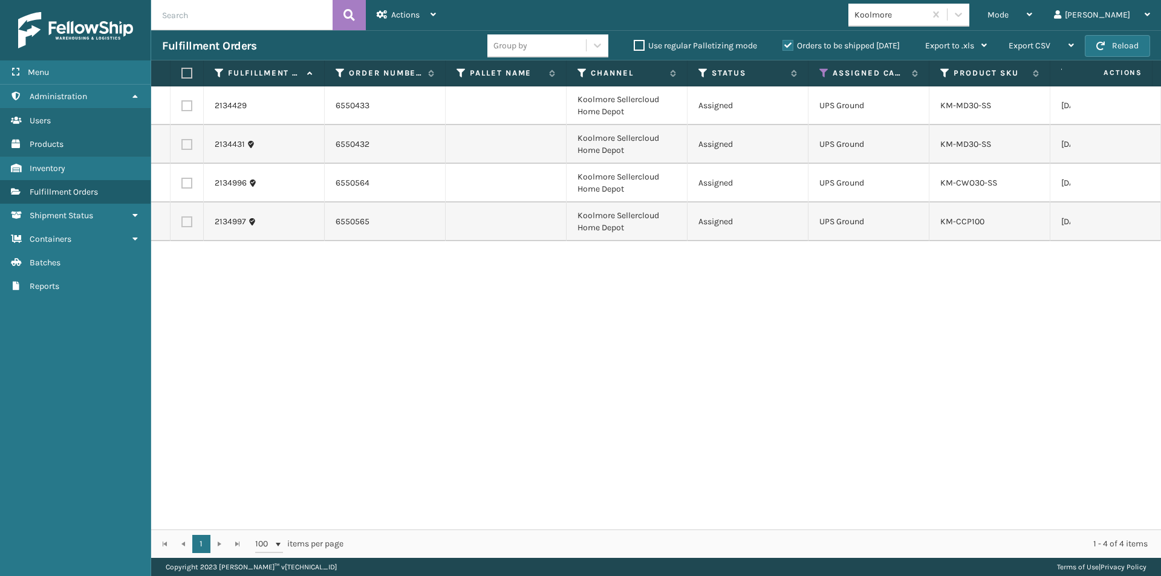
click at [184, 72] on label at bounding box center [184, 73] width 7 height 11
click at [182, 72] on input "checkbox" at bounding box center [181, 74] width 1 height 8
checkbox input "true"
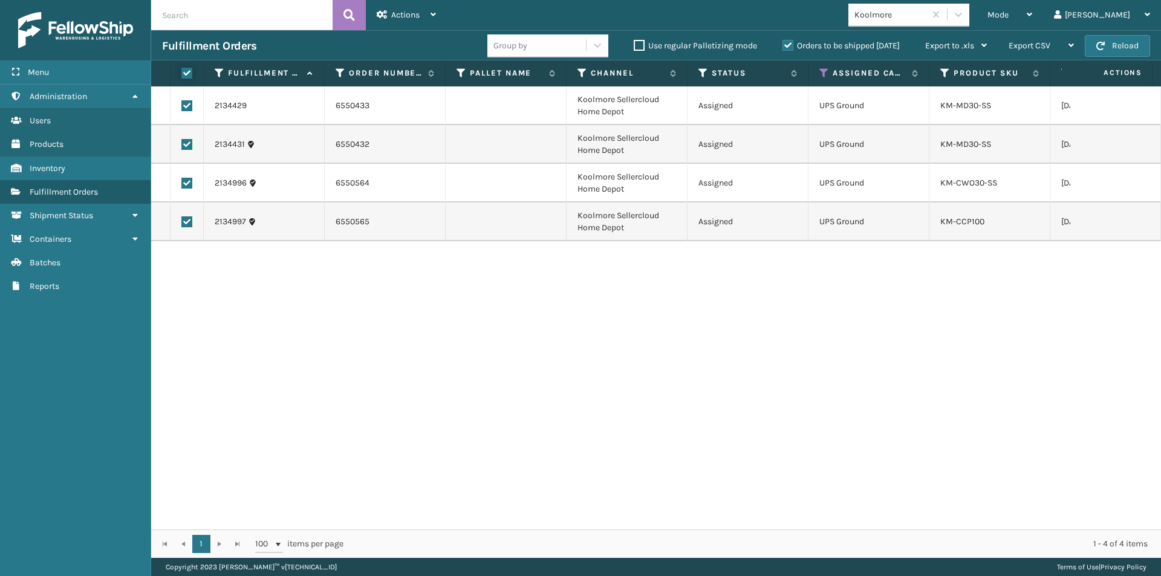
checkbox input "true"
click at [400, 17] on span "Actions" at bounding box center [405, 15] width 28 height 10
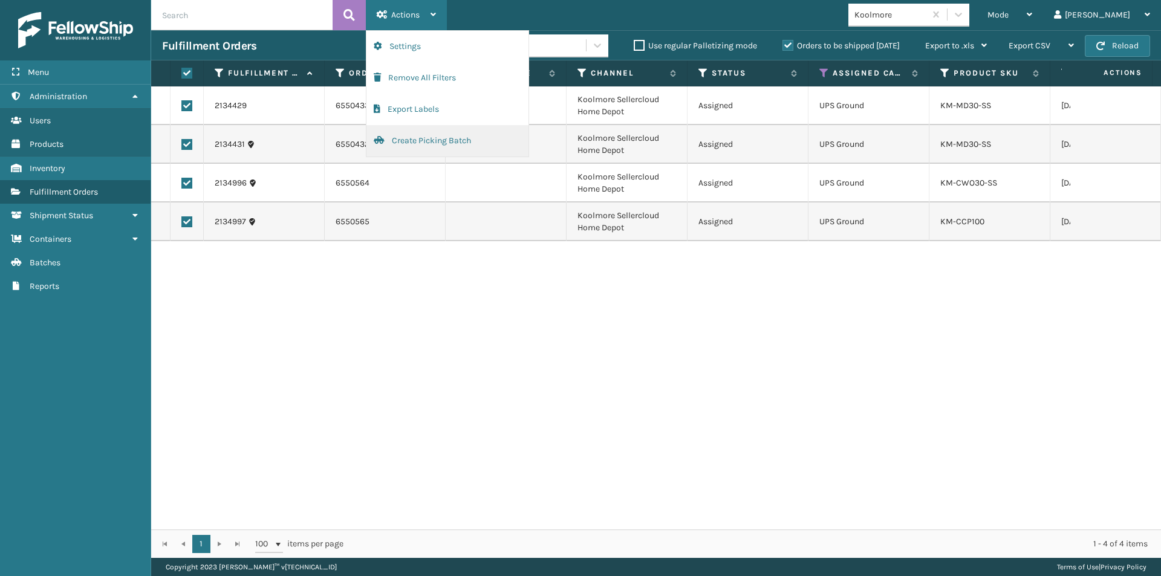
click at [431, 138] on button "Create Picking Batch" at bounding box center [447, 140] width 162 height 31
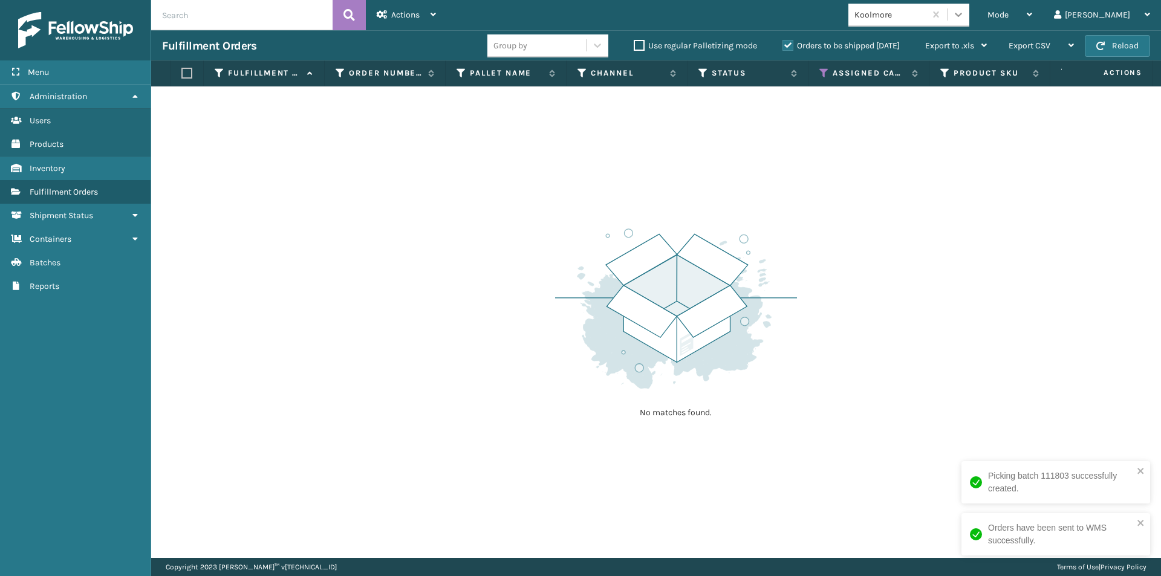
click at [962, 15] on icon at bounding box center [958, 15] width 7 height 4
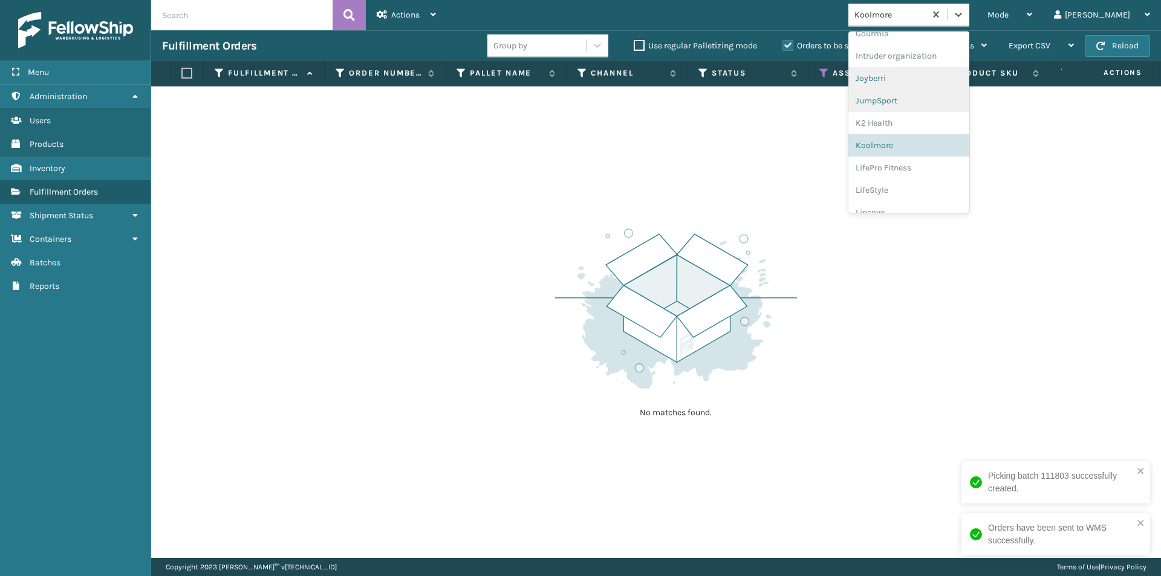
scroll to position [383, 0]
click at [945, 116] on div "LifePro Fitness" at bounding box center [908, 110] width 121 height 22
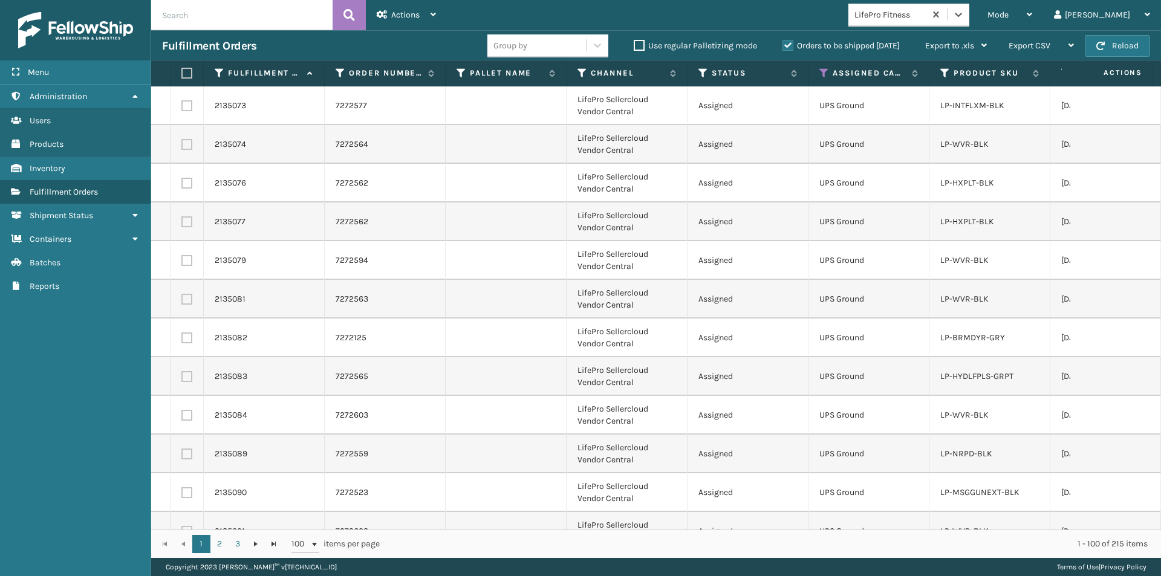
click at [188, 74] on label at bounding box center [184, 73] width 7 height 11
click at [182, 74] on input "checkbox" at bounding box center [181, 74] width 1 height 8
checkbox input "true"
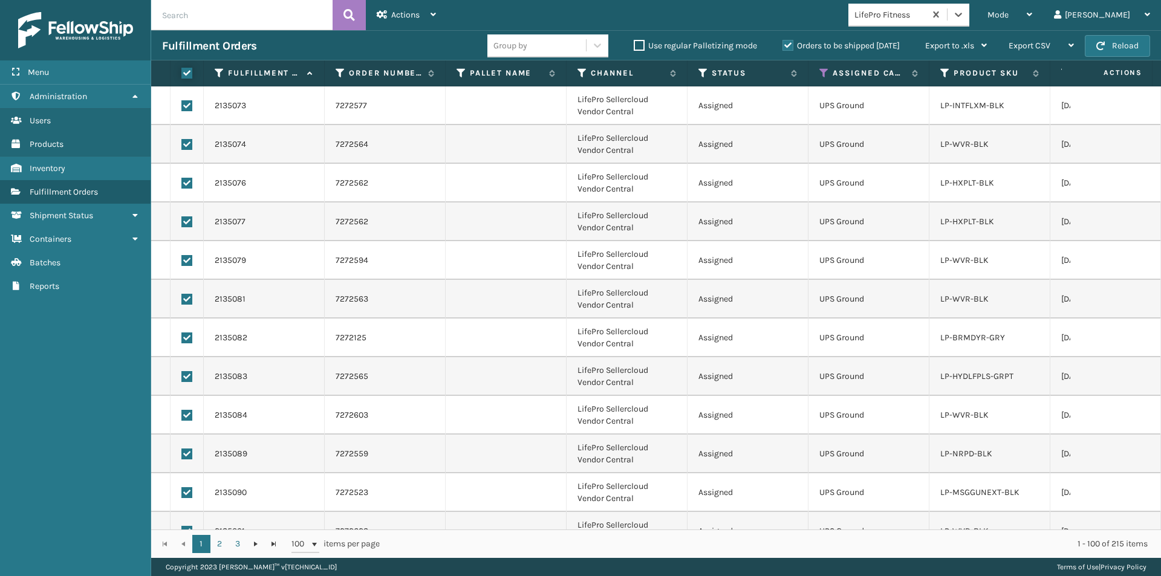
checkbox input "true"
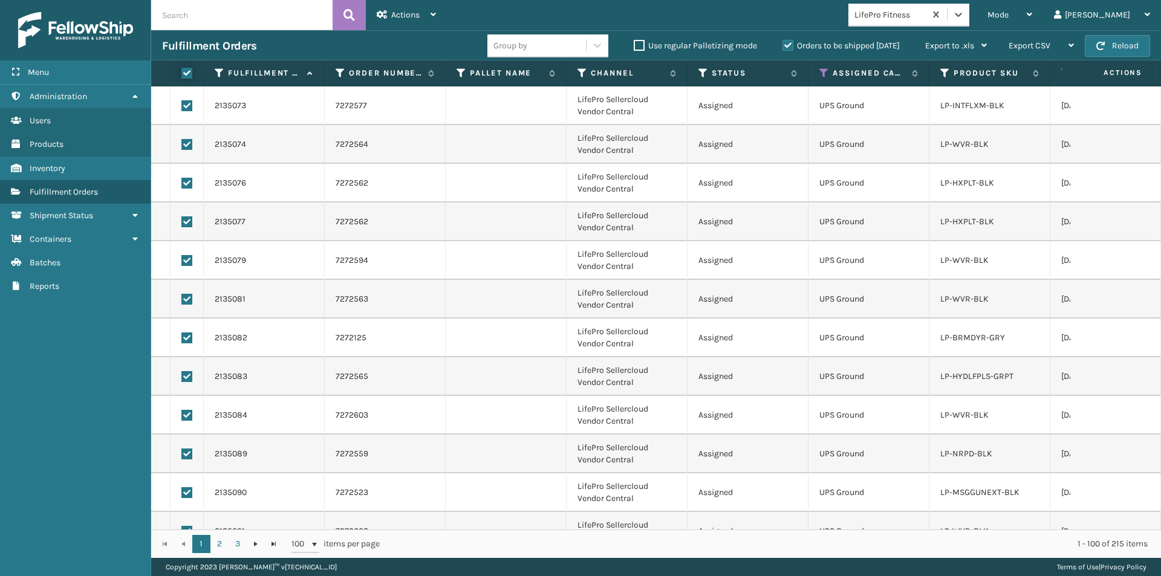
checkbox input "true"
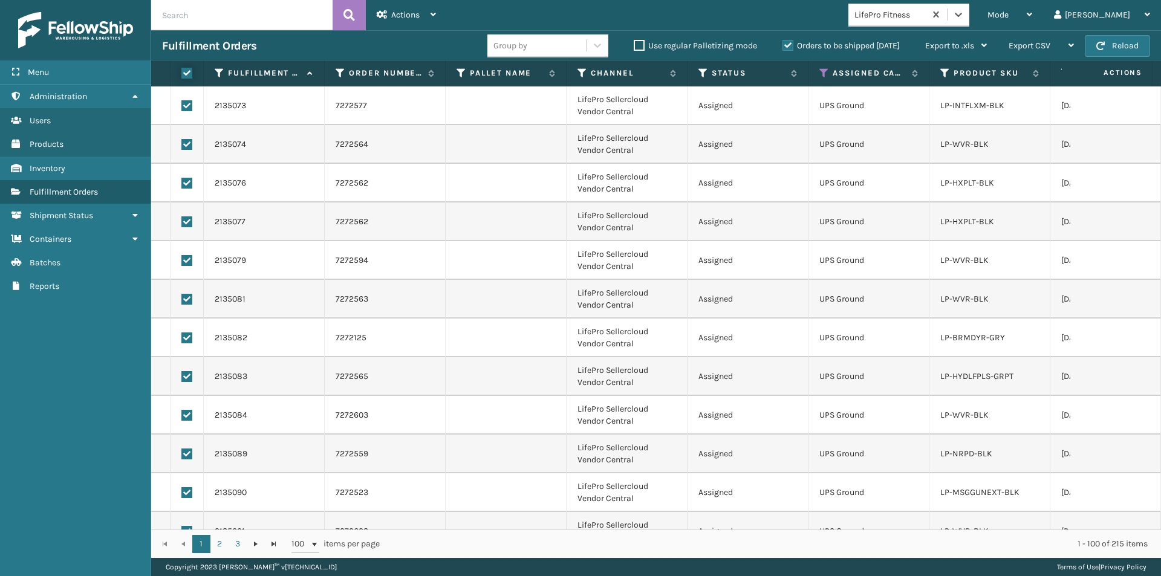
checkbox input "true"
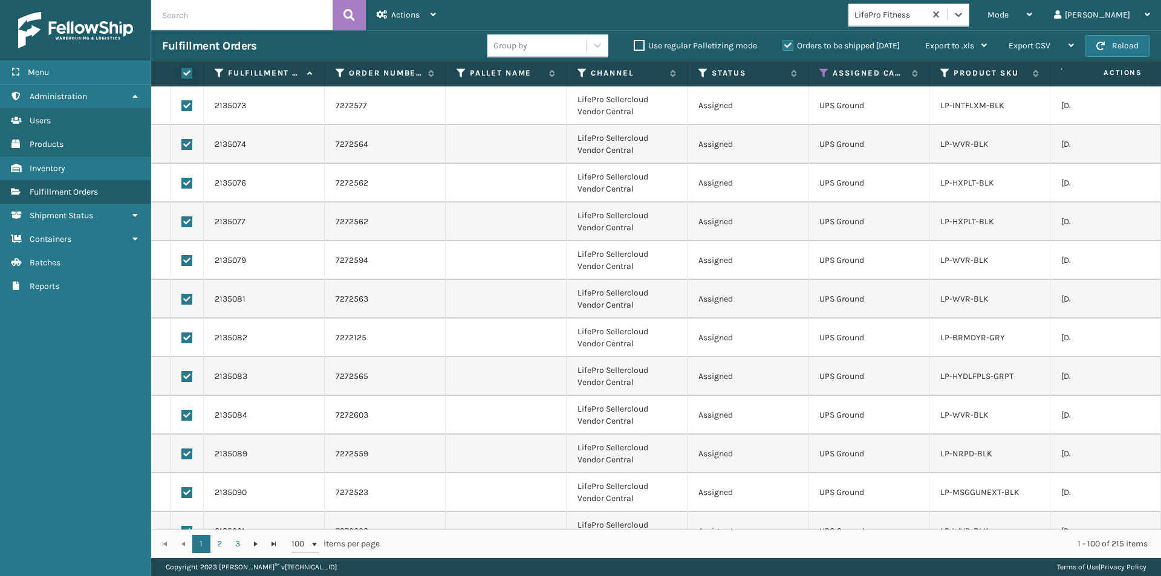
checkbox input "true"
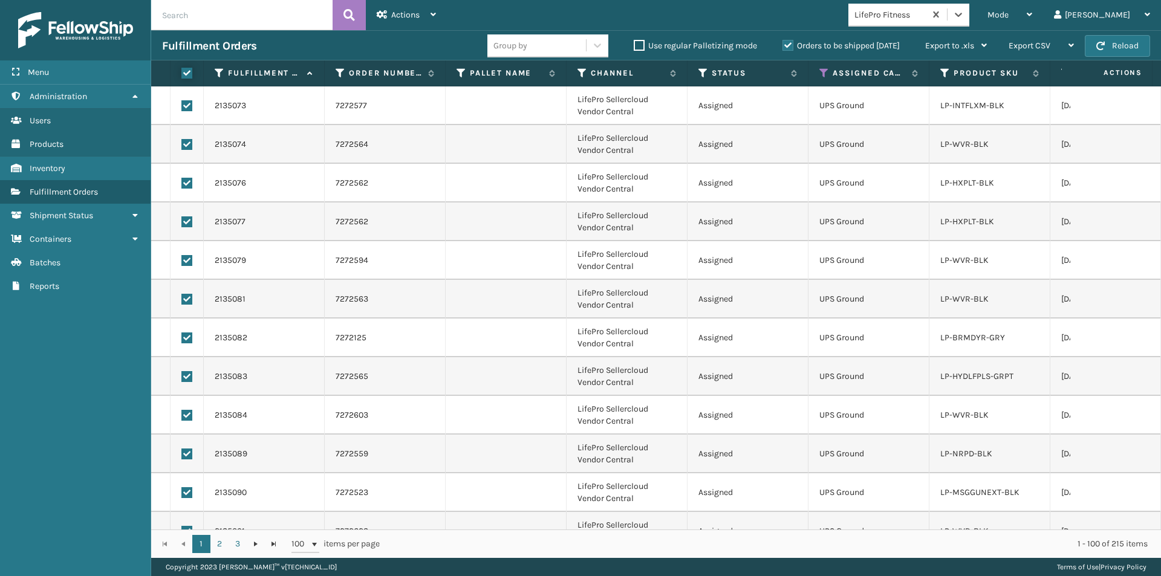
checkbox input "true"
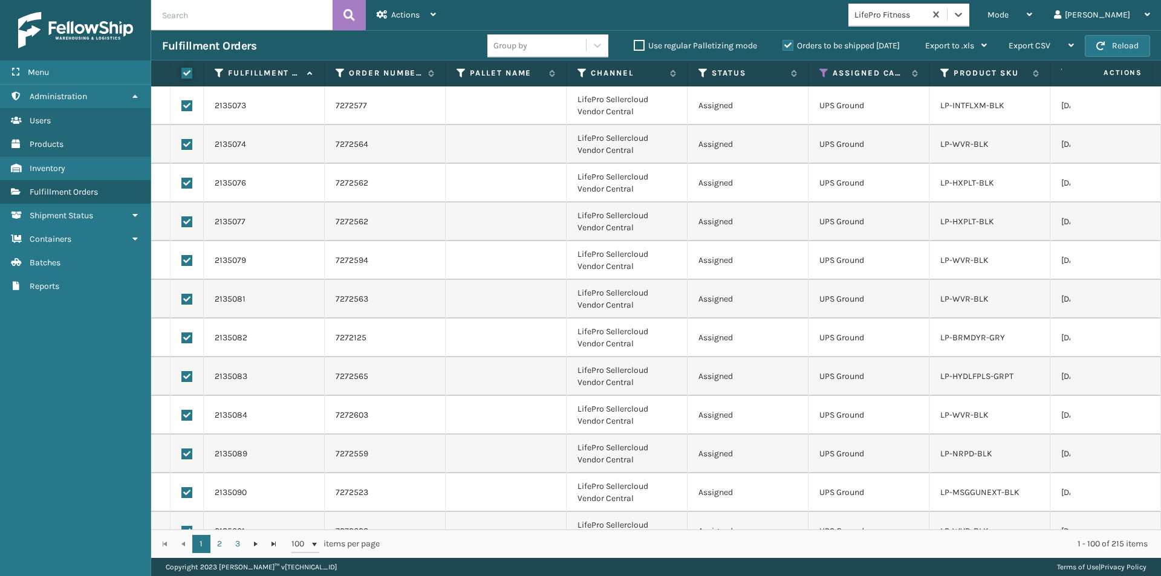
checkbox input "true"
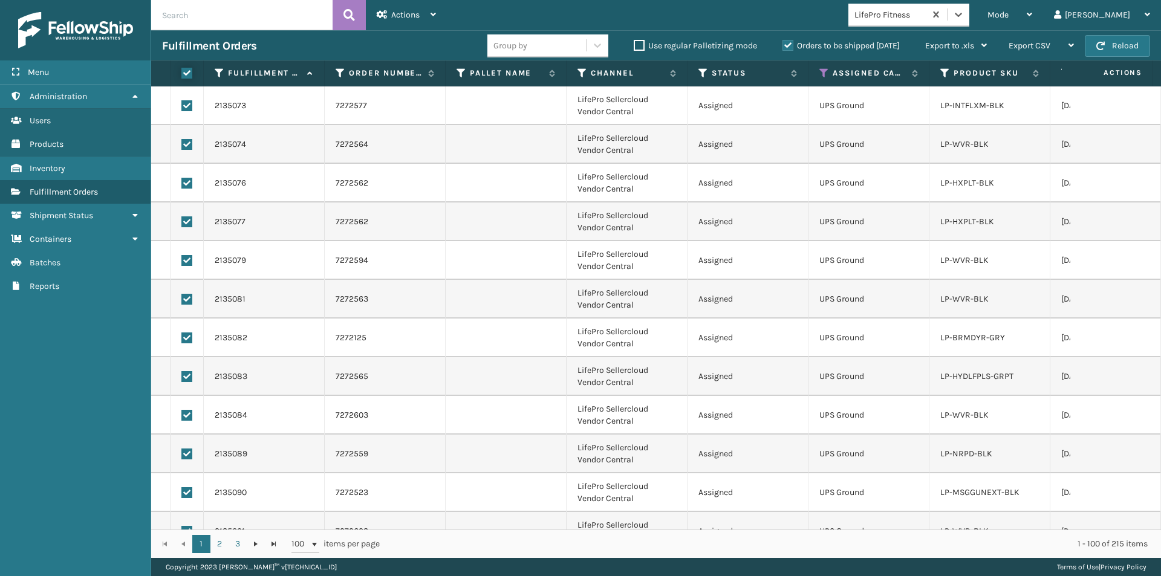
checkbox input "true"
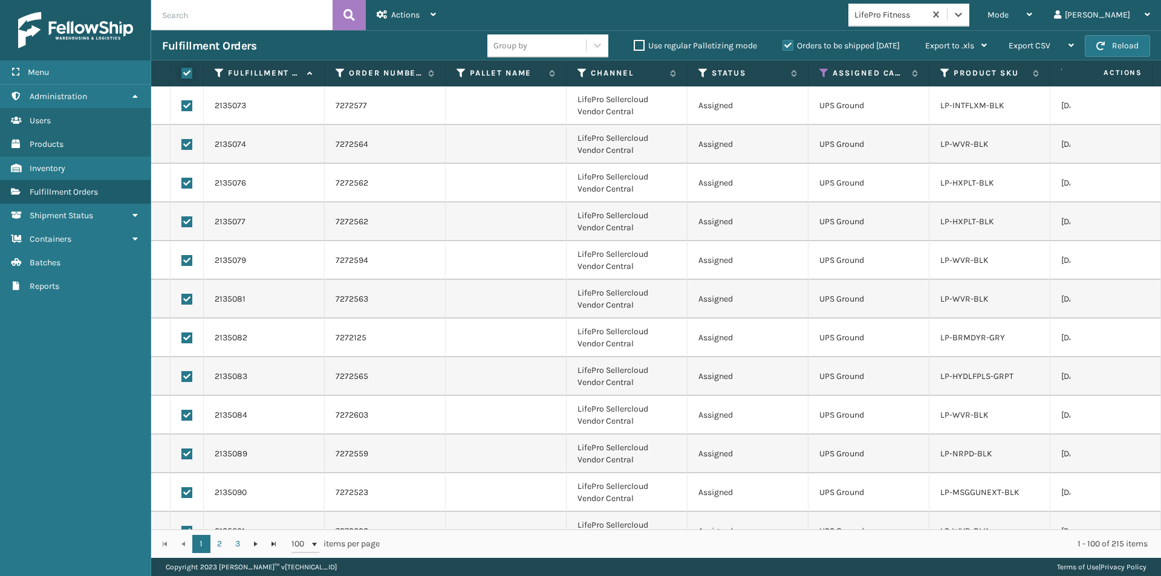
checkbox input "true"
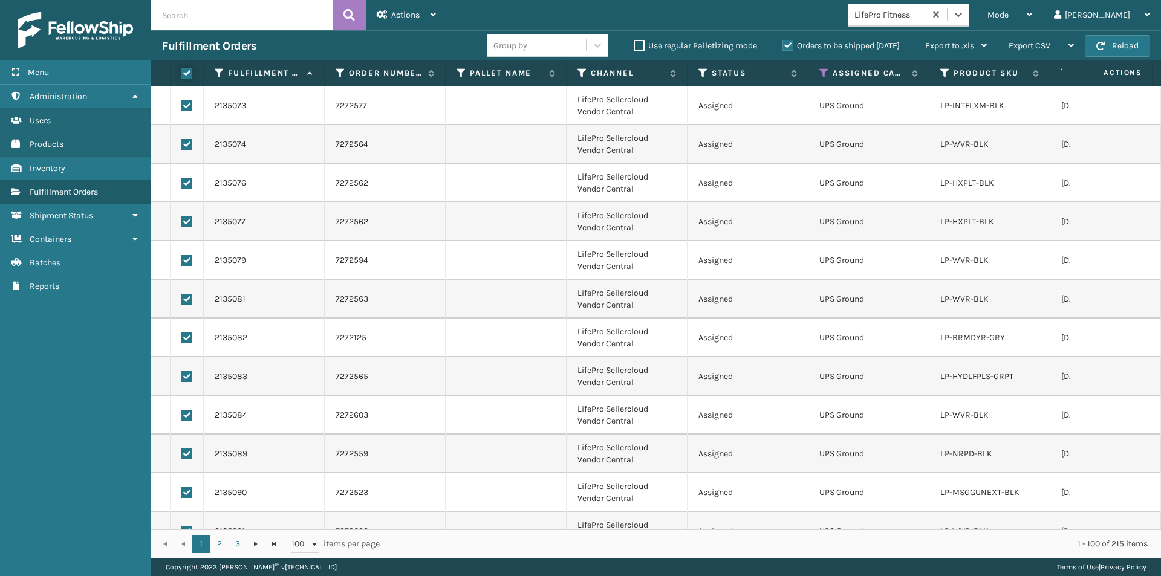
checkbox input "true"
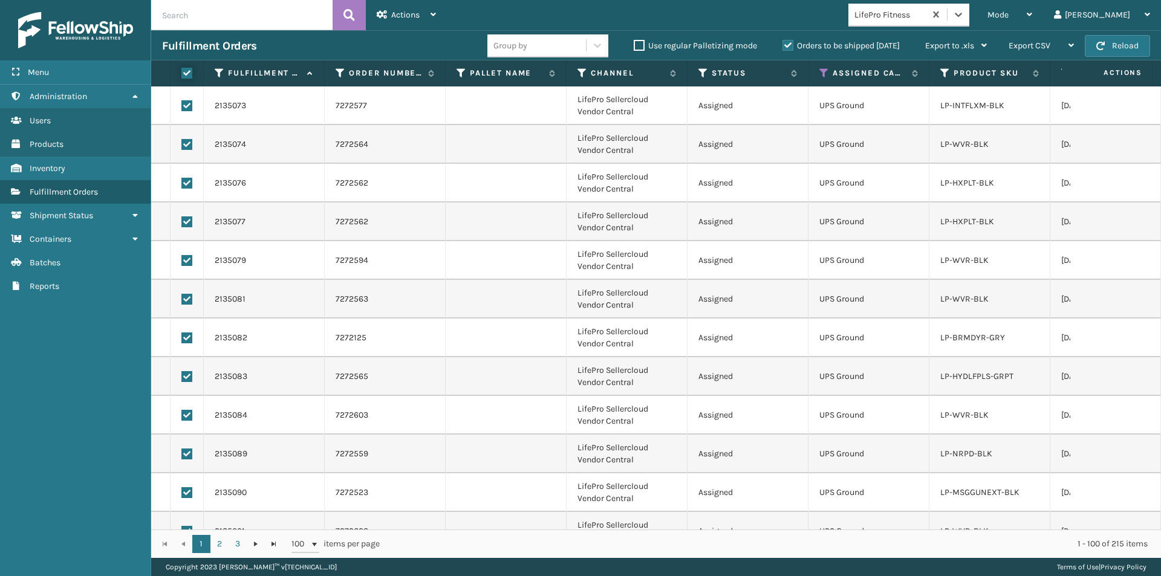
checkbox input "true"
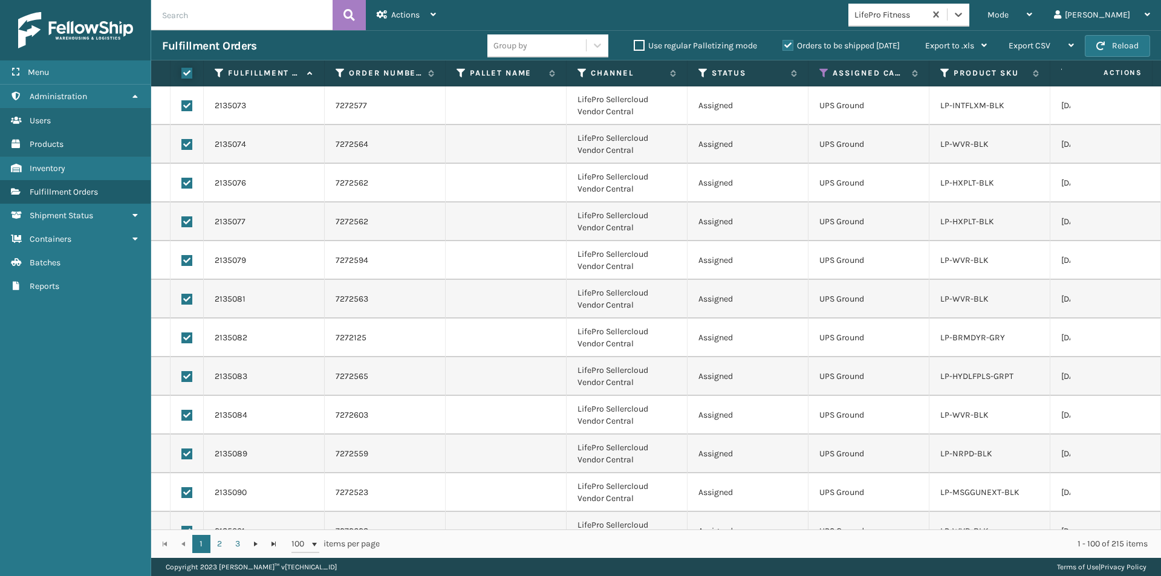
checkbox input "true"
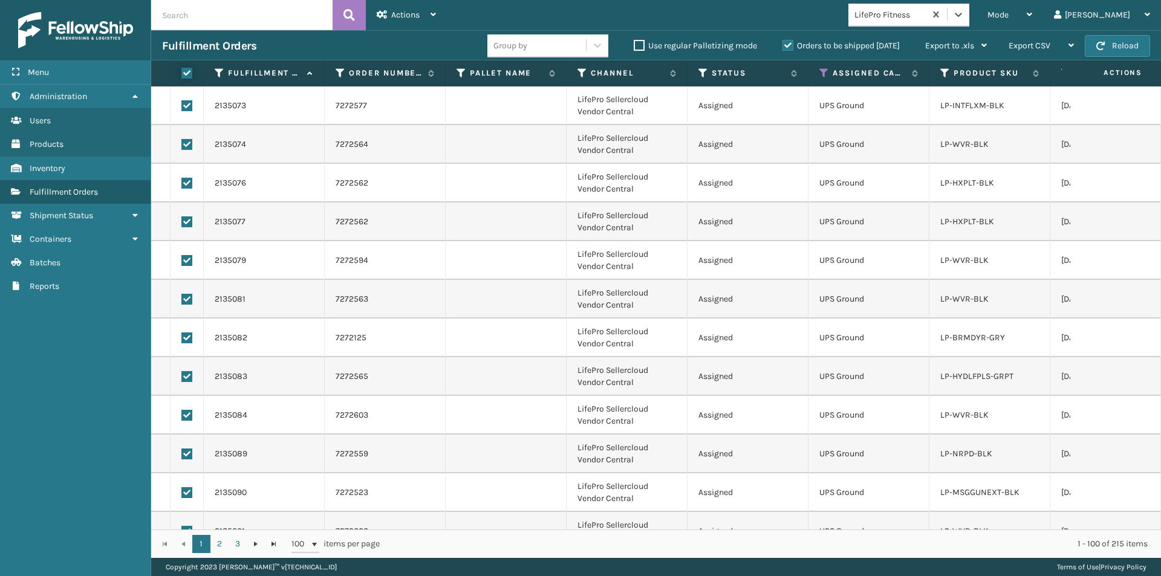
checkbox input "true"
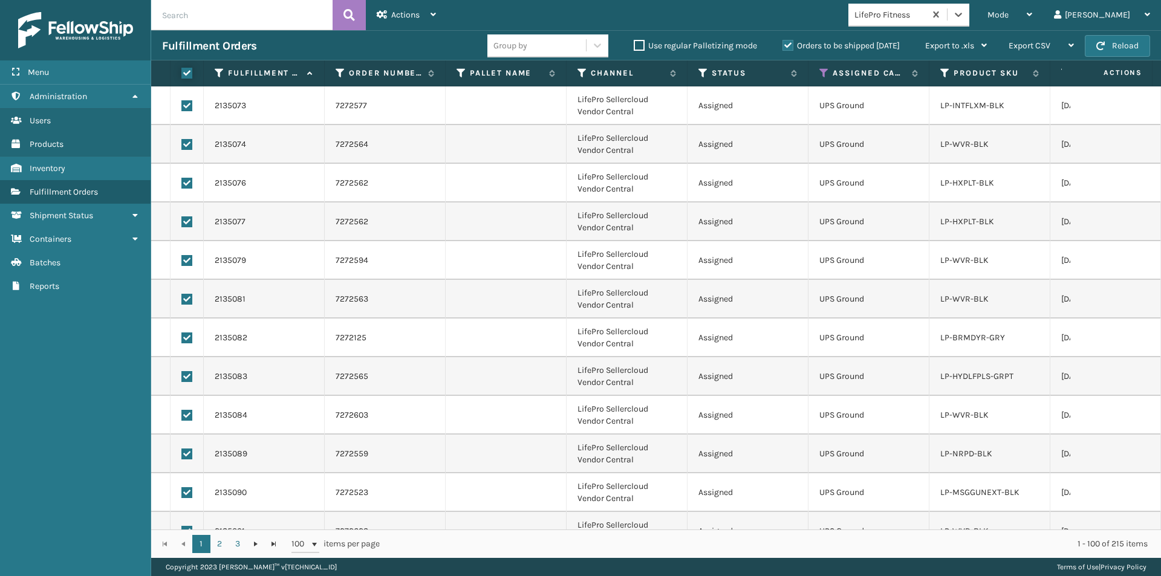
checkbox input "true"
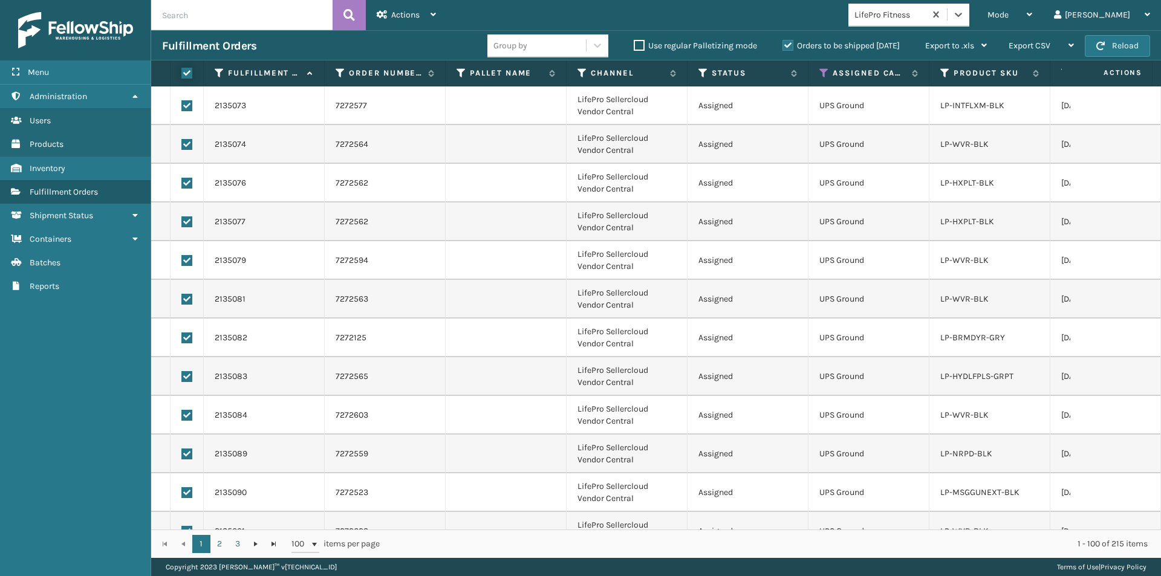
checkbox input "true"
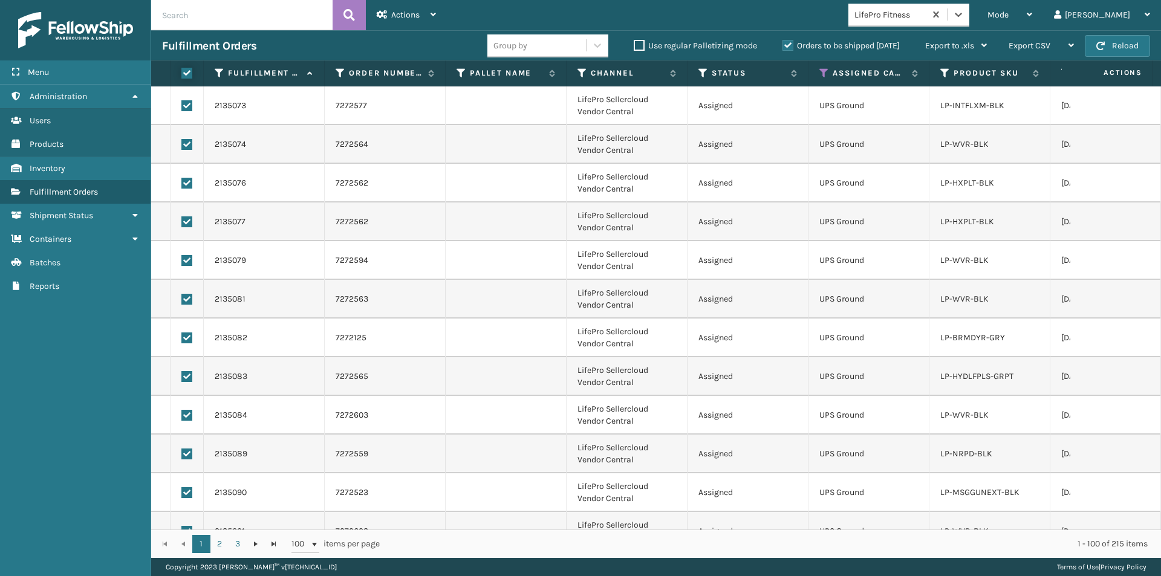
checkbox input "true"
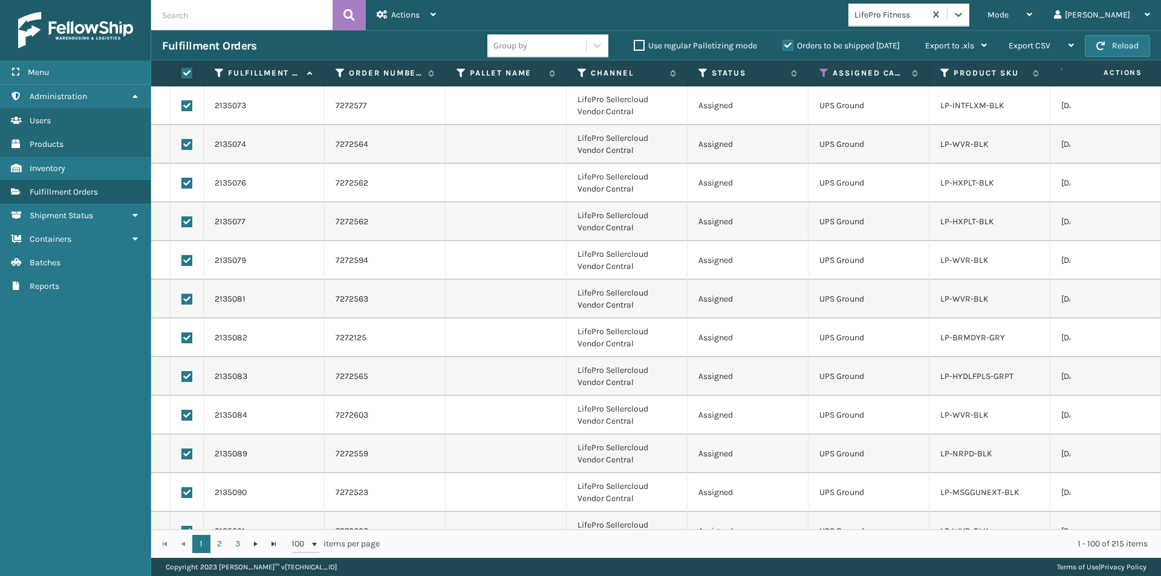
checkbox input "true"
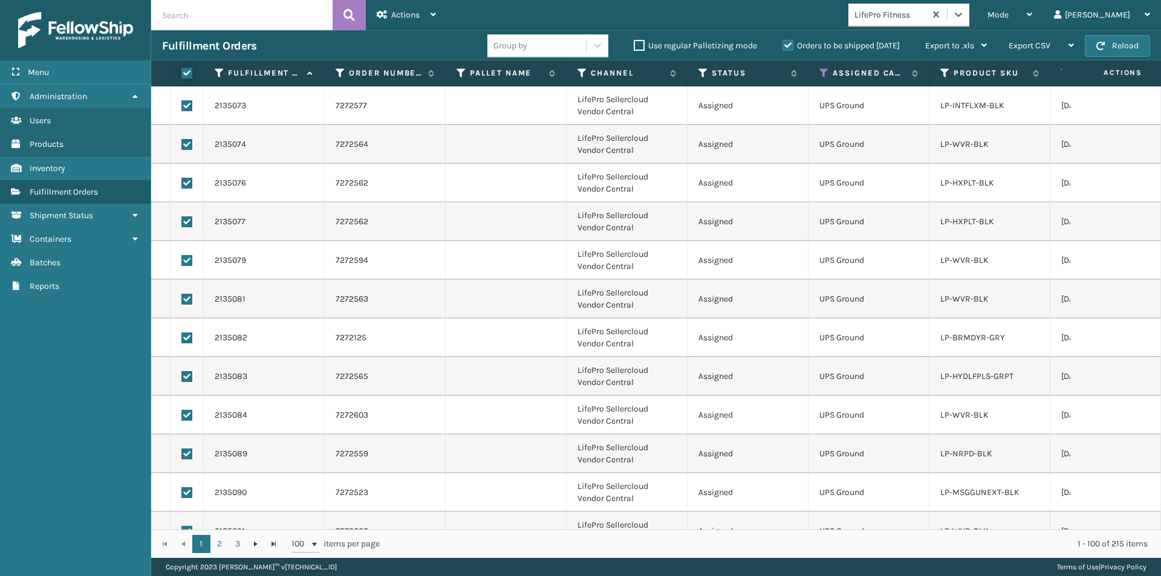
checkbox input "true"
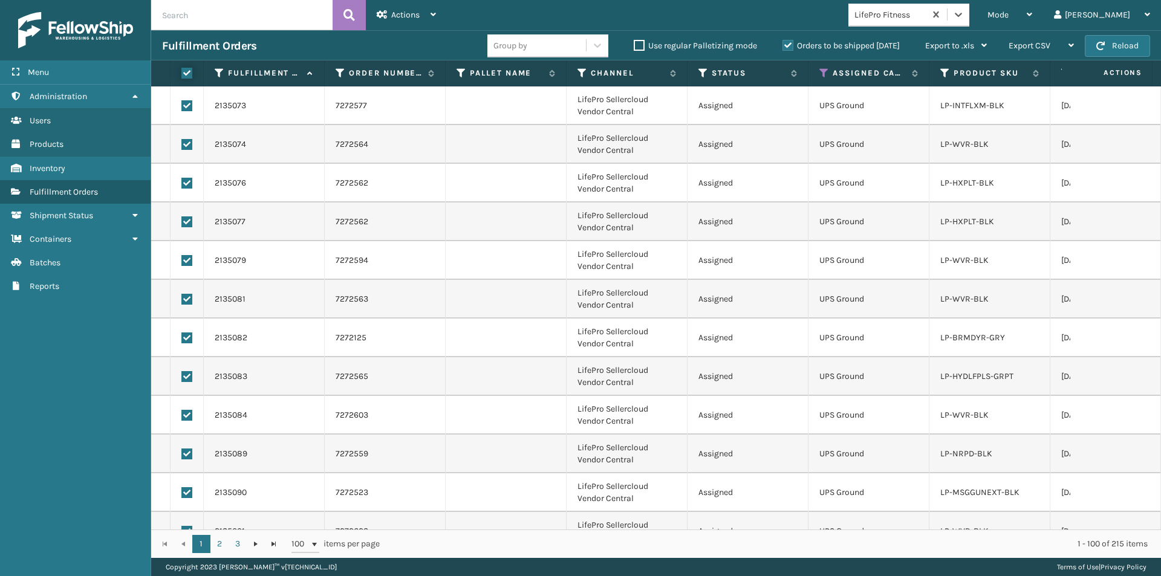
checkbox input "true"
click at [422, 14] on div "Actions" at bounding box center [406, 15] width 59 height 30
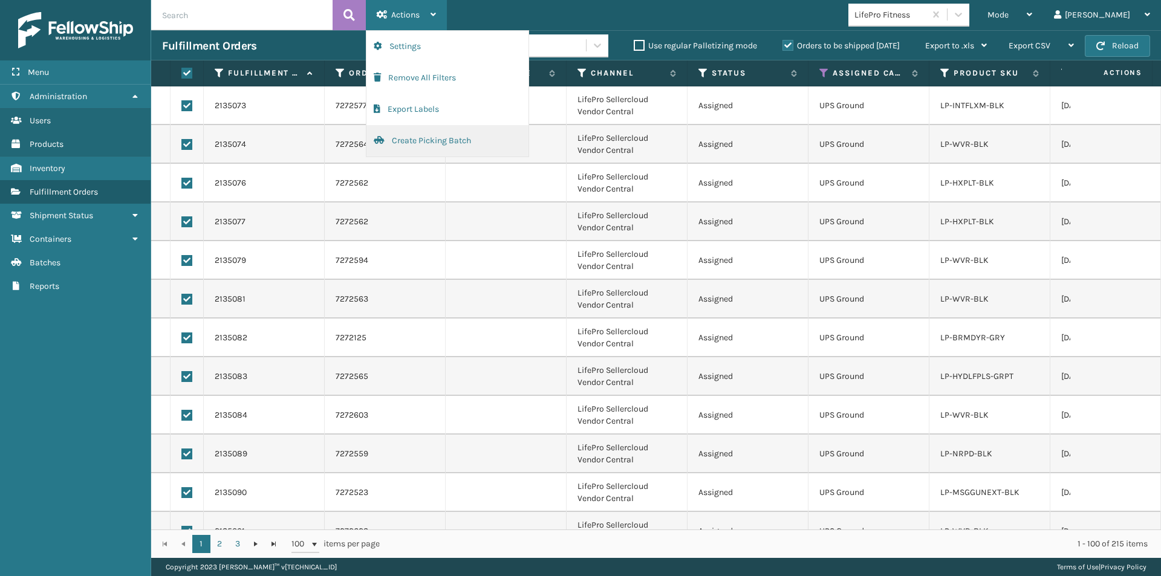
click at [429, 148] on button "Create Picking Batch" at bounding box center [447, 140] width 162 height 31
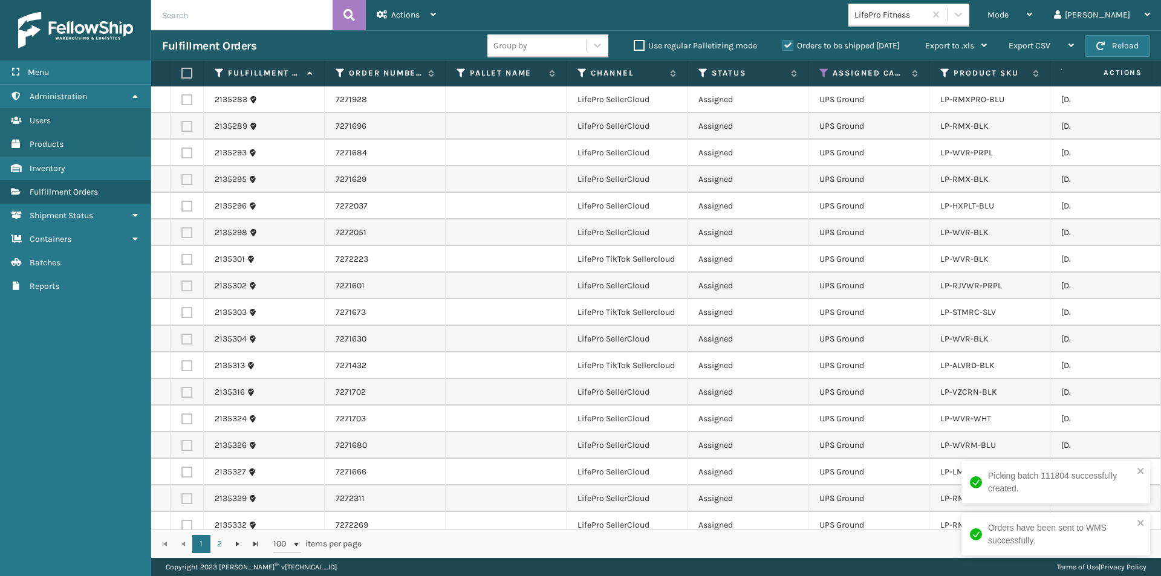
click at [186, 74] on label at bounding box center [184, 73] width 7 height 11
click at [182, 74] on input "checkbox" at bounding box center [181, 74] width 1 height 8
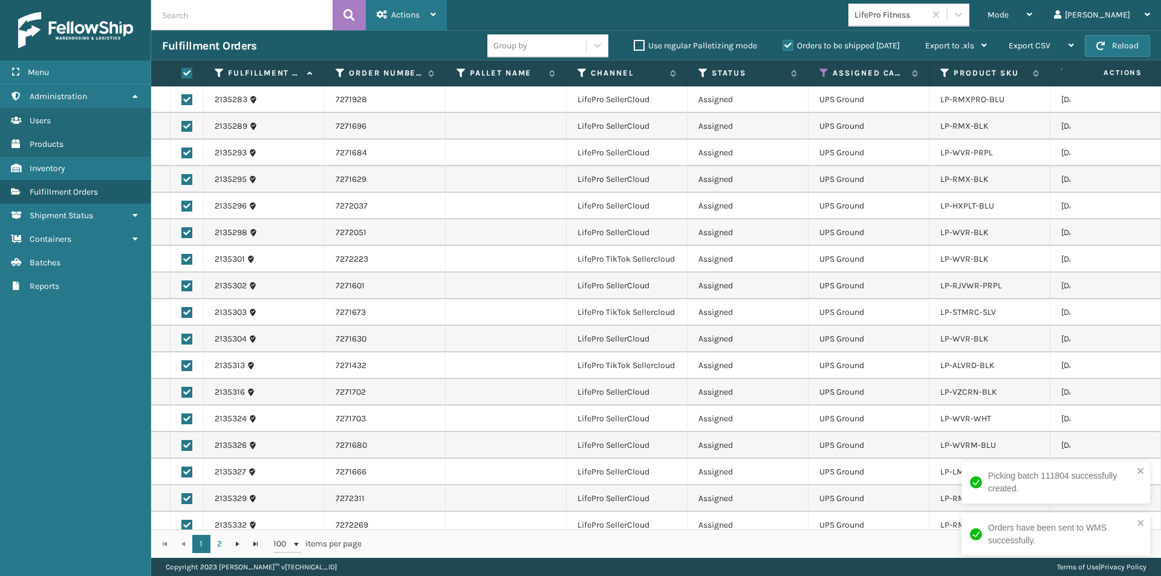
click at [402, 10] on span "Actions" at bounding box center [405, 15] width 28 height 10
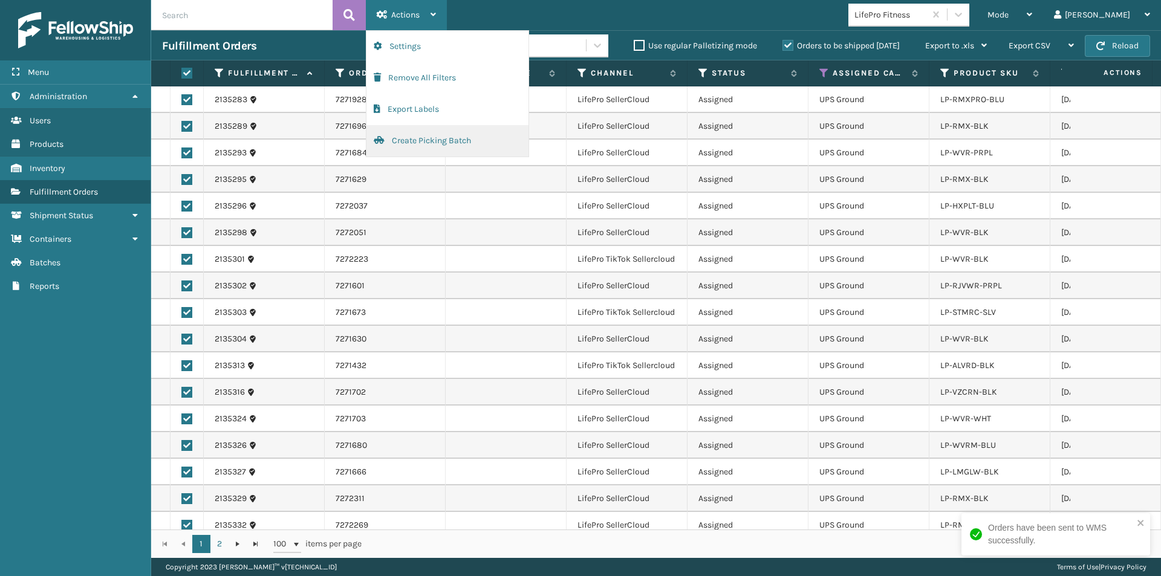
click at [419, 142] on button "Create Picking Batch" at bounding box center [447, 140] width 162 height 31
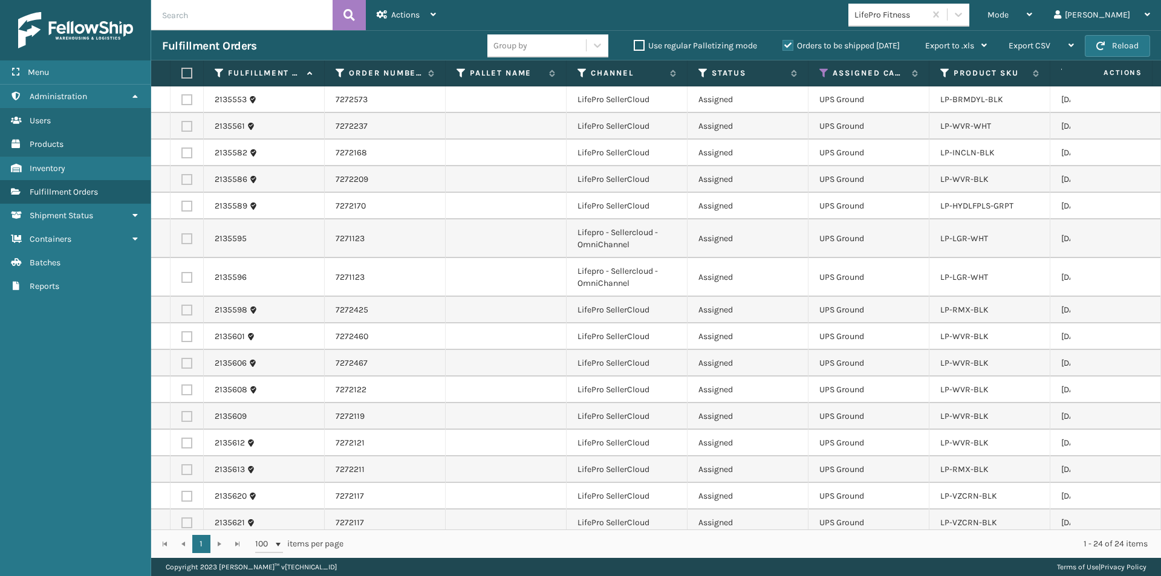
click at [183, 73] on label at bounding box center [184, 73] width 7 height 11
click at [182, 73] on input "checkbox" at bounding box center [181, 74] width 1 height 8
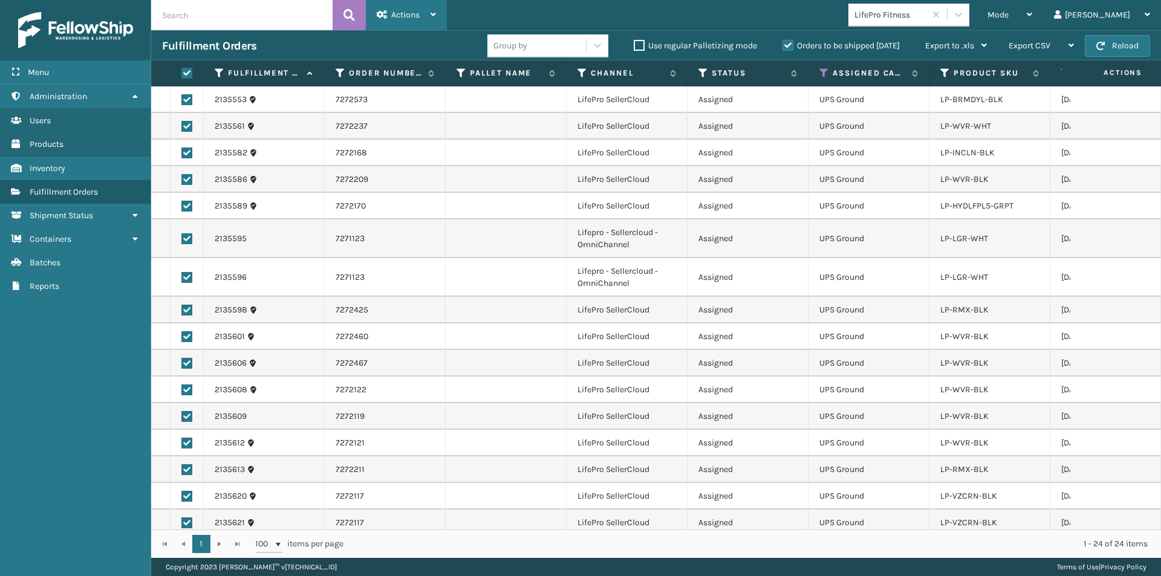
click at [395, 19] on span "Actions" at bounding box center [405, 15] width 28 height 10
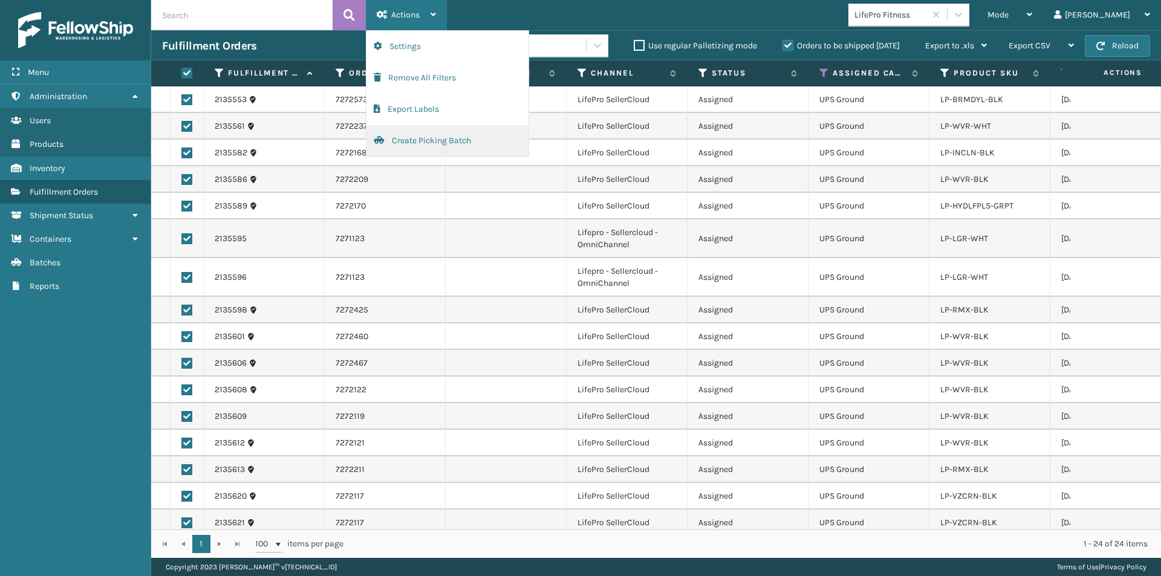
click at [425, 138] on button "Create Picking Batch" at bounding box center [447, 140] width 162 height 31
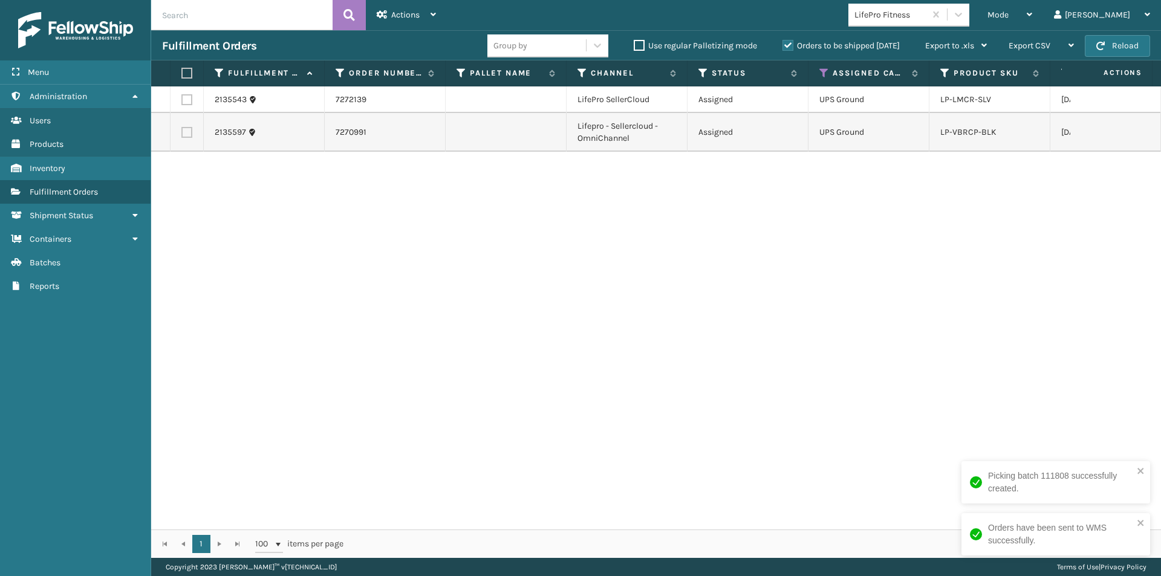
click at [184, 75] on label at bounding box center [184, 73] width 7 height 11
click at [182, 75] on input "checkbox" at bounding box center [181, 74] width 1 height 8
click at [401, 15] on span "Actions" at bounding box center [405, 15] width 28 height 10
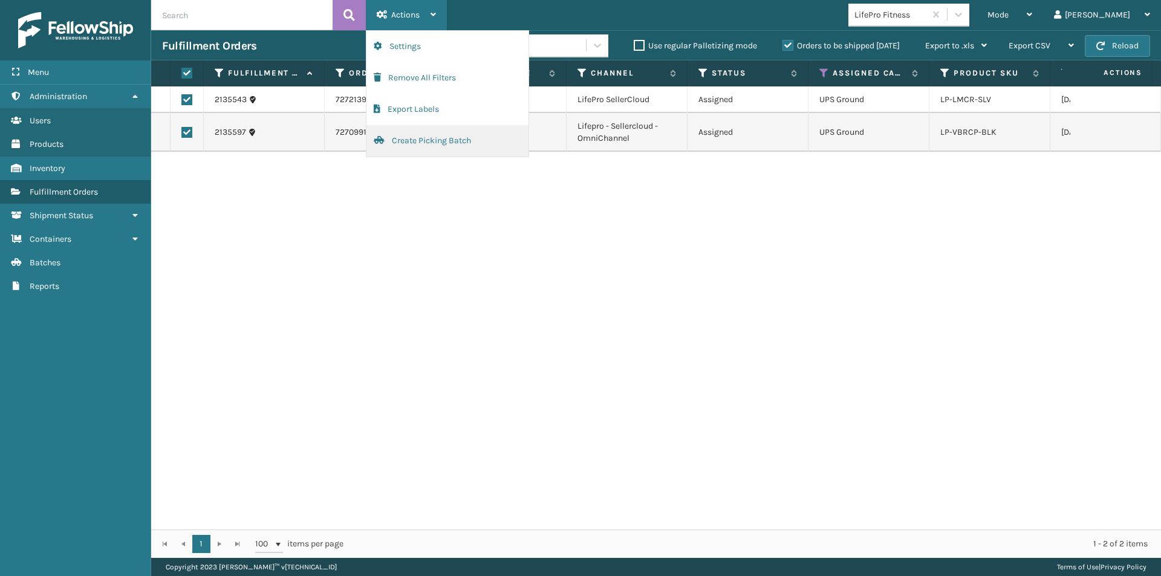
click at [457, 140] on button "Create Picking Batch" at bounding box center [447, 140] width 162 height 31
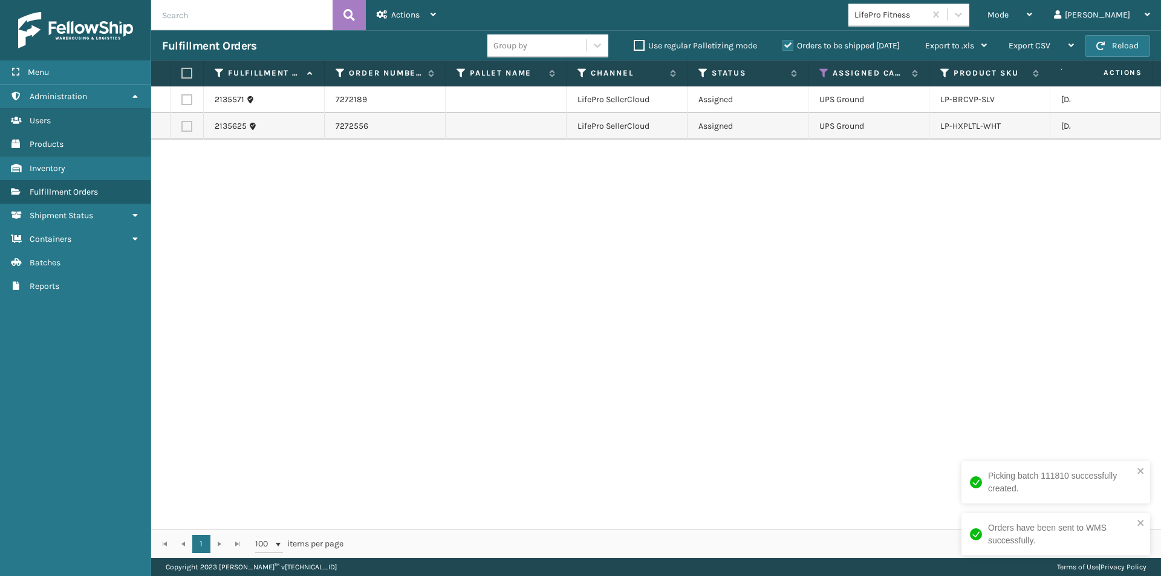
click at [186, 76] on label at bounding box center [184, 73] width 7 height 11
click at [182, 76] on input "checkbox" at bounding box center [181, 74] width 1 height 8
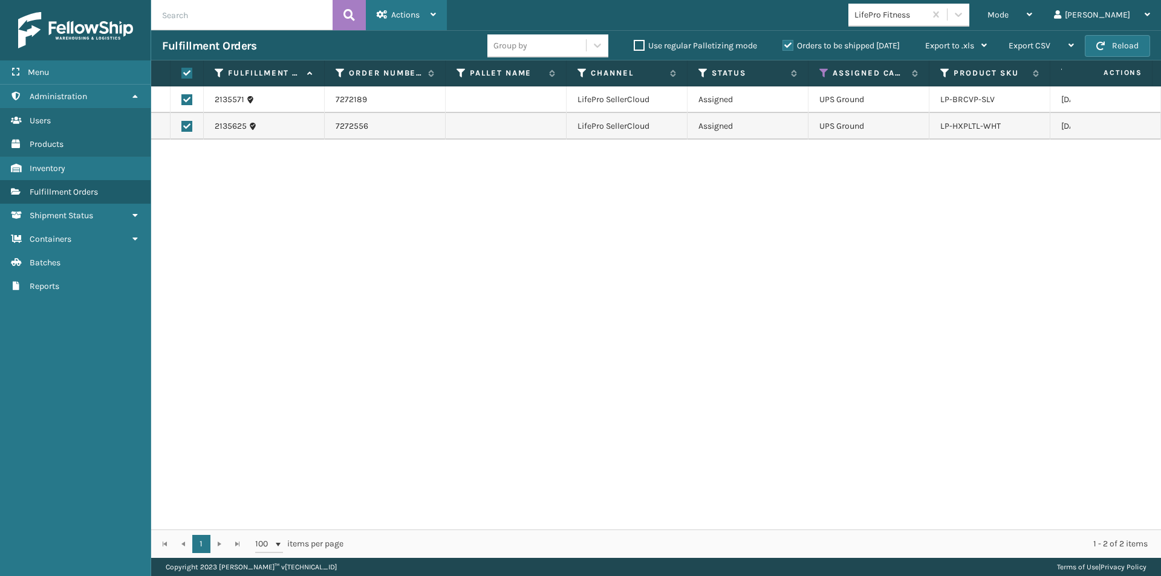
click at [441, 14] on div "Actions Settings Remove All Filters Export Labels Create Picking Batch" at bounding box center [406, 15] width 81 height 30
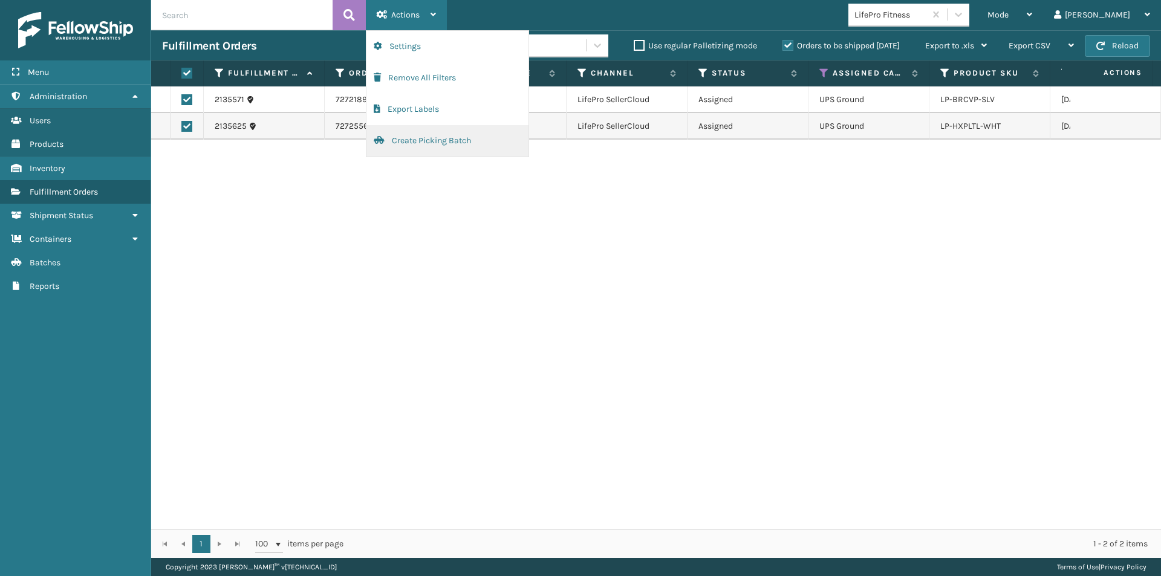
click at [421, 135] on button "Create Picking Batch" at bounding box center [447, 140] width 162 height 31
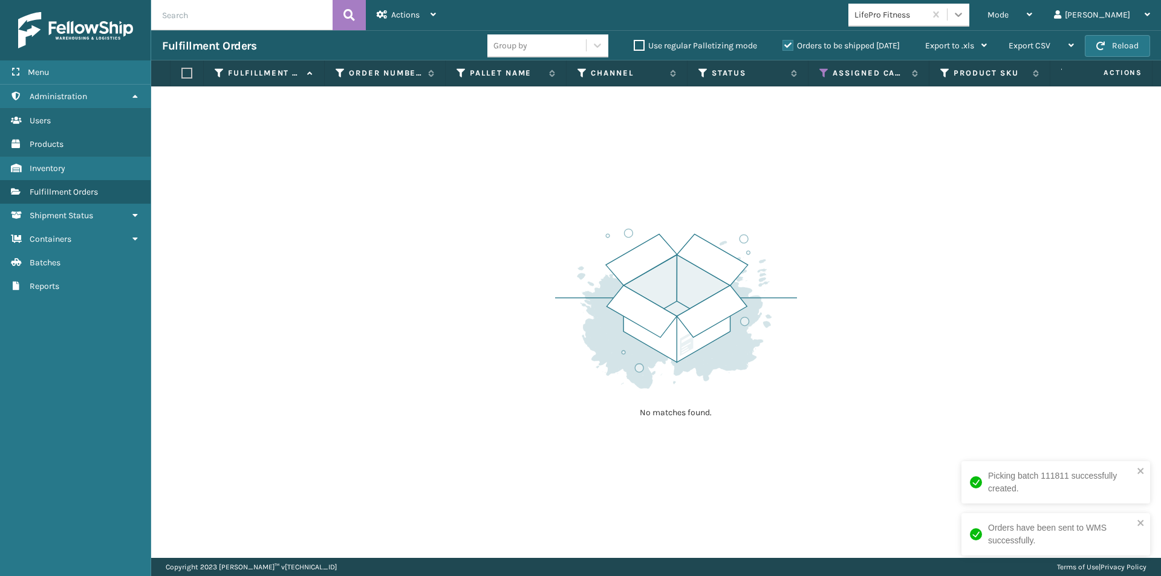
click at [965, 8] on icon at bounding box center [958, 14] width 12 height 12
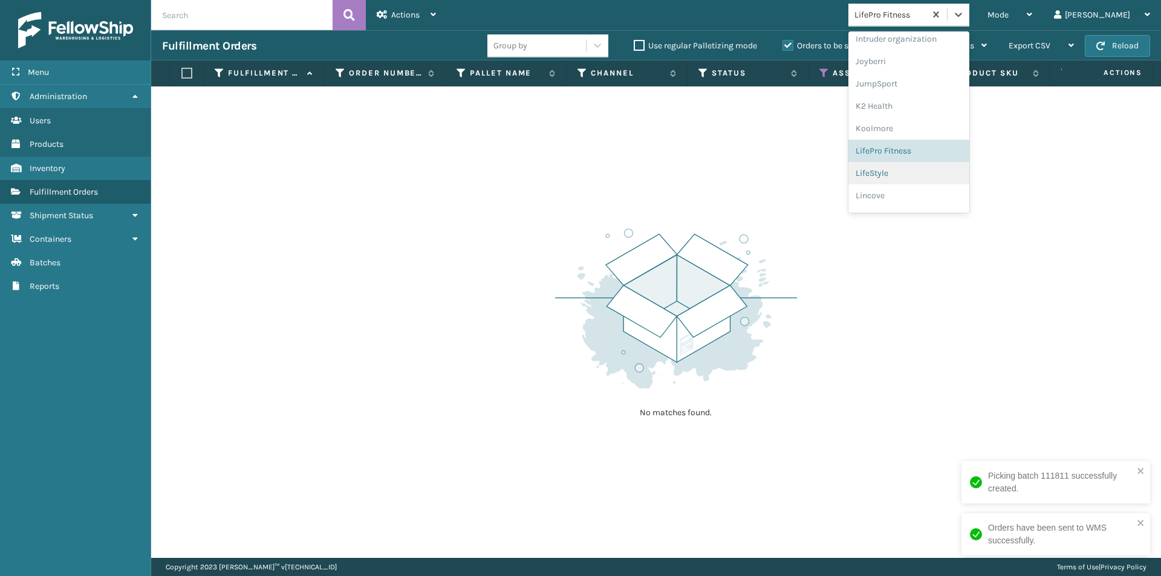
scroll to position [359, 0]
click at [939, 174] on div "Lincove" at bounding box center [908, 179] width 121 height 22
click at [965, 19] on icon at bounding box center [958, 14] width 12 height 12
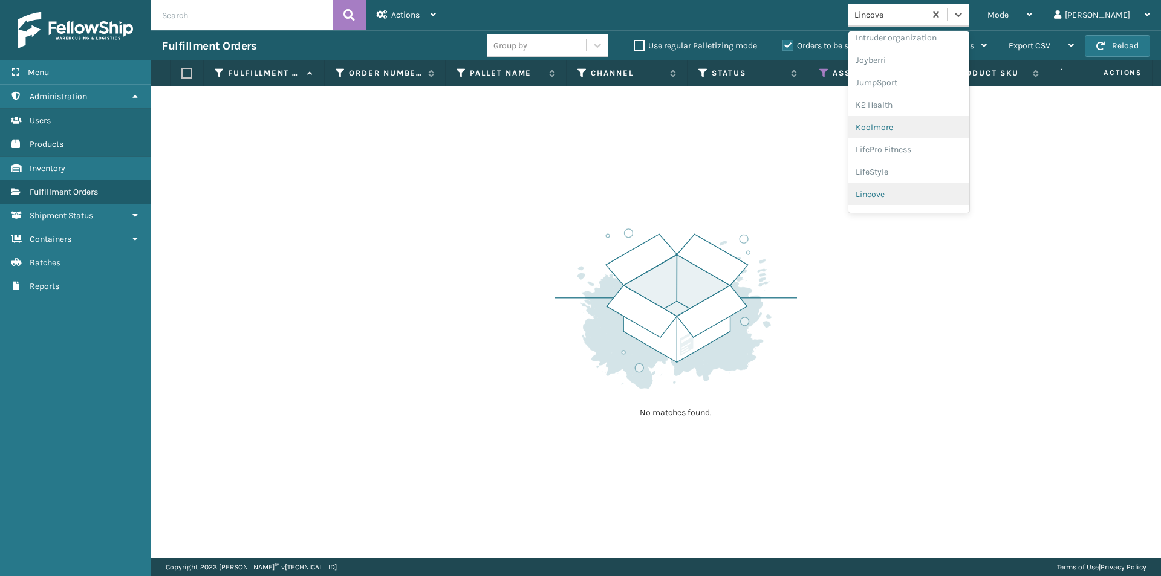
scroll to position [383, 0]
click at [939, 175] on div "loft & Ivy" at bounding box center [908, 177] width 121 height 22
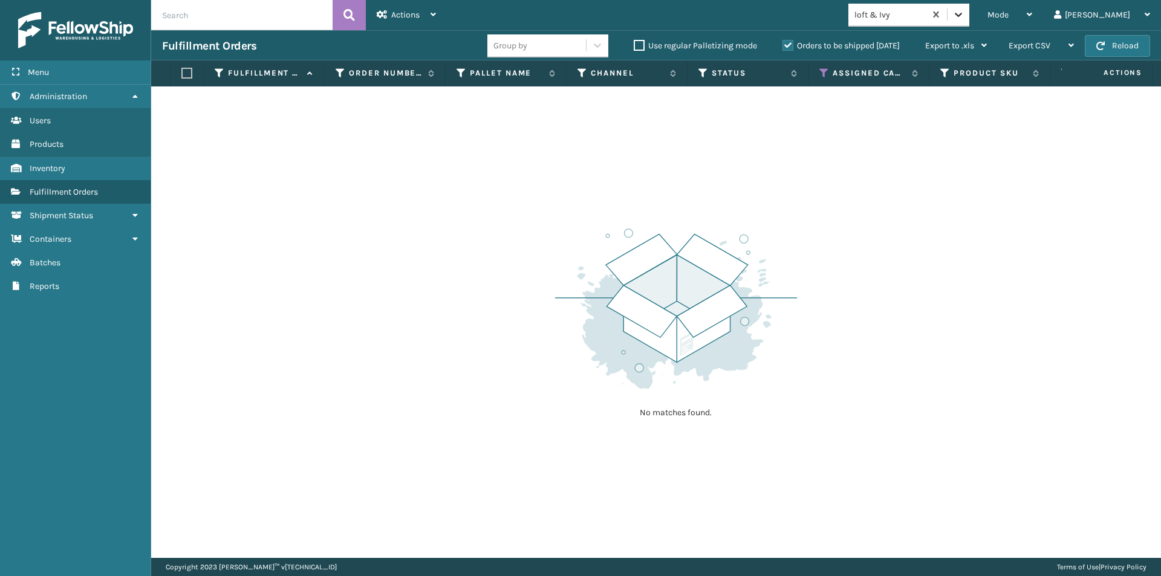
click at [965, 18] on icon at bounding box center [958, 14] width 12 height 12
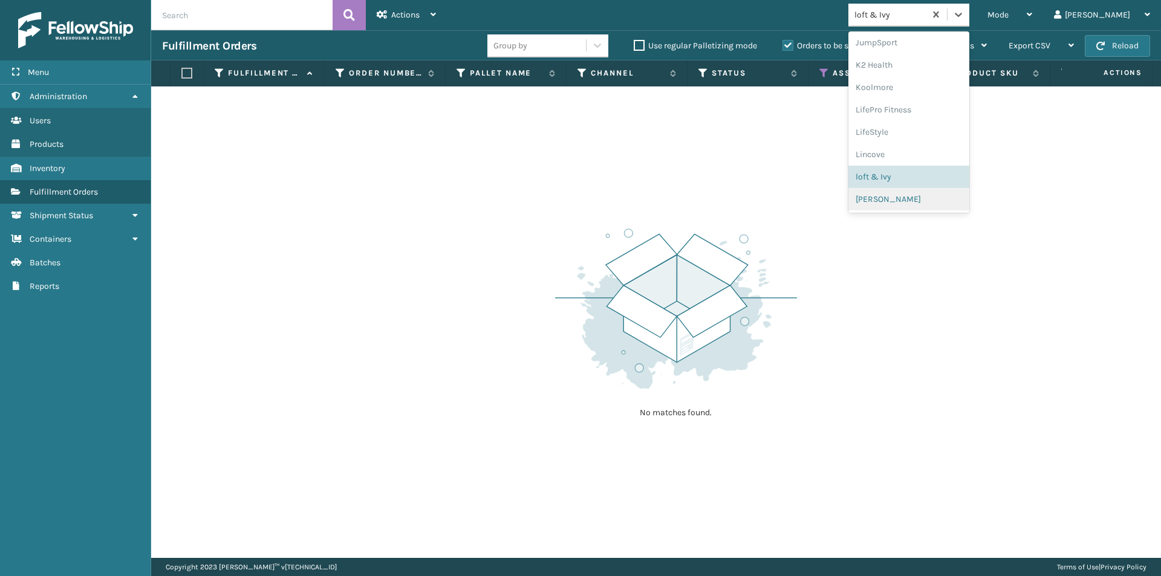
click at [922, 200] on div "[PERSON_NAME]" at bounding box center [908, 199] width 121 height 22
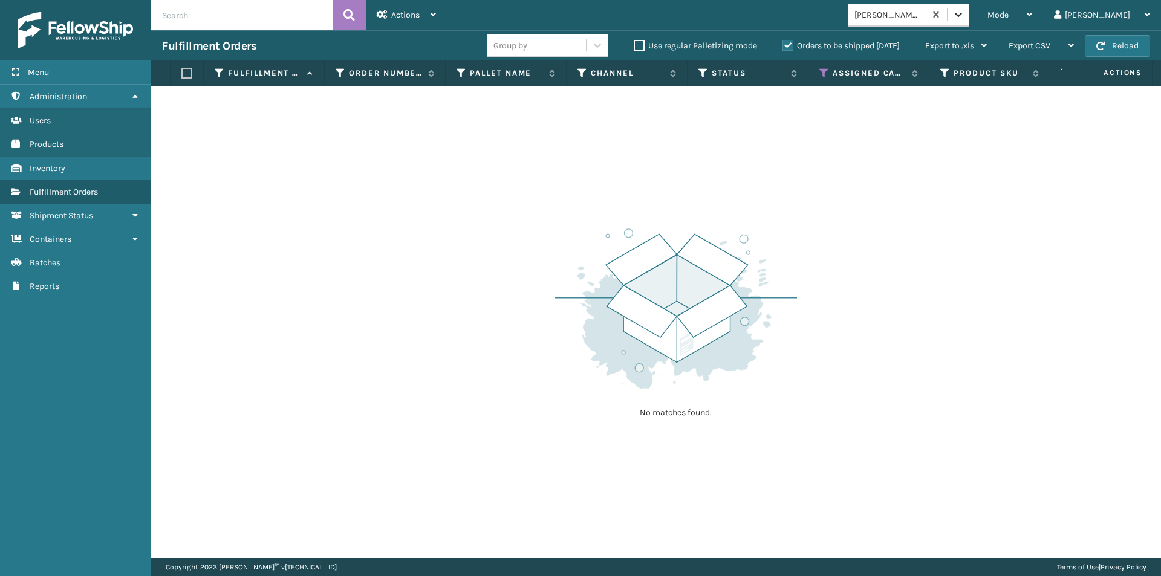
click at [965, 15] on icon at bounding box center [958, 14] width 12 height 12
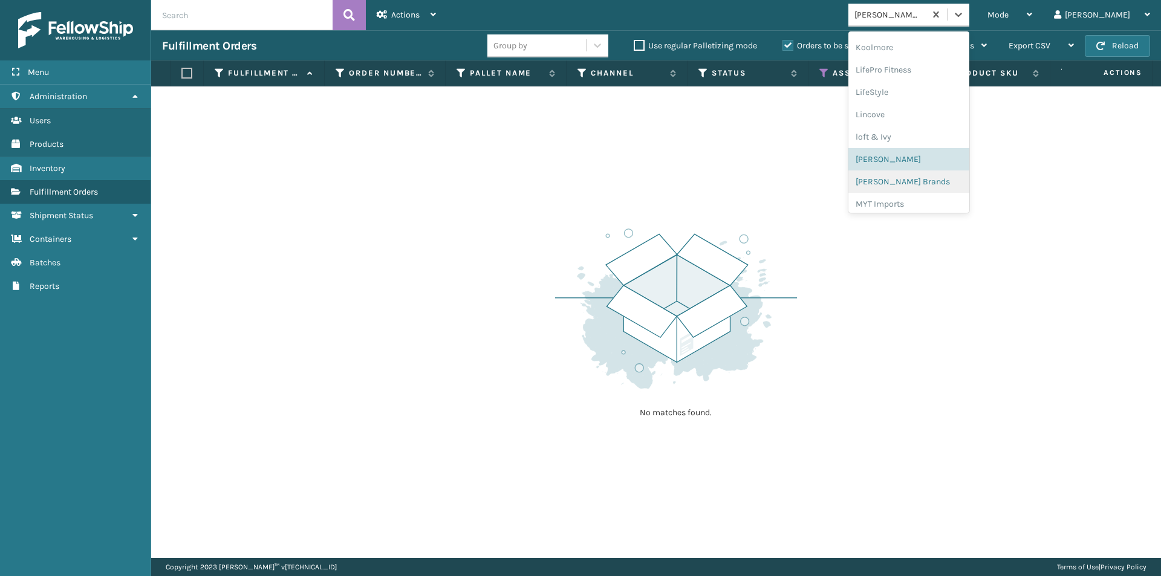
scroll to position [443, 0]
click at [934, 167] on div "[PERSON_NAME] Brands" at bounding box center [908, 161] width 121 height 22
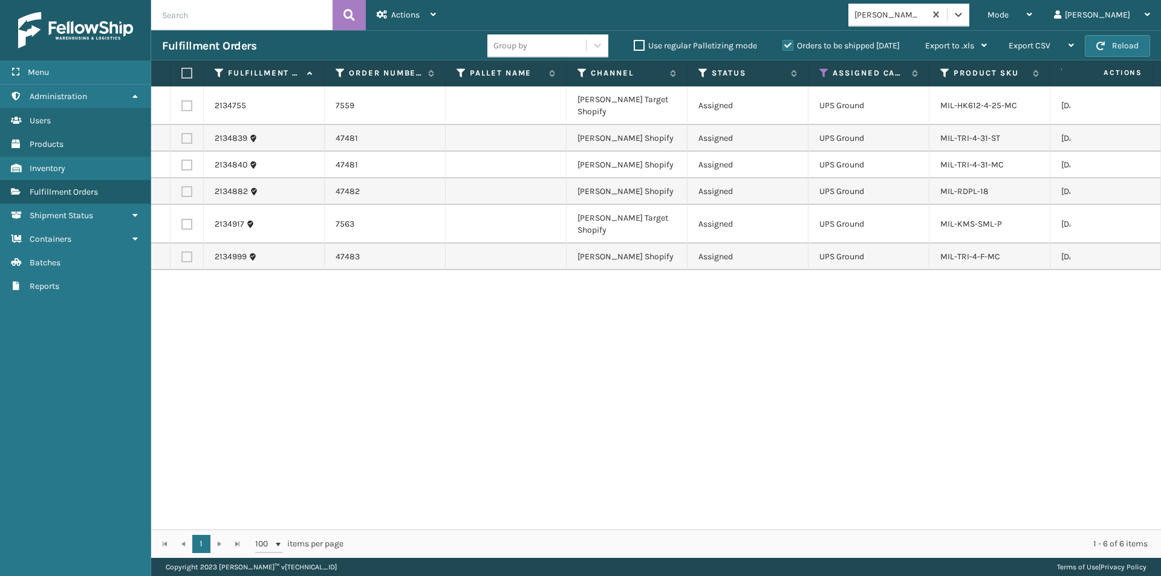
click at [186, 71] on label at bounding box center [184, 73] width 7 height 11
click at [182, 71] on input "checkbox" at bounding box center [181, 74] width 1 height 8
click at [412, 13] on span "Actions" at bounding box center [405, 15] width 28 height 10
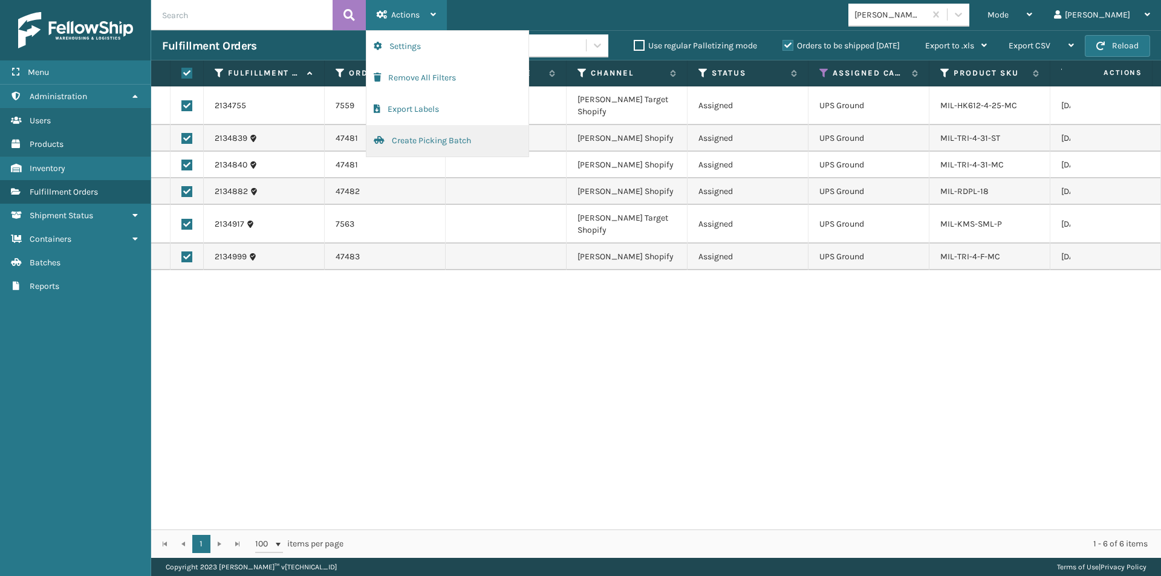
click at [413, 137] on button "Create Picking Batch" at bounding box center [447, 140] width 162 height 31
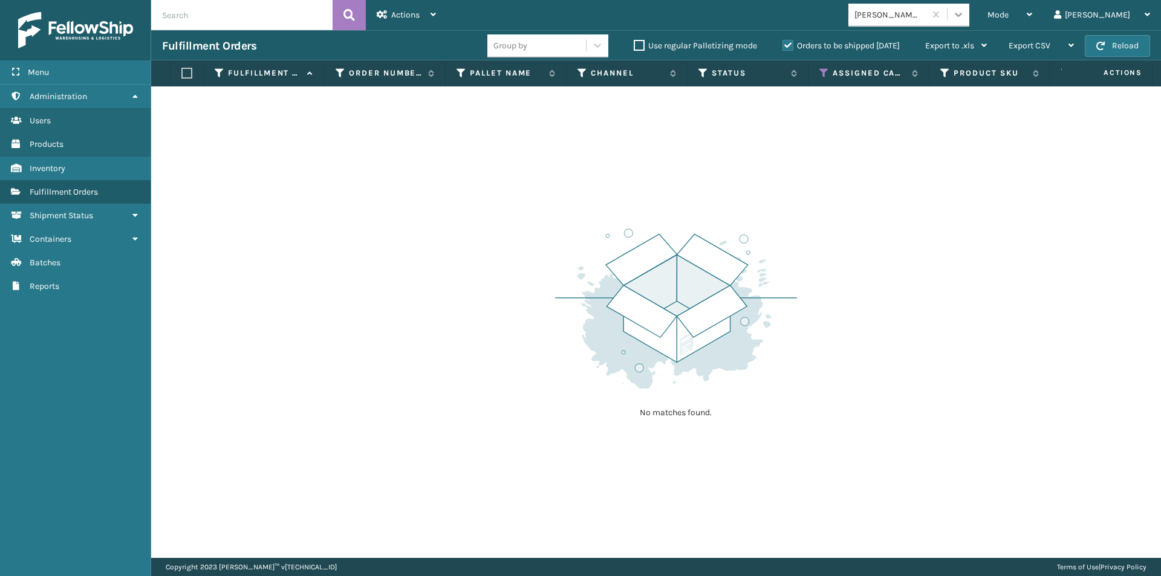
click at [962, 16] on icon at bounding box center [958, 15] width 7 height 4
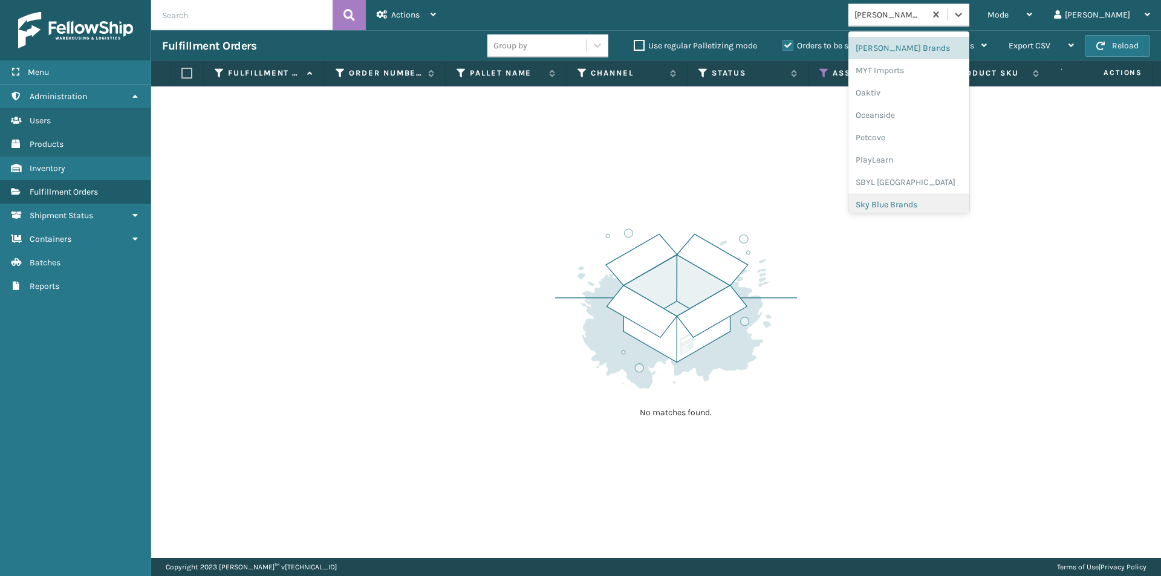
scroll to position [486, 0]
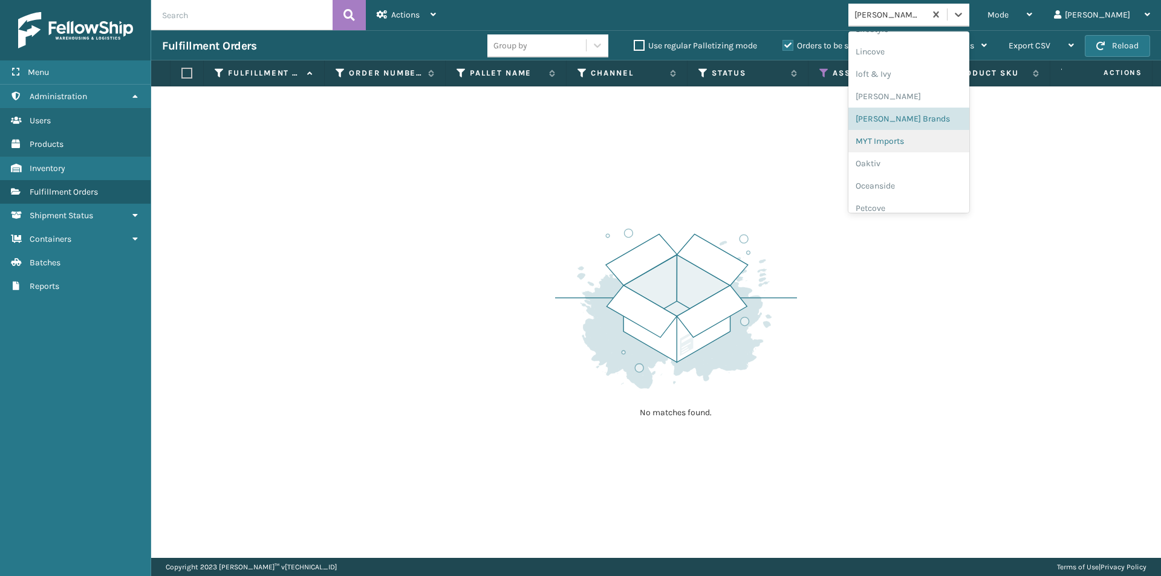
click at [934, 146] on div "MYT Imports" at bounding box center [908, 141] width 121 height 22
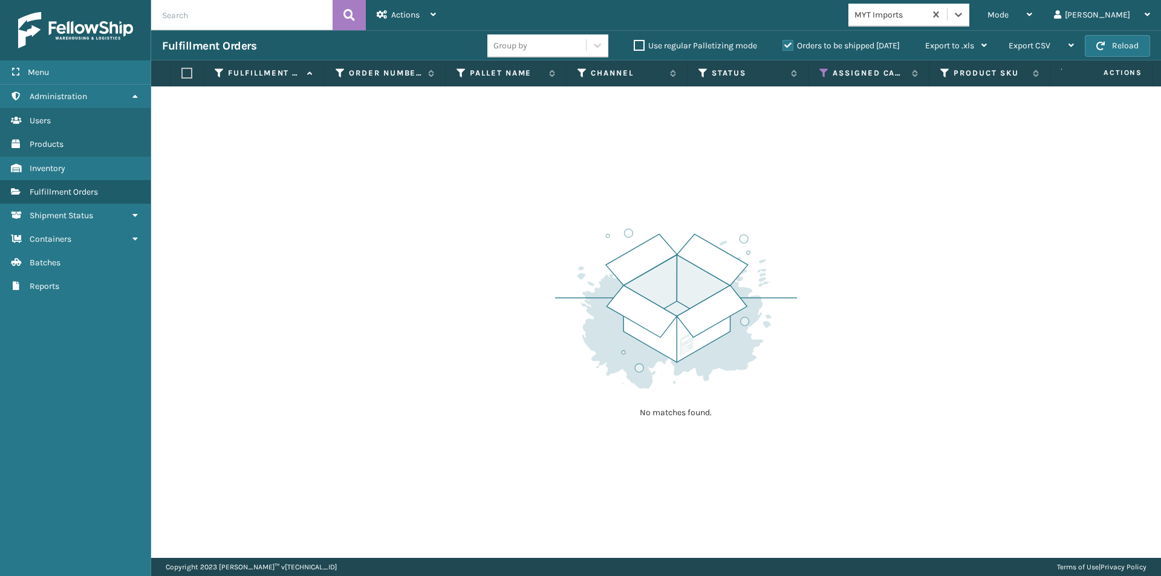
click at [977, 15] on div "option MYT Imports, selected. 0 results available. Select is focused ,type to r…" at bounding box center [912, 15] width 128 height 23
click at [969, 22] on div at bounding box center [959, 15] width 22 height 22
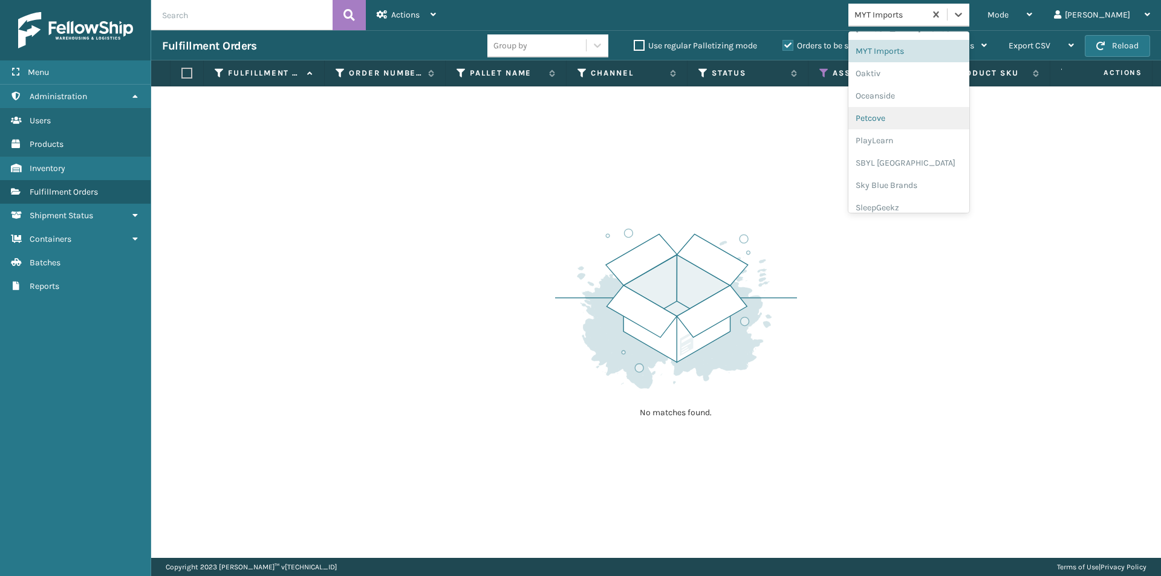
scroll to position [546, 0]
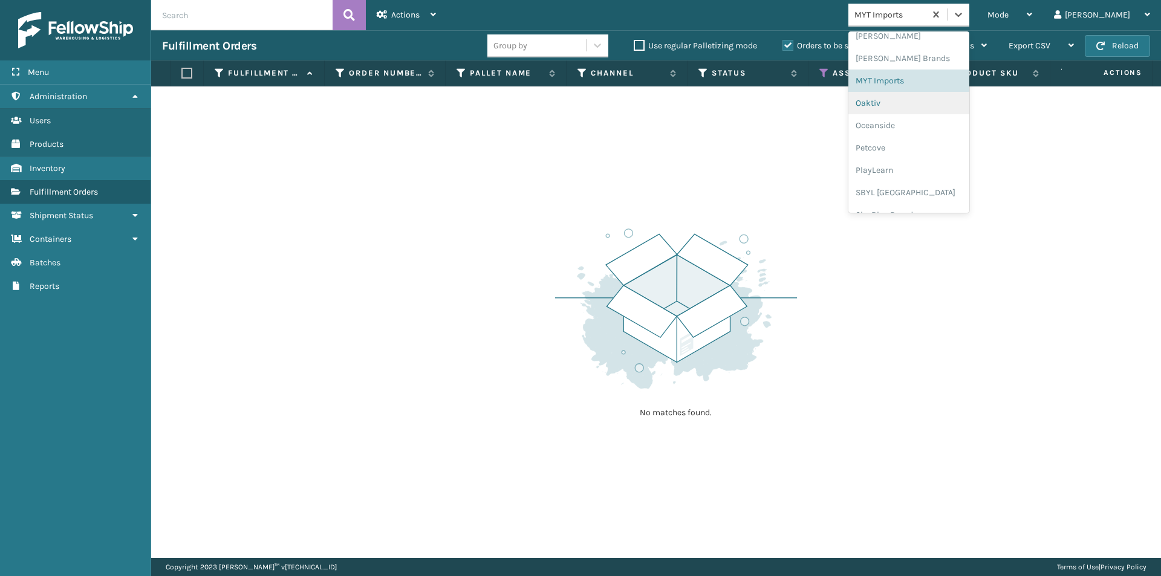
click at [938, 106] on div "Oaktiv" at bounding box center [908, 103] width 121 height 22
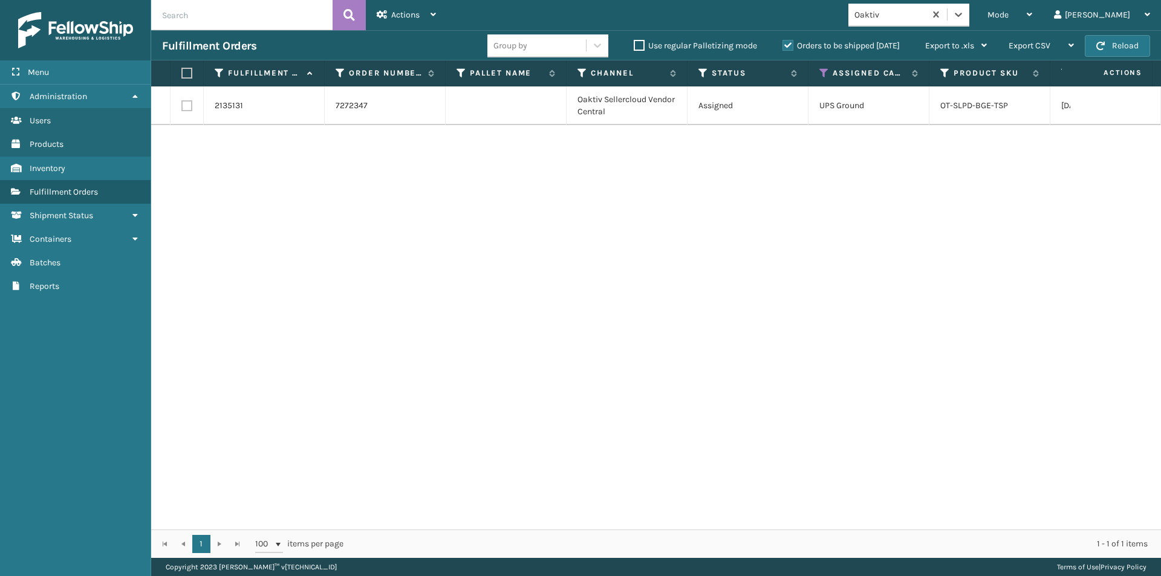
click at [186, 71] on label at bounding box center [184, 73] width 7 height 11
click at [182, 71] on input "checkbox" at bounding box center [181, 74] width 1 height 8
click at [411, 15] on span "Actions" at bounding box center [405, 15] width 28 height 10
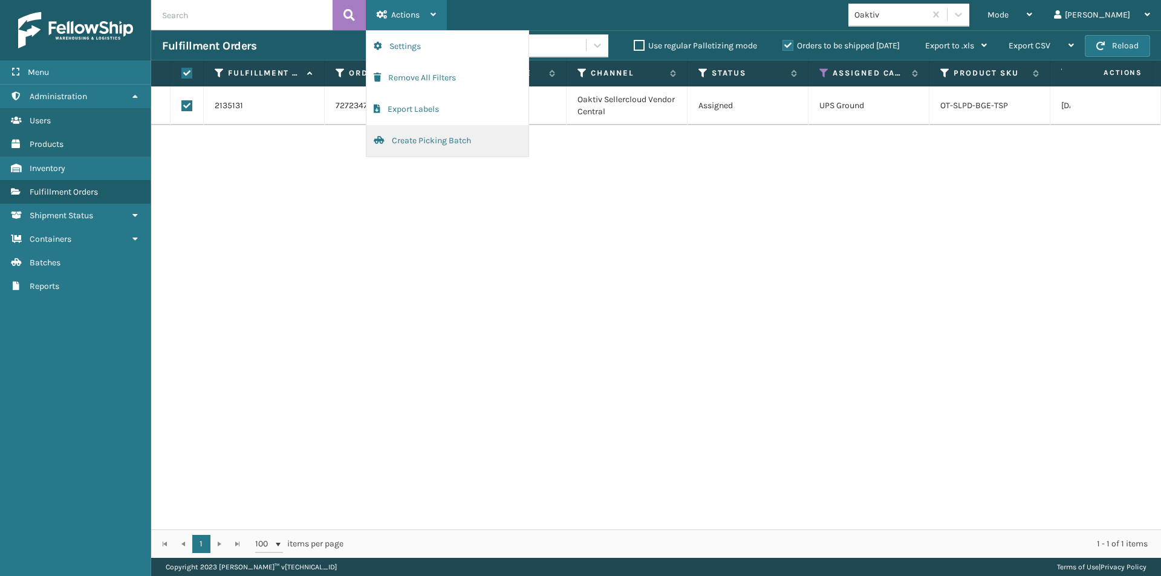
click at [417, 134] on button "Create Picking Batch" at bounding box center [447, 140] width 162 height 31
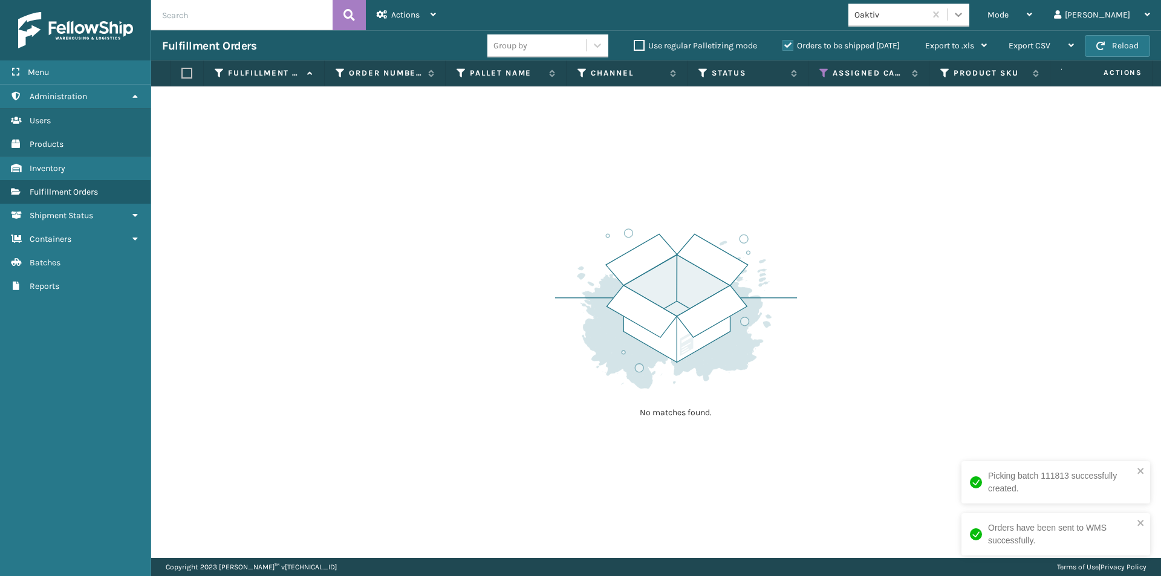
click at [962, 15] on icon at bounding box center [958, 15] width 7 height 4
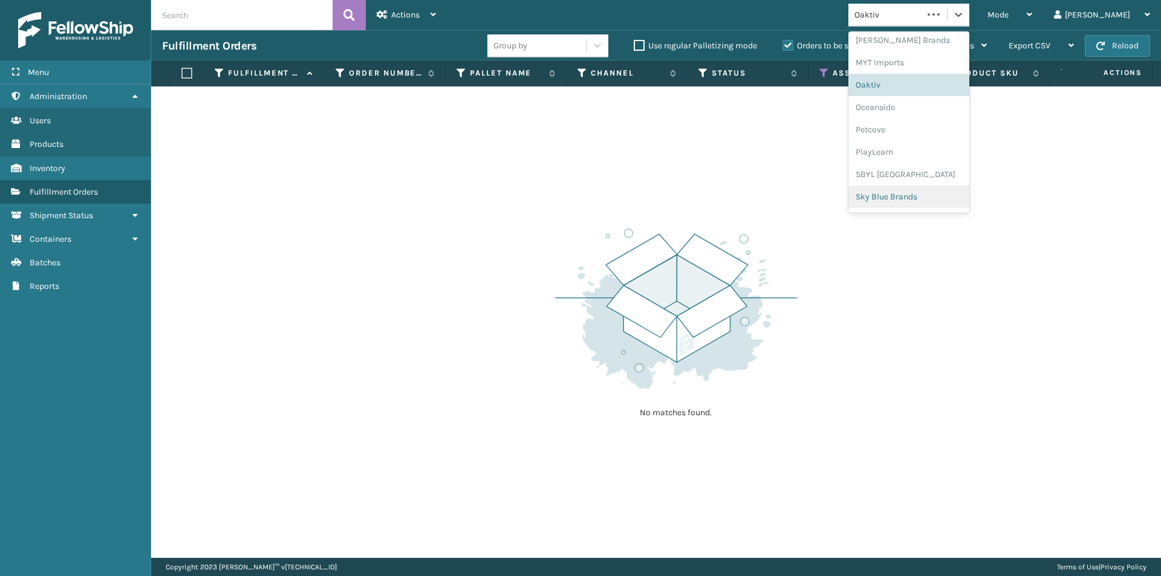
scroll to position [607, 0]
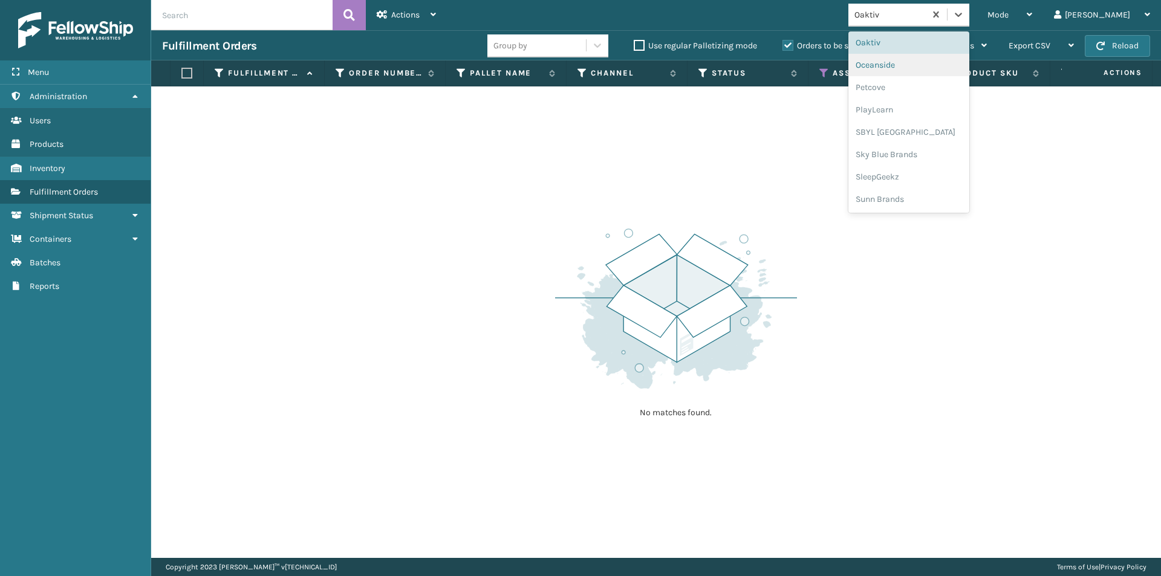
click at [932, 65] on div "Oceanside" at bounding box center [908, 65] width 121 height 22
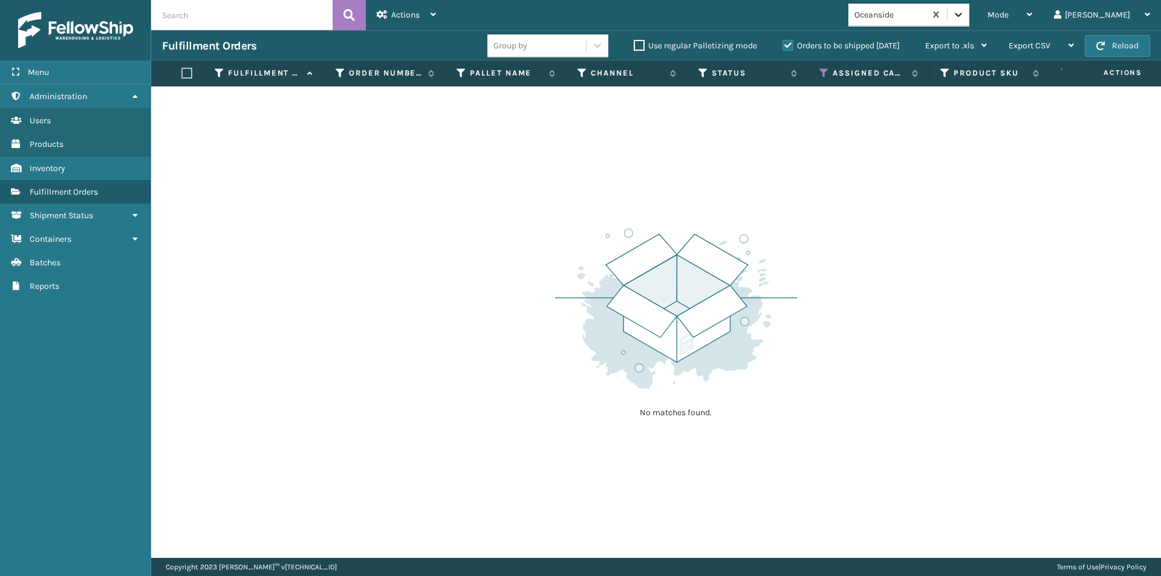
click at [965, 13] on icon at bounding box center [958, 14] width 12 height 12
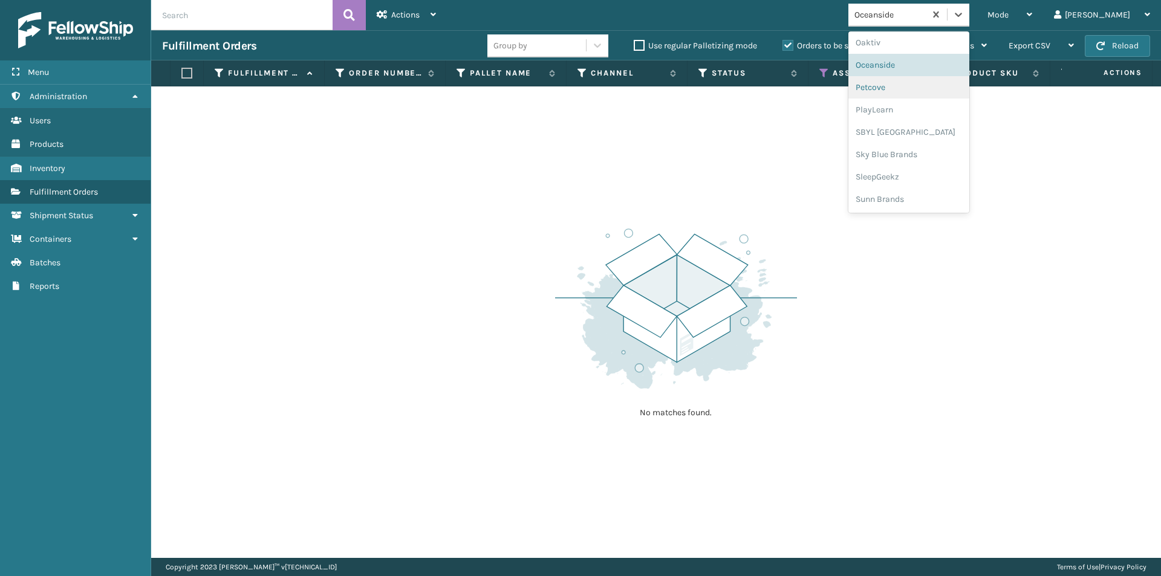
click at [923, 91] on div "Petcove" at bounding box center [908, 87] width 121 height 22
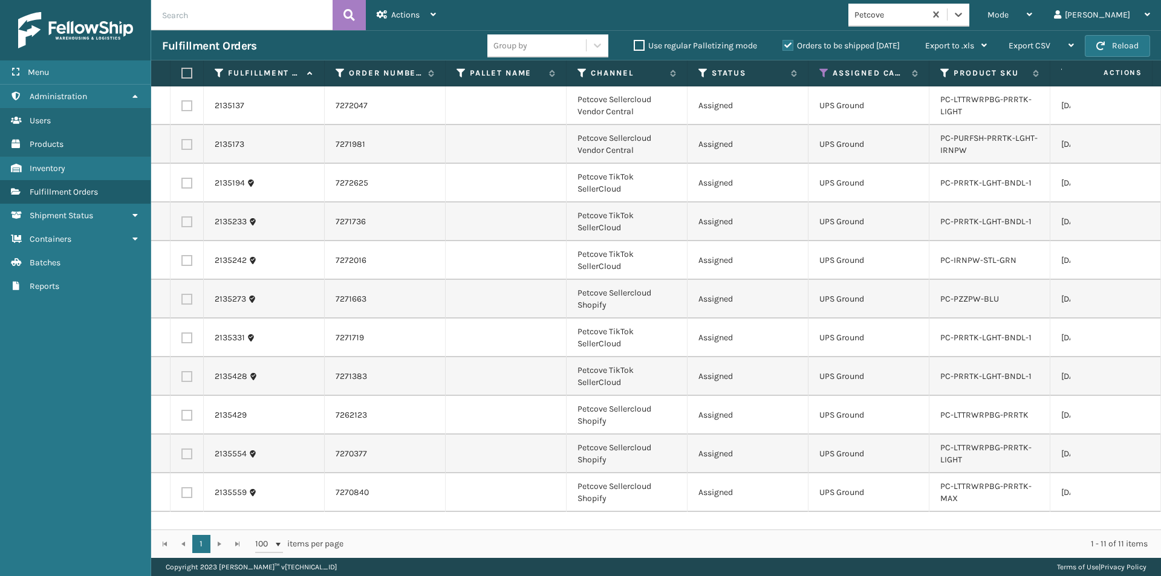
click at [181, 70] on label at bounding box center [184, 73] width 7 height 11
click at [181, 70] on input "checkbox" at bounding box center [181, 74] width 1 height 8
click at [377, 8] on div "Actions" at bounding box center [406, 15] width 59 height 30
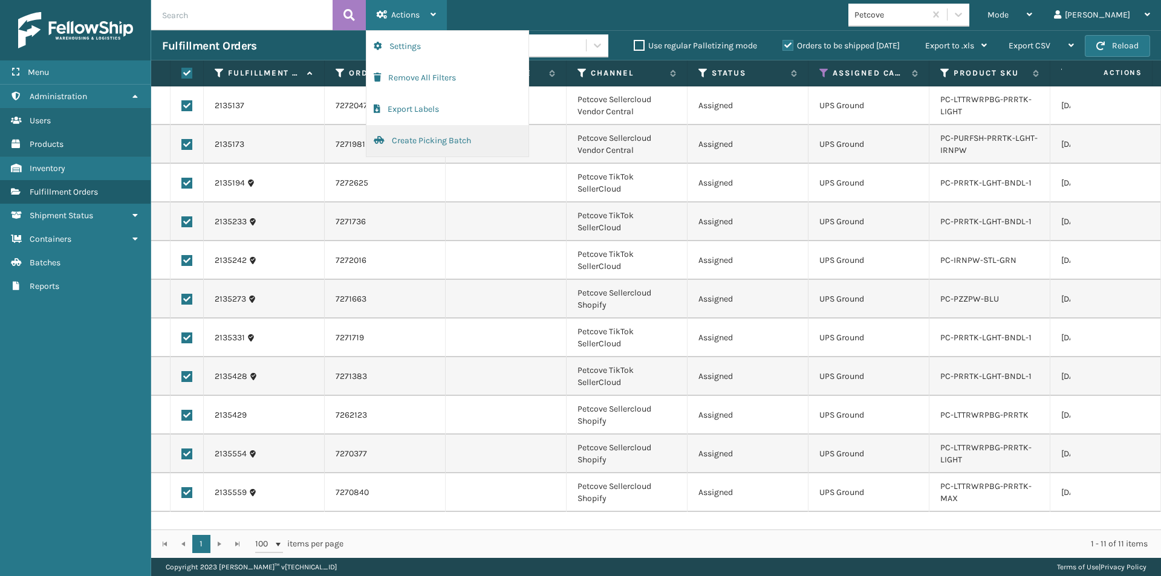
click at [423, 146] on button "Create Picking Batch" at bounding box center [447, 140] width 162 height 31
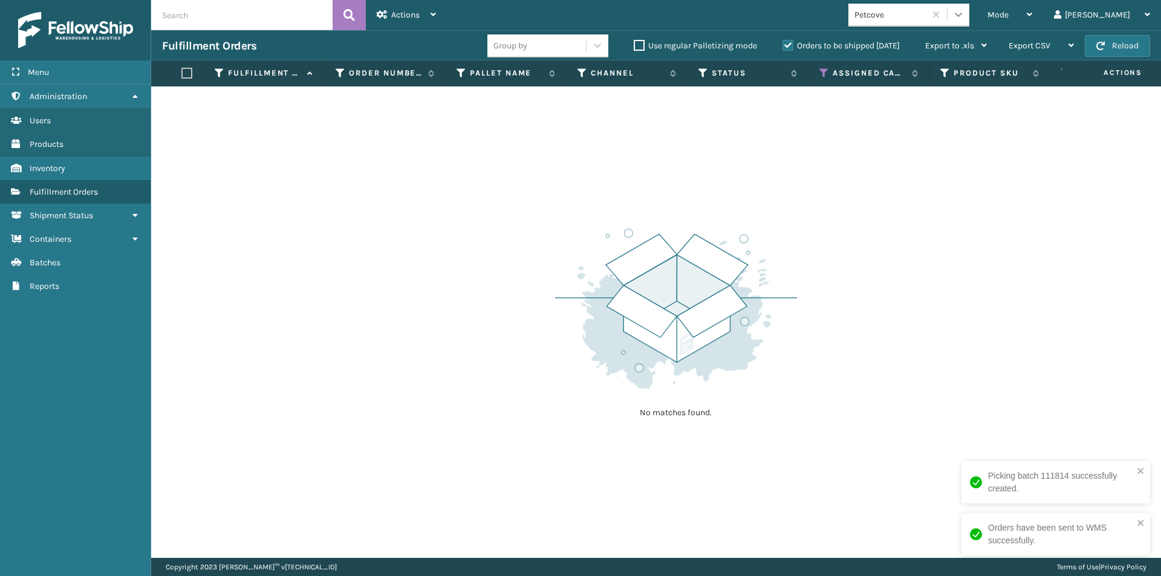
click at [965, 11] on icon at bounding box center [958, 14] width 12 height 12
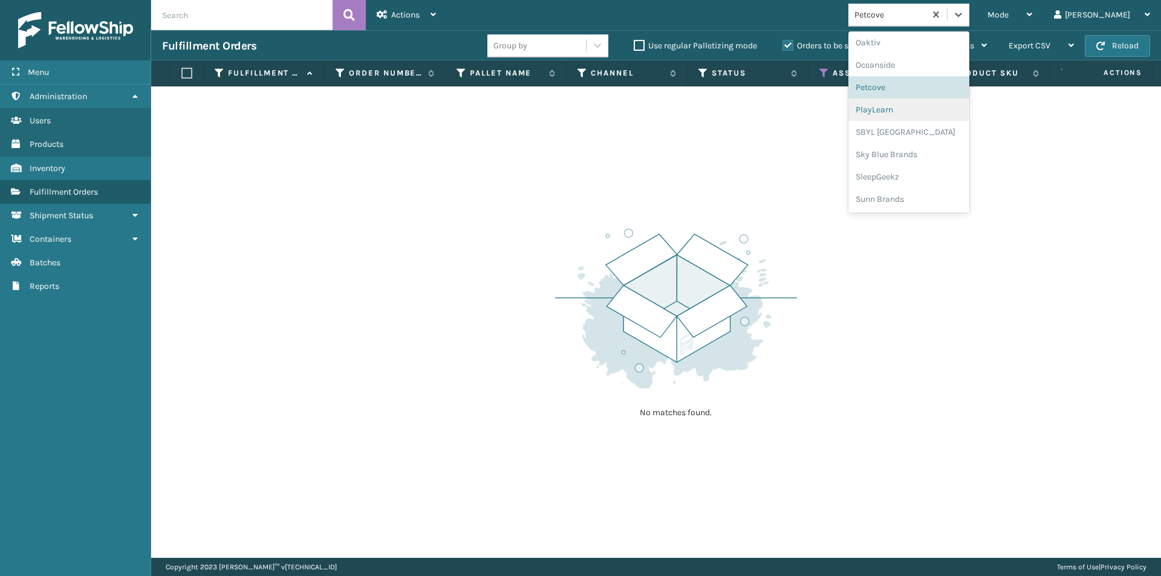
click at [922, 110] on div "PlayLearn" at bounding box center [908, 110] width 121 height 22
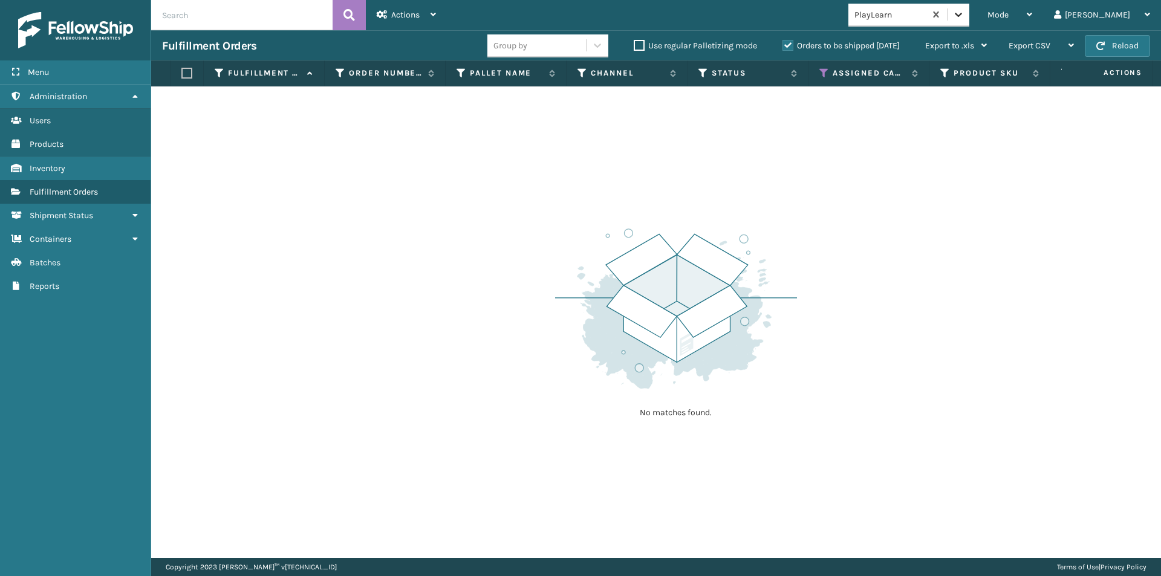
click at [965, 14] on icon at bounding box center [958, 14] width 12 height 12
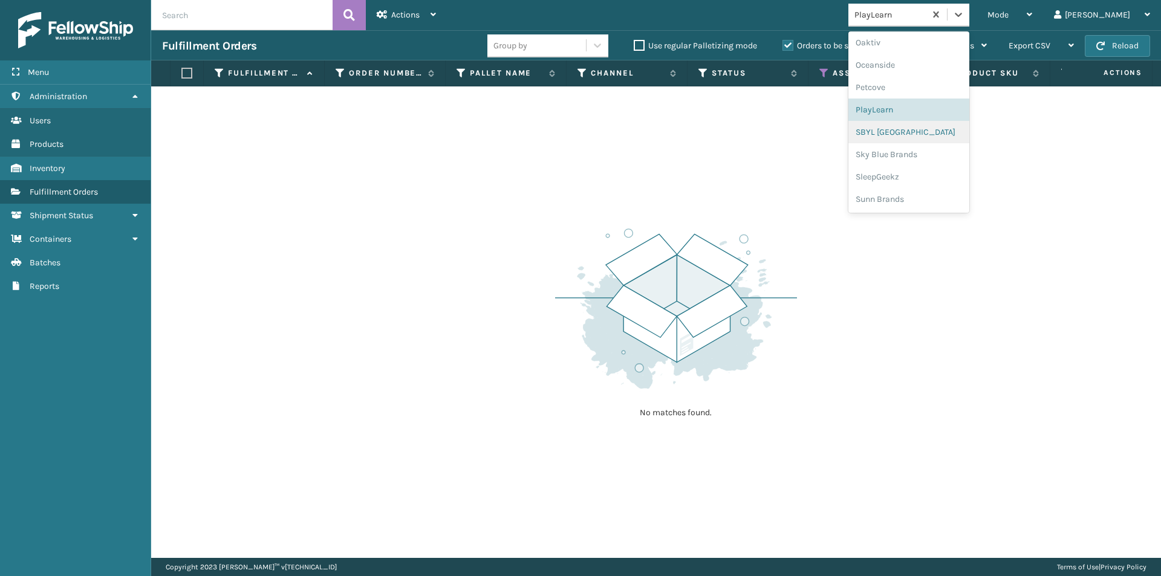
click at [935, 133] on div "SBYL [GEOGRAPHIC_DATA]" at bounding box center [908, 132] width 121 height 22
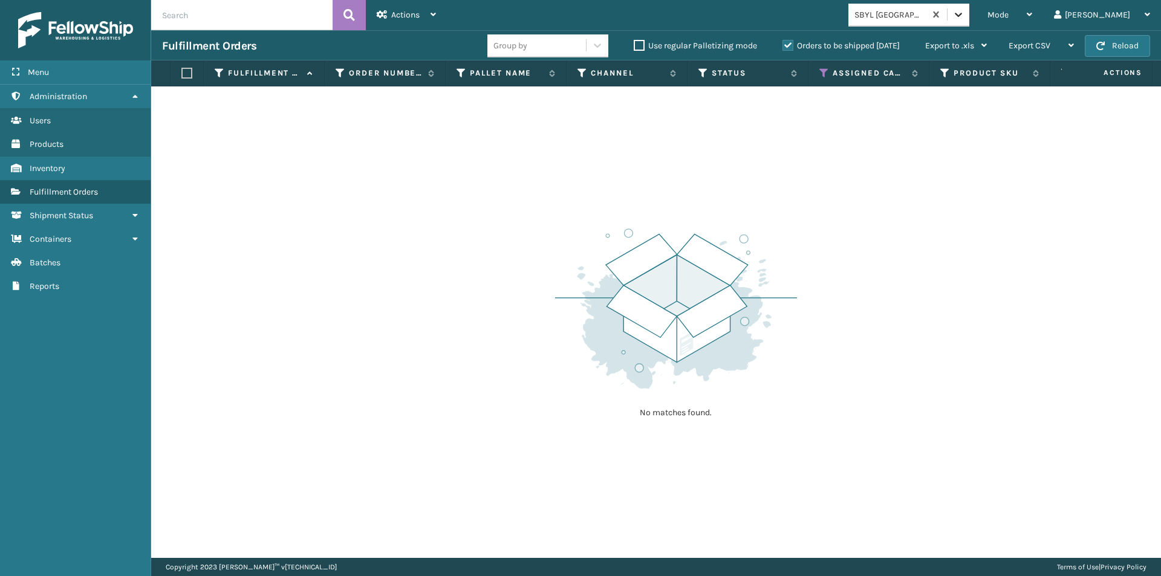
click at [965, 16] on icon at bounding box center [958, 14] width 12 height 12
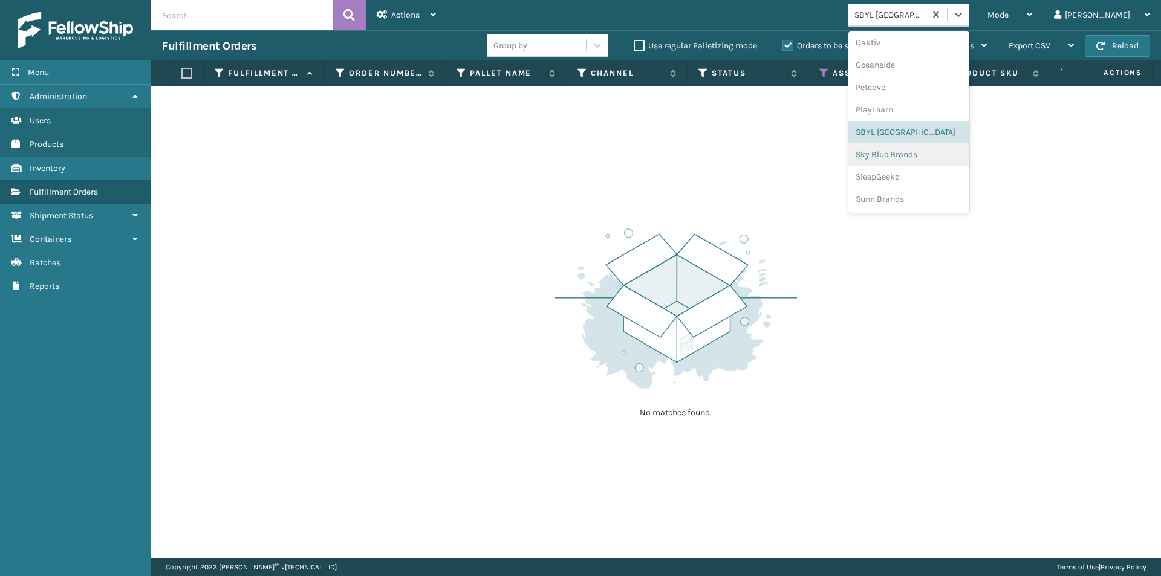
click at [930, 155] on div "Sky Blue Brands" at bounding box center [908, 154] width 121 height 22
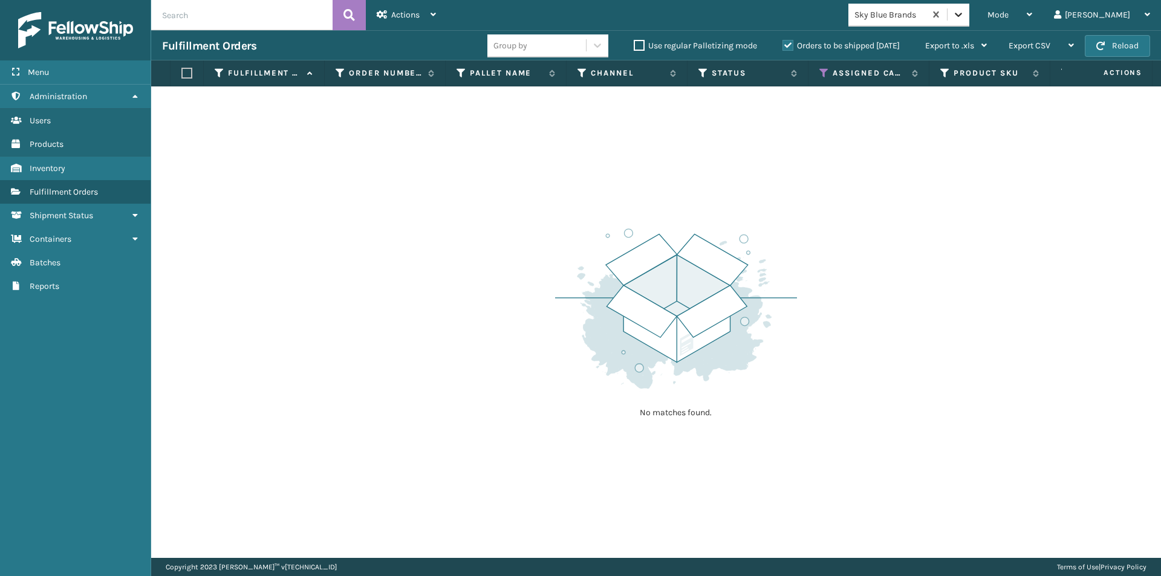
click at [965, 18] on icon at bounding box center [958, 14] width 12 height 12
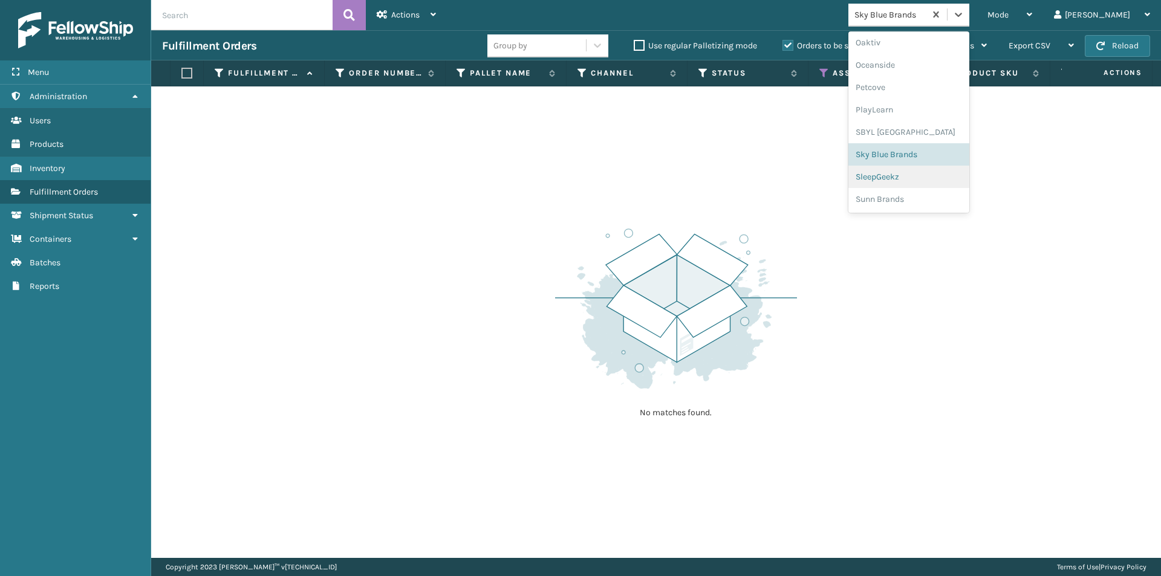
click at [943, 179] on div "SleepGeekz" at bounding box center [908, 177] width 121 height 22
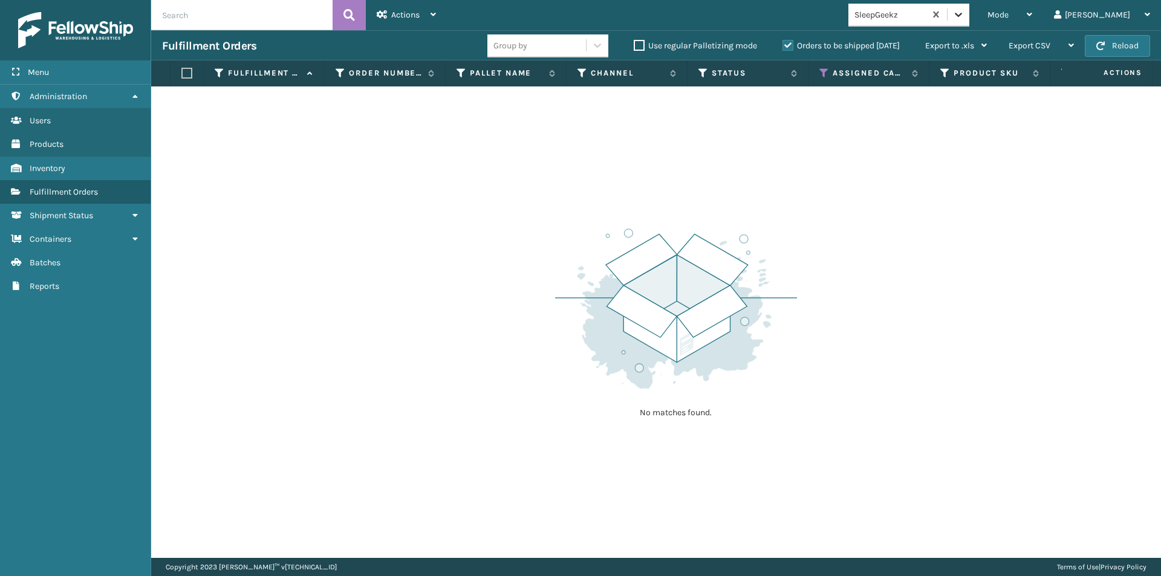
click at [965, 19] on icon at bounding box center [958, 14] width 12 height 12
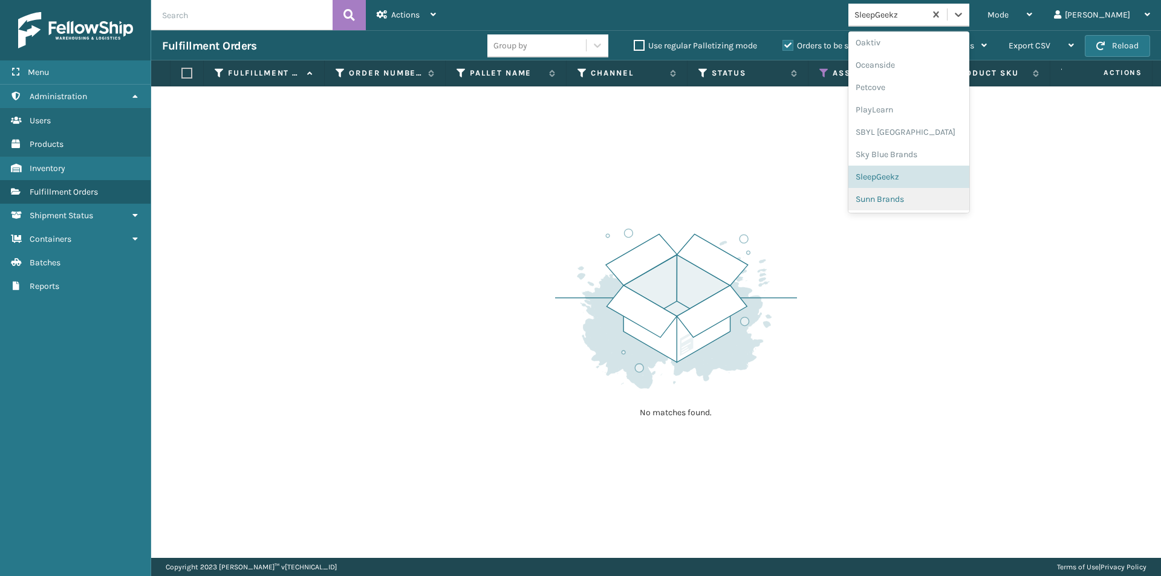
click at [952, 200] on div "Sunn Brands" at bounding box center [908, 199] width 121 height 22
